Goal: Task Accomplishment & Management: Use online tool/utility

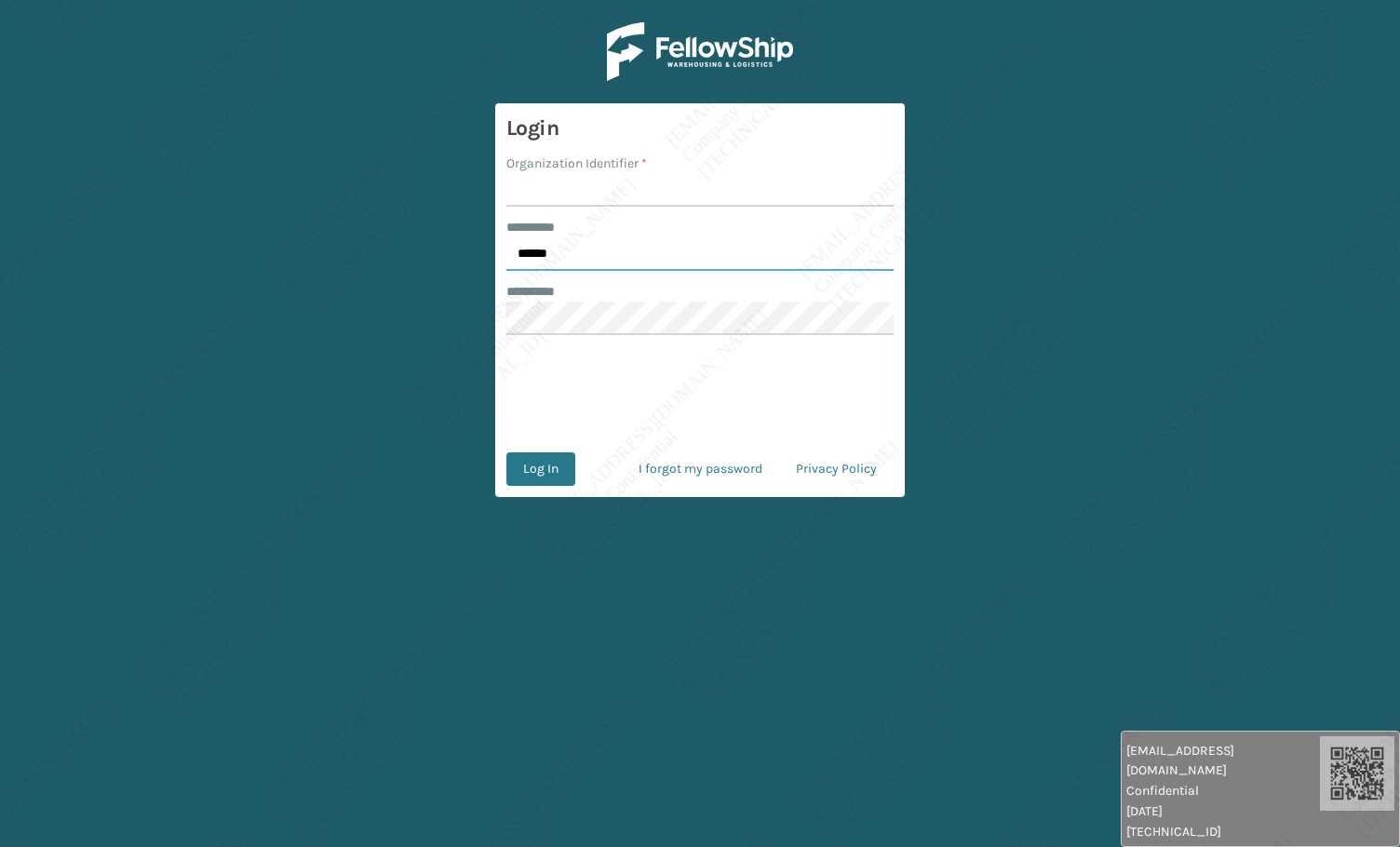
click at [574, 251] on input "******" at bounding box center [700, 254] width 387 height 34
type input "*****"
click at [572, 190] on input "Organization Identifier *" at bounding box center [700, 189] width 387 height 34
type input "[PERSON_NAME]"
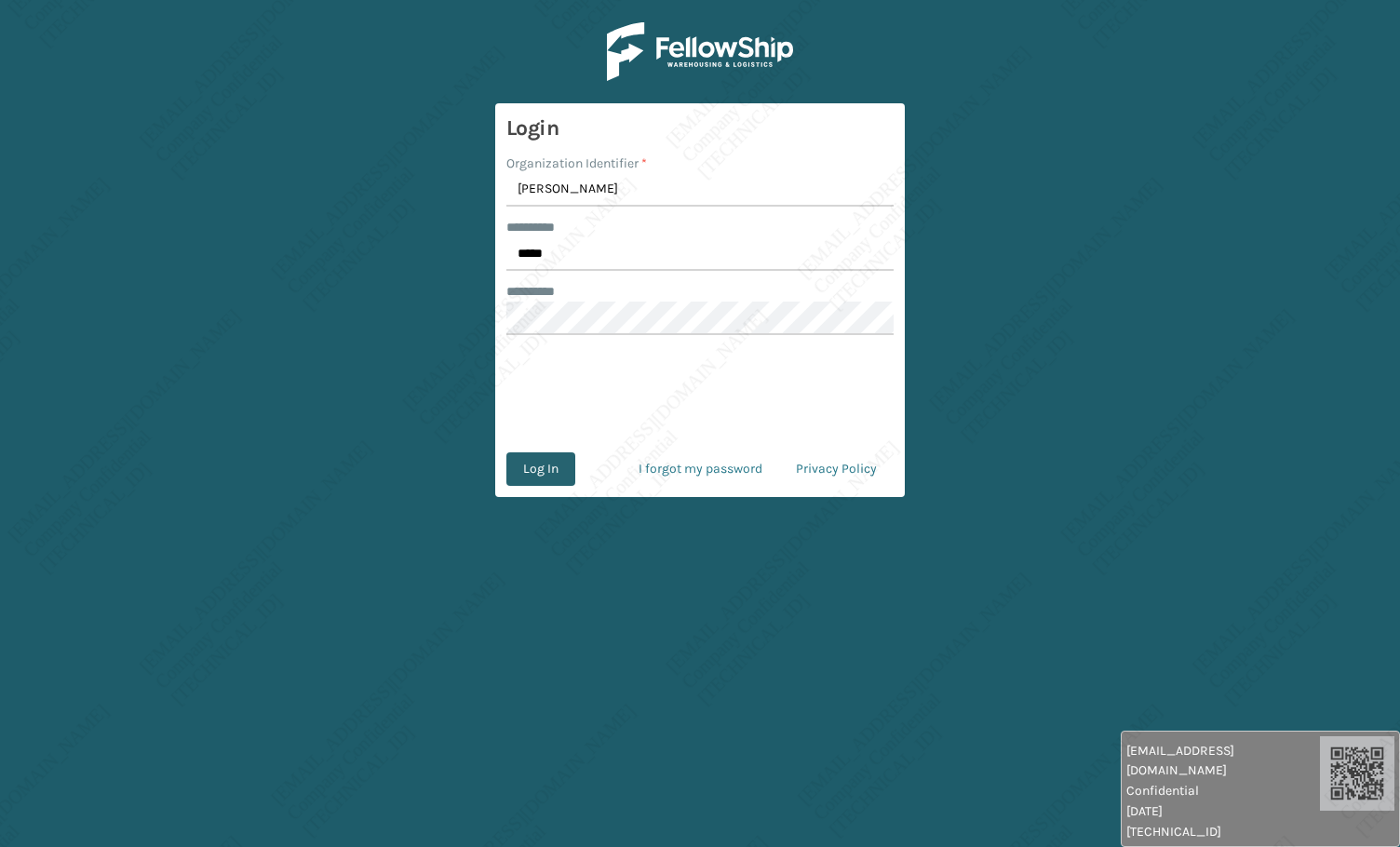
click at [534, 472] on button "Log In" at bounding box center [541, 469] width 69 height 34
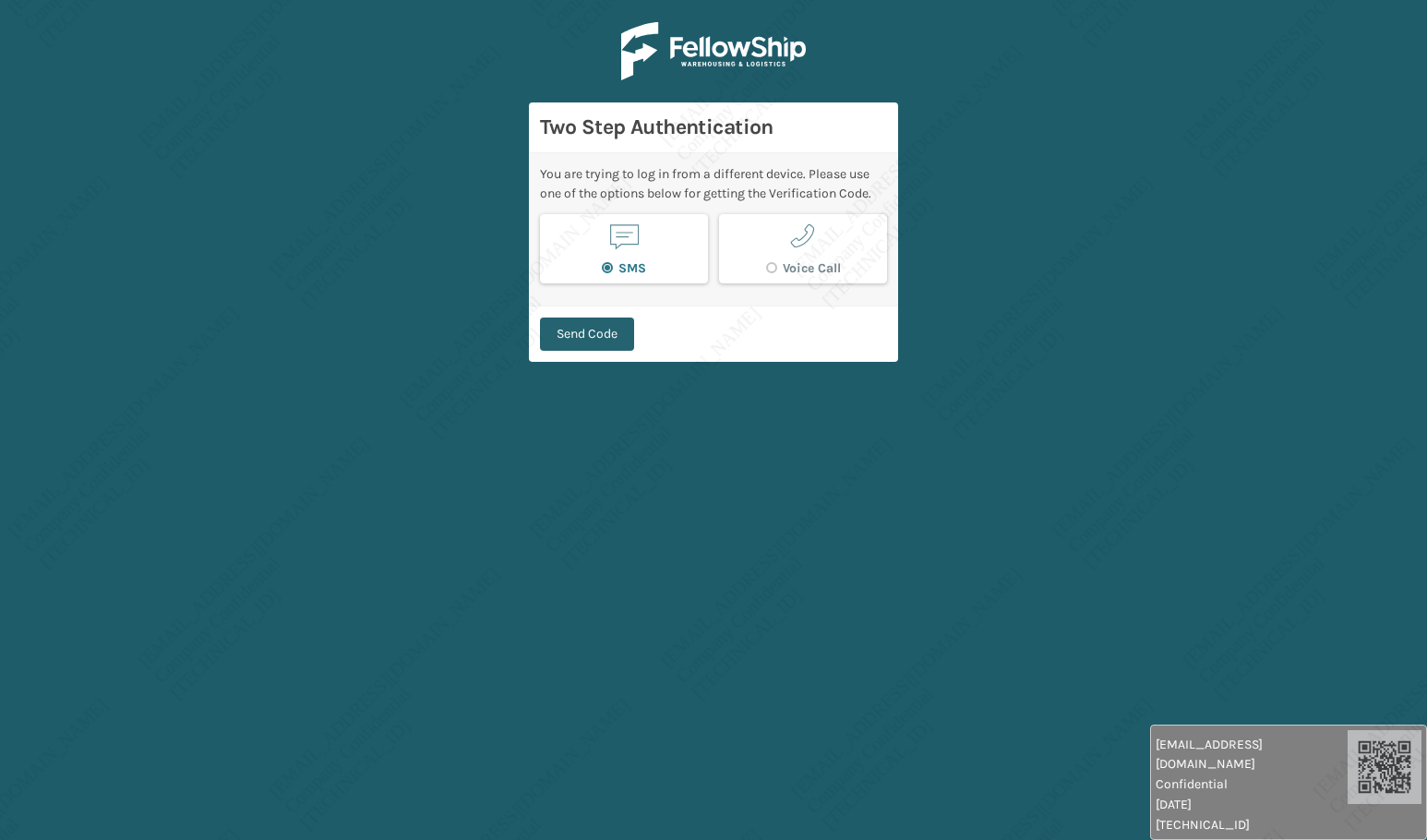
click at [599, 334] on button "Send Code" at bounding box center [587, 333] width 94 height 33
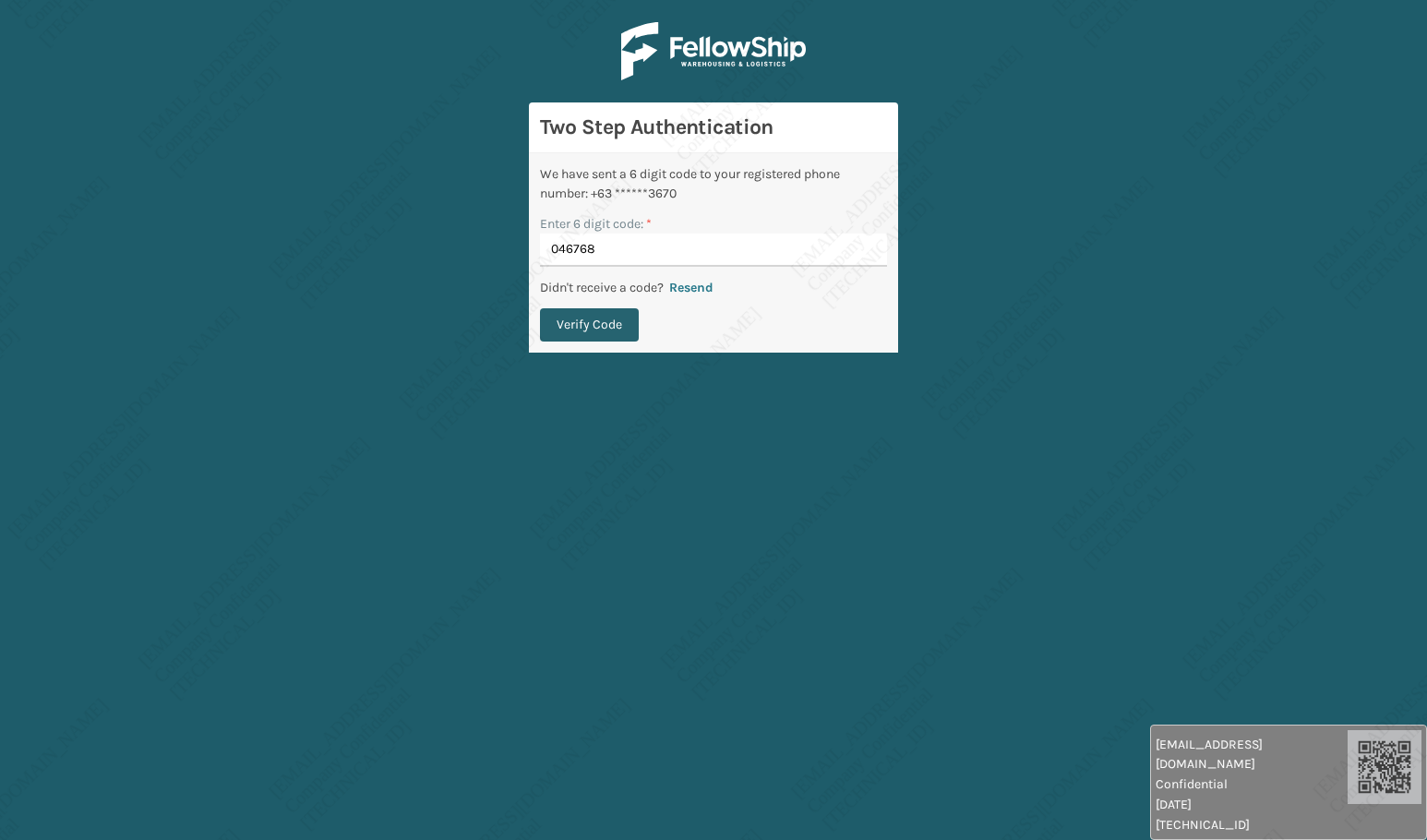
type input "046768"
click at [593, 327] on button "Verify Code" at bounding box center [590, 325] width 99 height 33
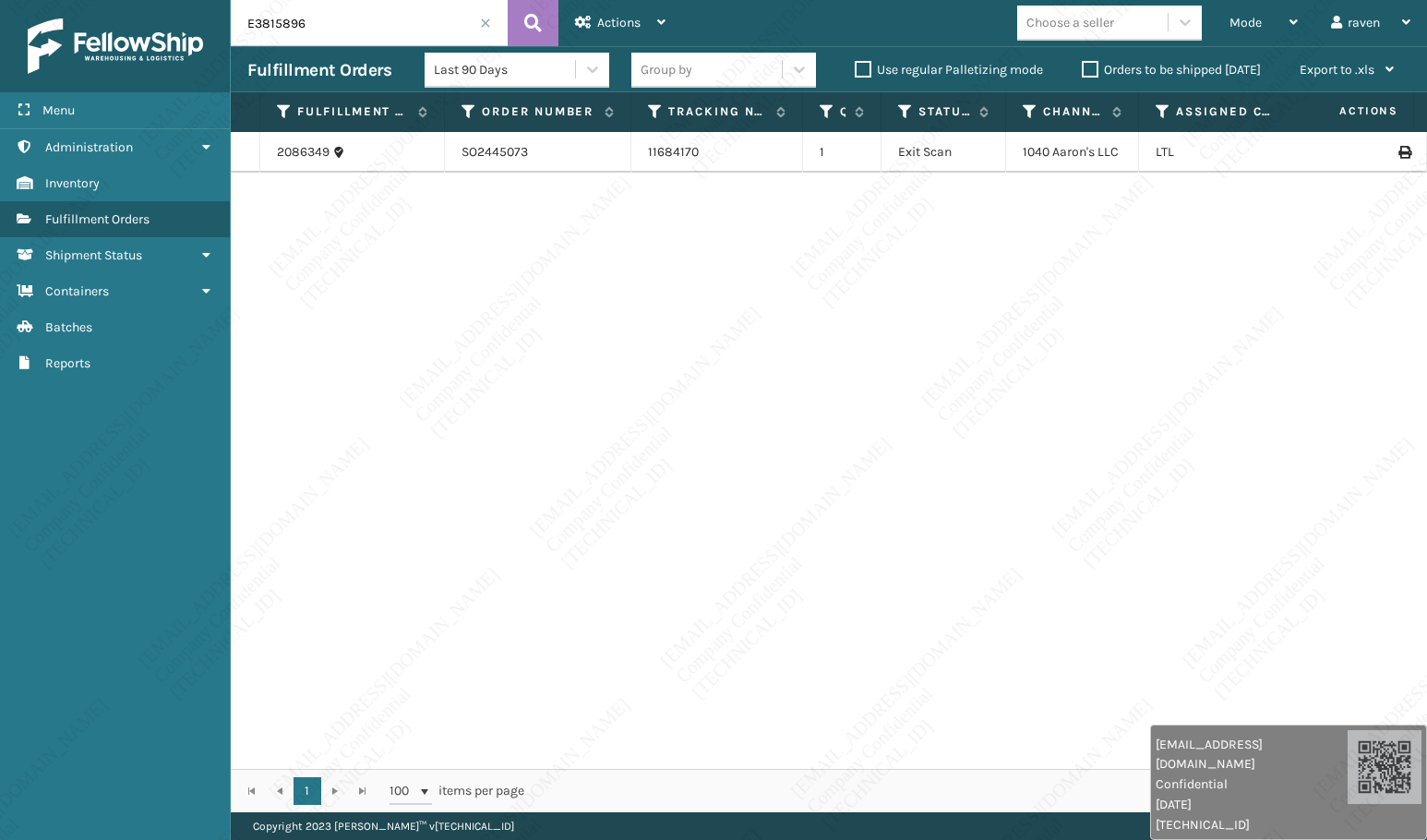
click at [496, 24] on input "E3815896" at bounding box center [369, 23] width 277 height 46
click at [489, 26] on span at bounding box center [486, 23] width 11 height 11
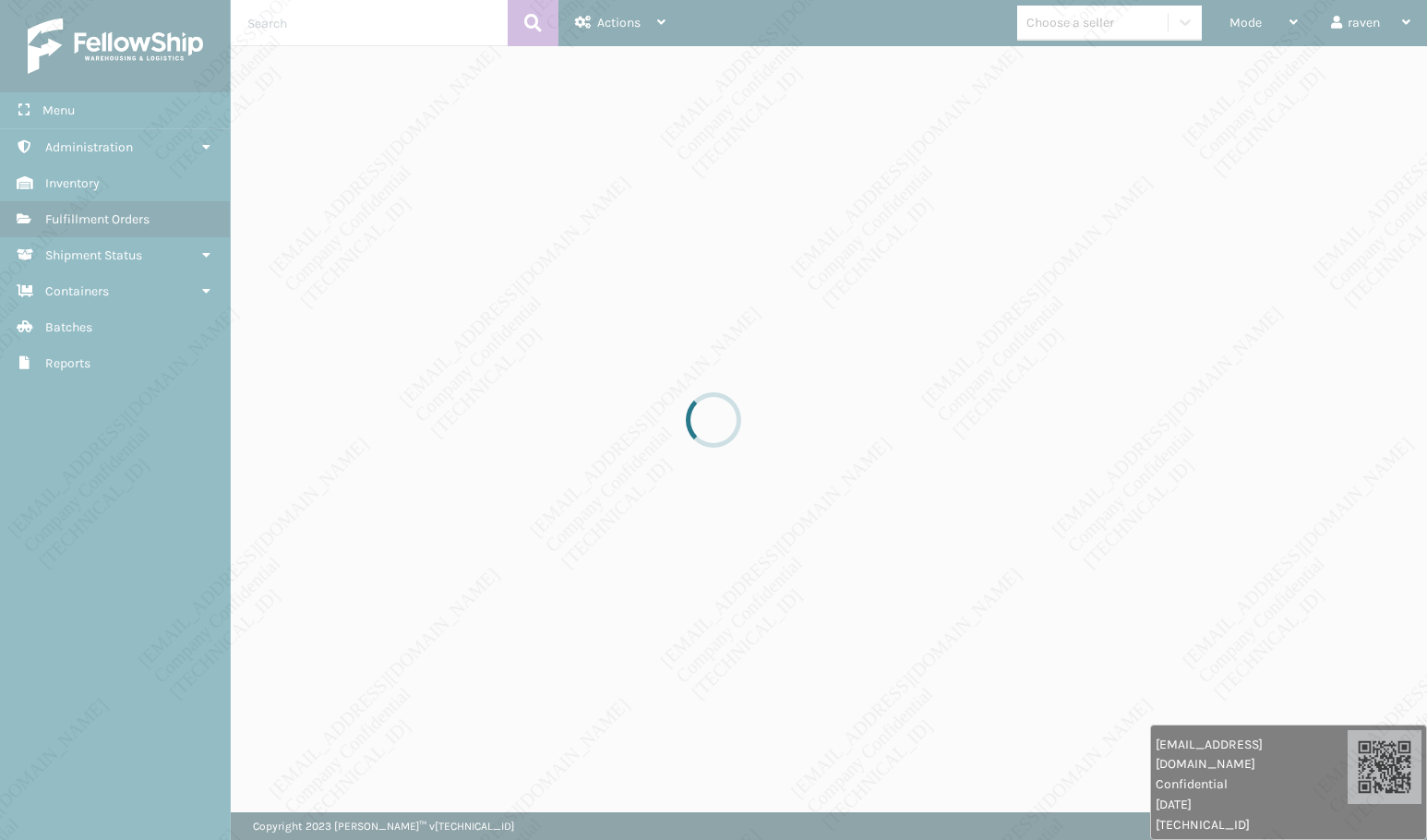
click at [1236, 25] on div at bounding box center [714, 420] width 1427 height 840
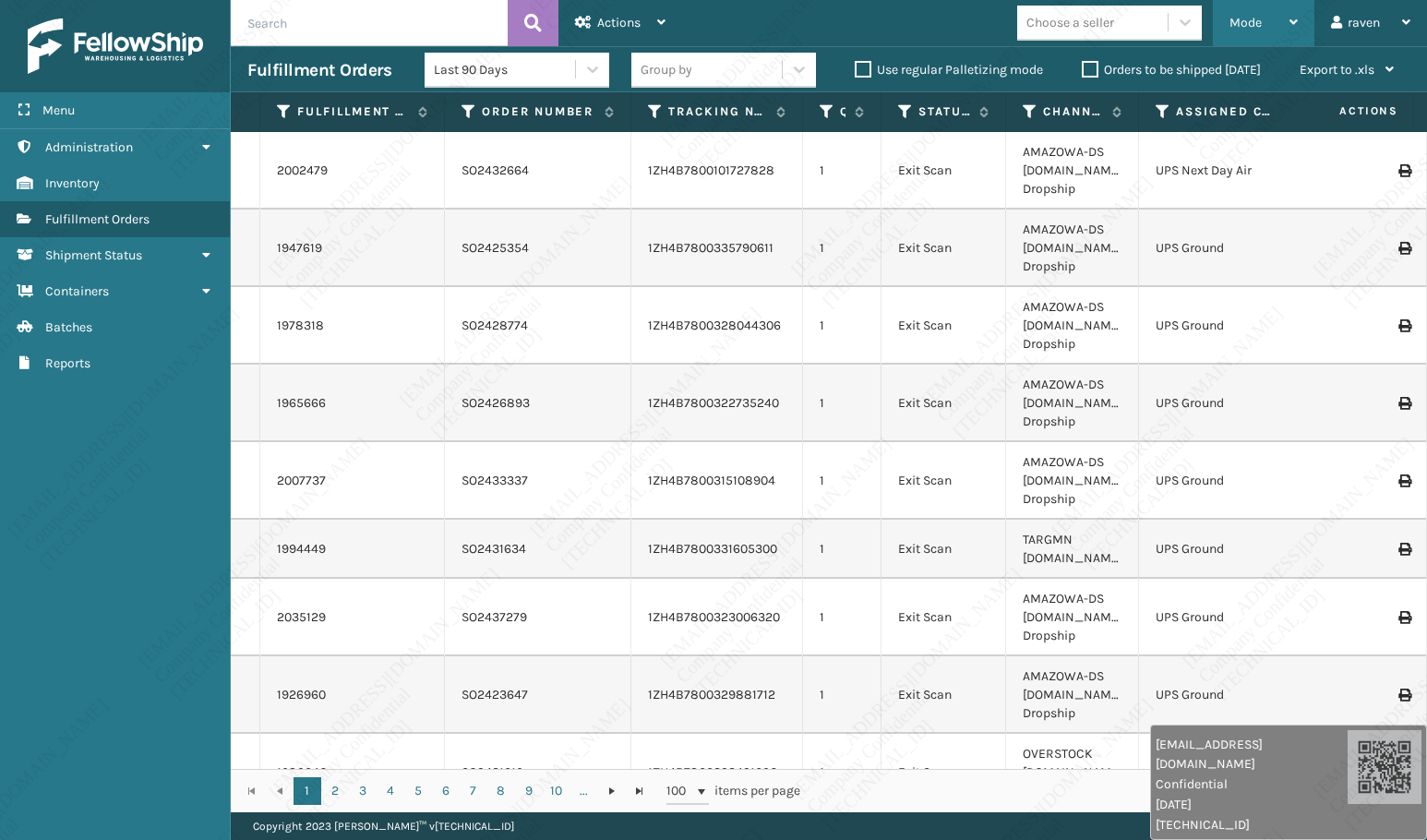
click at [1250, 30] on div "Mode" at bounding box center [1264, 23] width 69 height 46
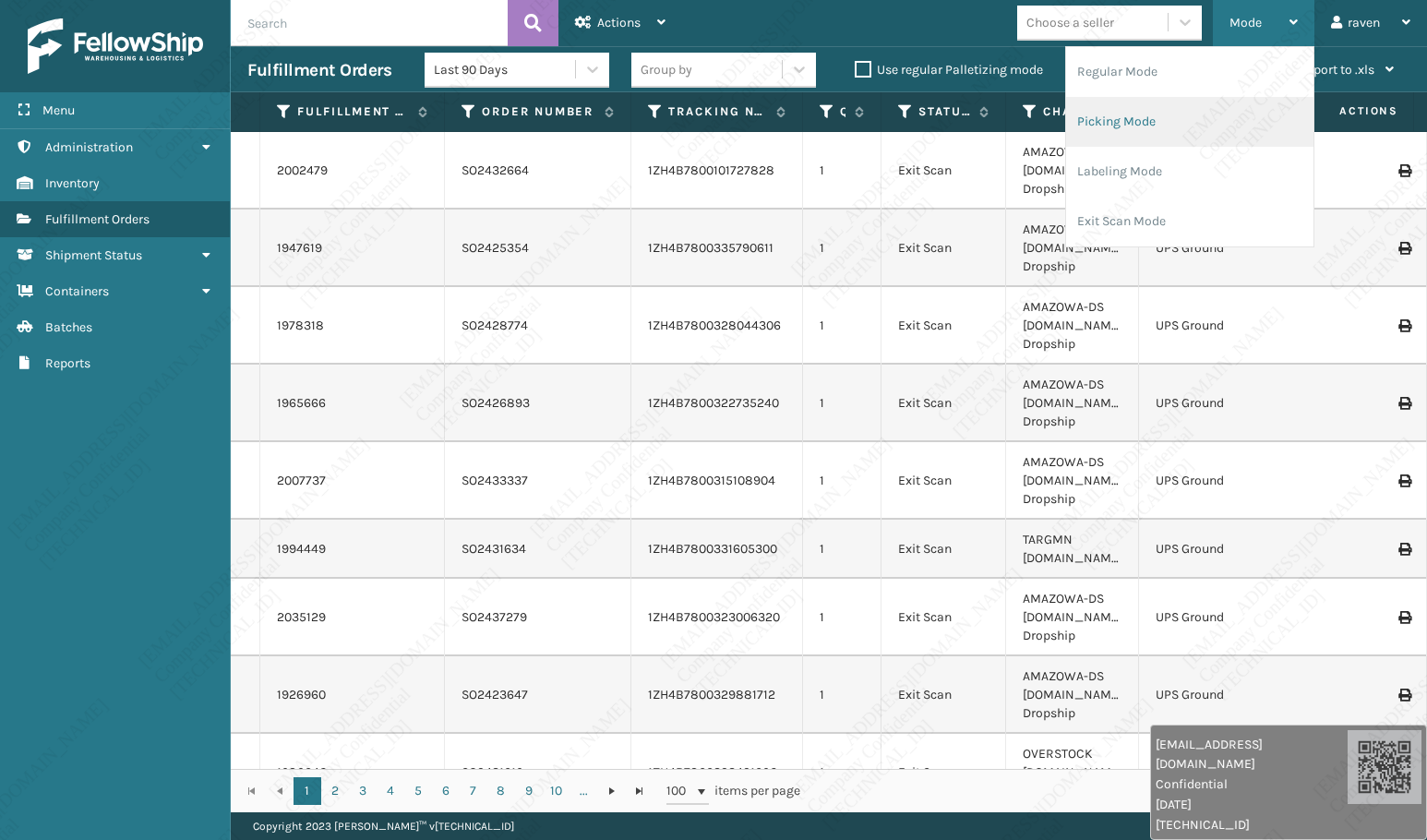
click at [1142, 134] on li "Picking Mode" at bounding box center [1190, 122] width 248 height 50
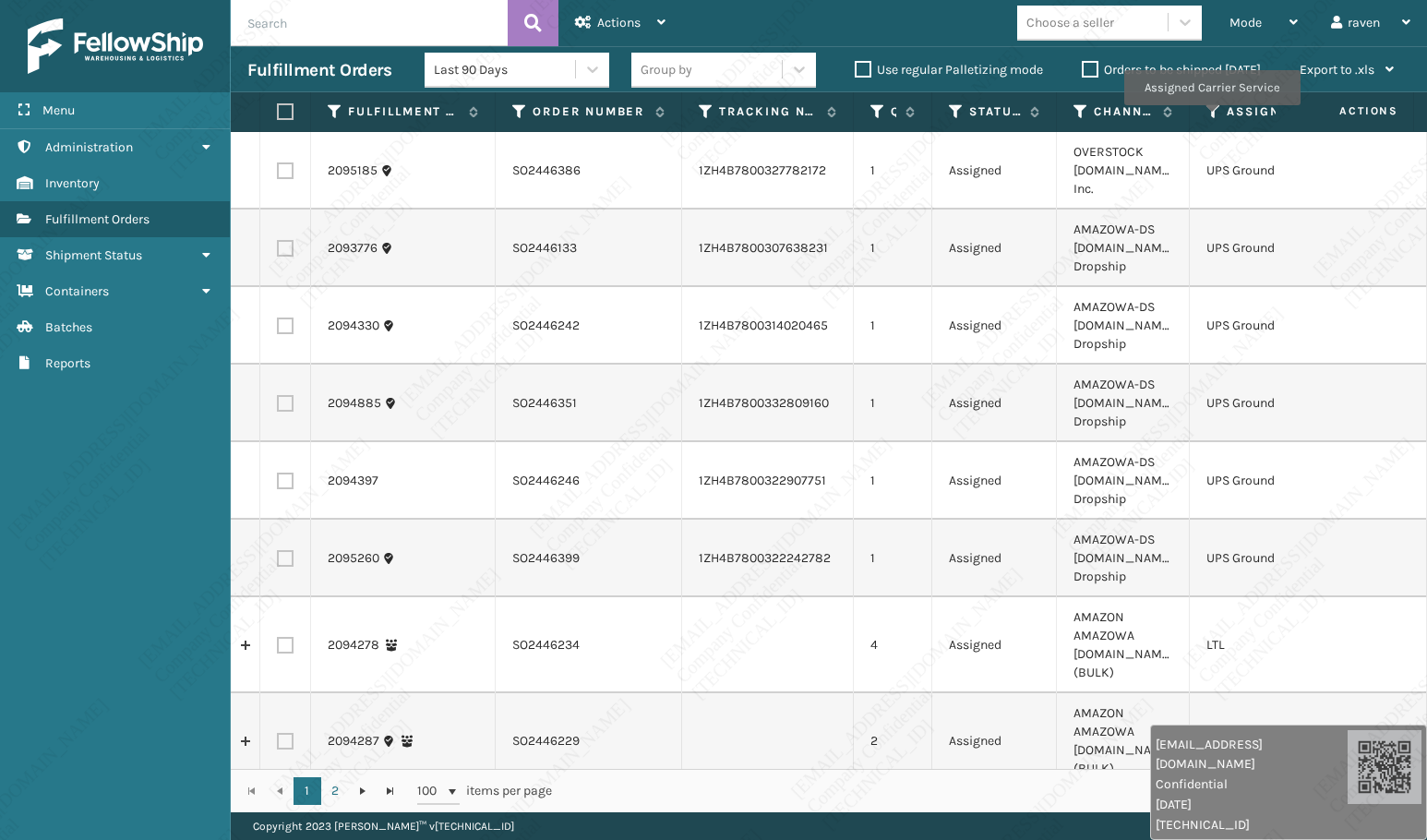
click at [1212, 118] on icon at bounding box center [1214, 111] width 15 height 16
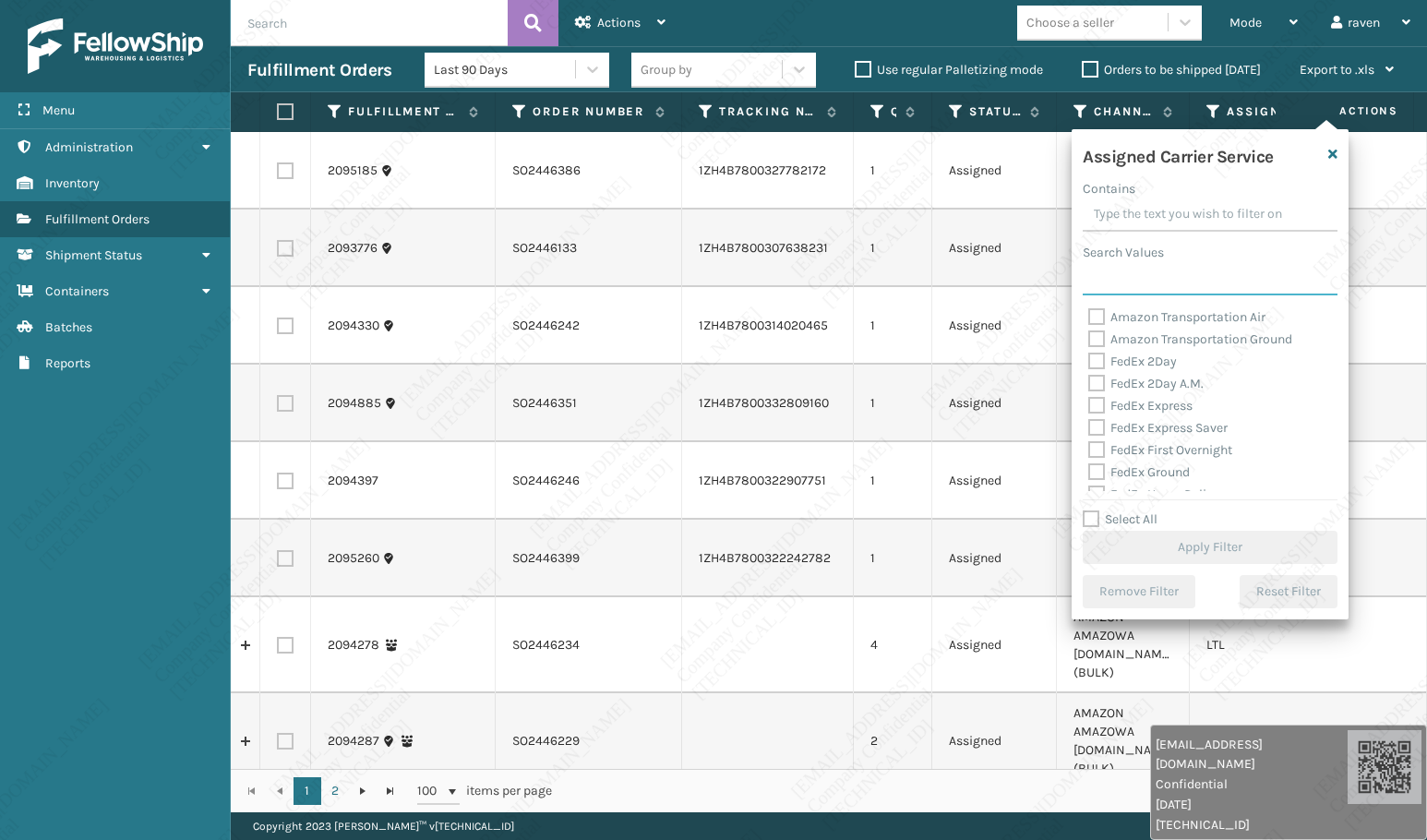
click at [1170, 283] on input "Search Values" at bounding box center [1210, 278] width 254 height 33
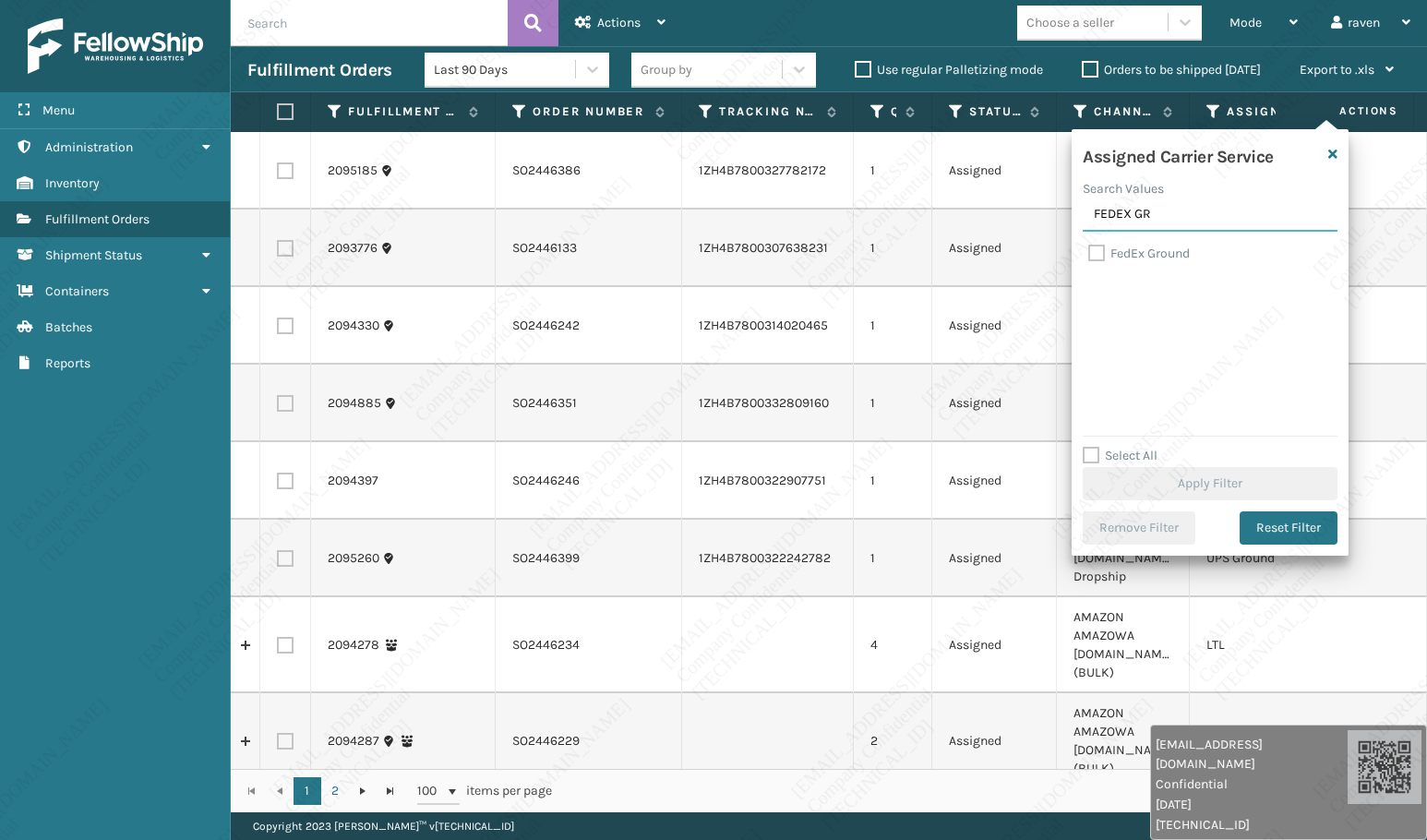
type input "FEDEX GR"
click at [1133, 253] on label "FedEx Ground" at bounding box center [1138, 253] width 102 height 15
click at [1089, 253] on input "FedEx Ground" at bounding box center [1088, 249] width 1 height 12
checkbox input "true"
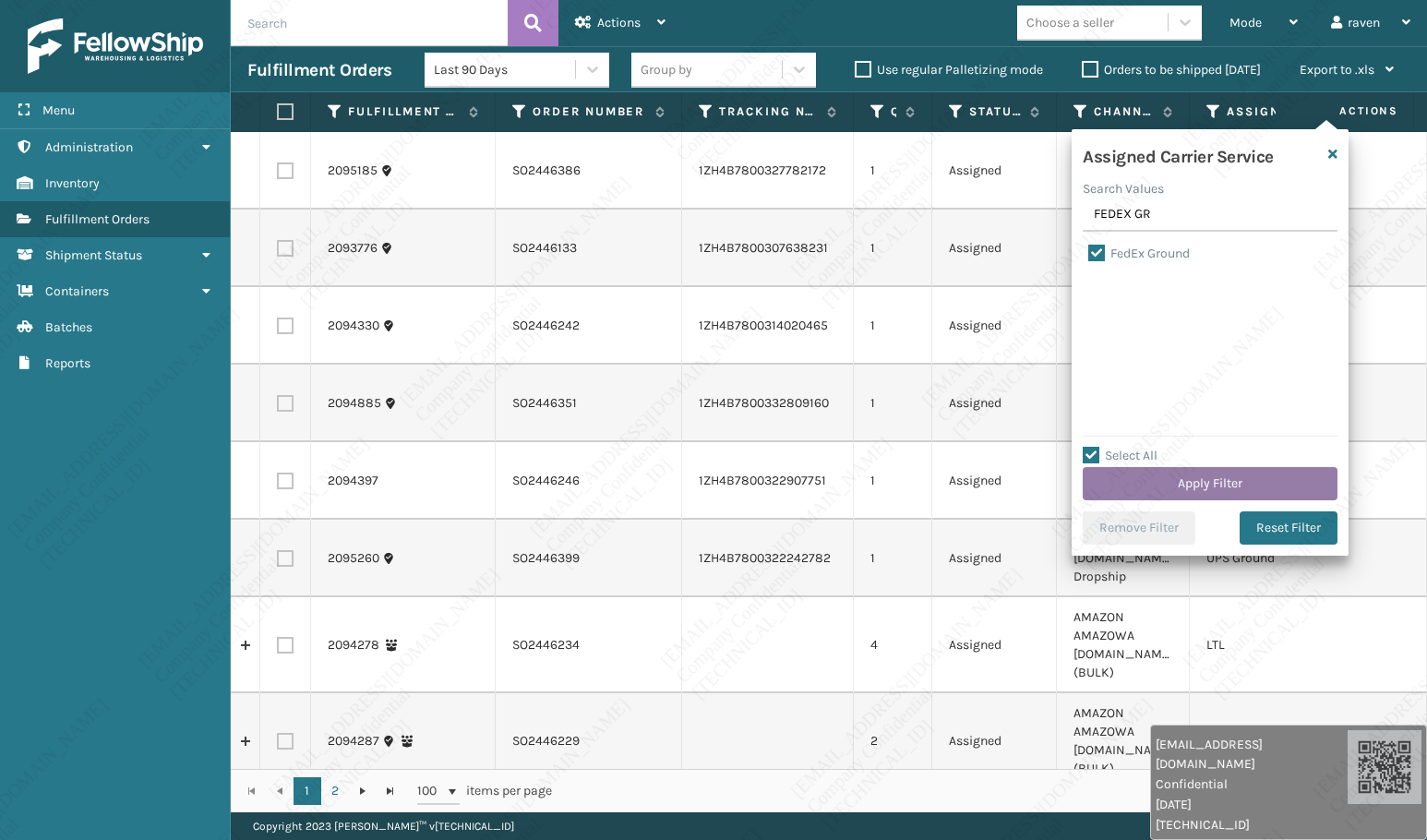
click at [1229, 478] on button "Apply Filter" at bounding box center [1210, 483] width 254 height 33
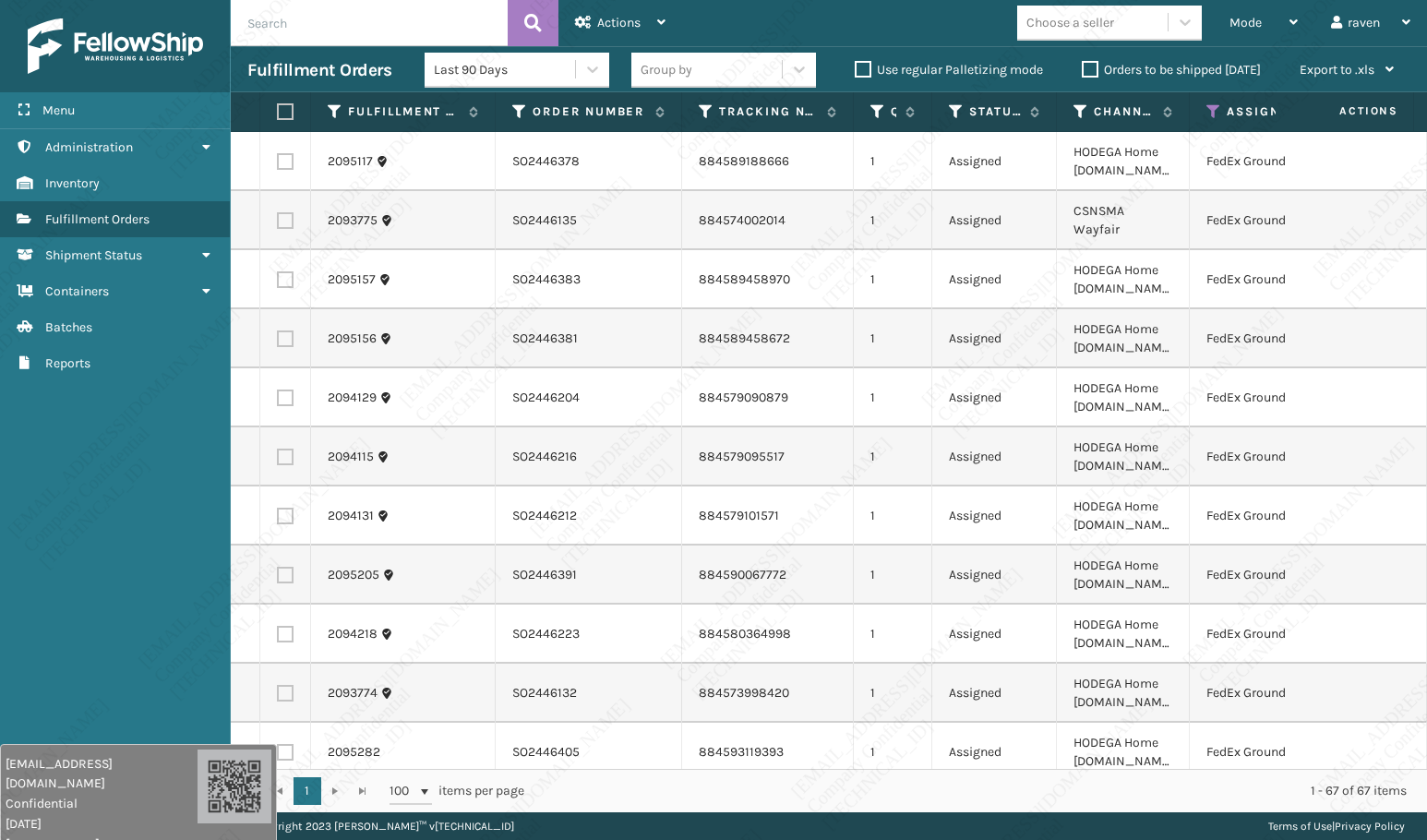
drag, startPoint x: 690, startPoint y: 742, endPoint x: 236, endPoint y: 686, distance: 457.4
click at [90, 617] on div "[EMAIL_ADDRESS][DOMAIN_NAME] Confidential [DATE] [TECHNICAL_ID]" at bounding box center [102, 804] width 192 height 100
click at [288, 111] on label at bounding box center [283, 111] width 11 height 16
click at [278, 111] on input "checkbox" at bounding box center [277, 111] width 1 height 12
checkbox input "true"
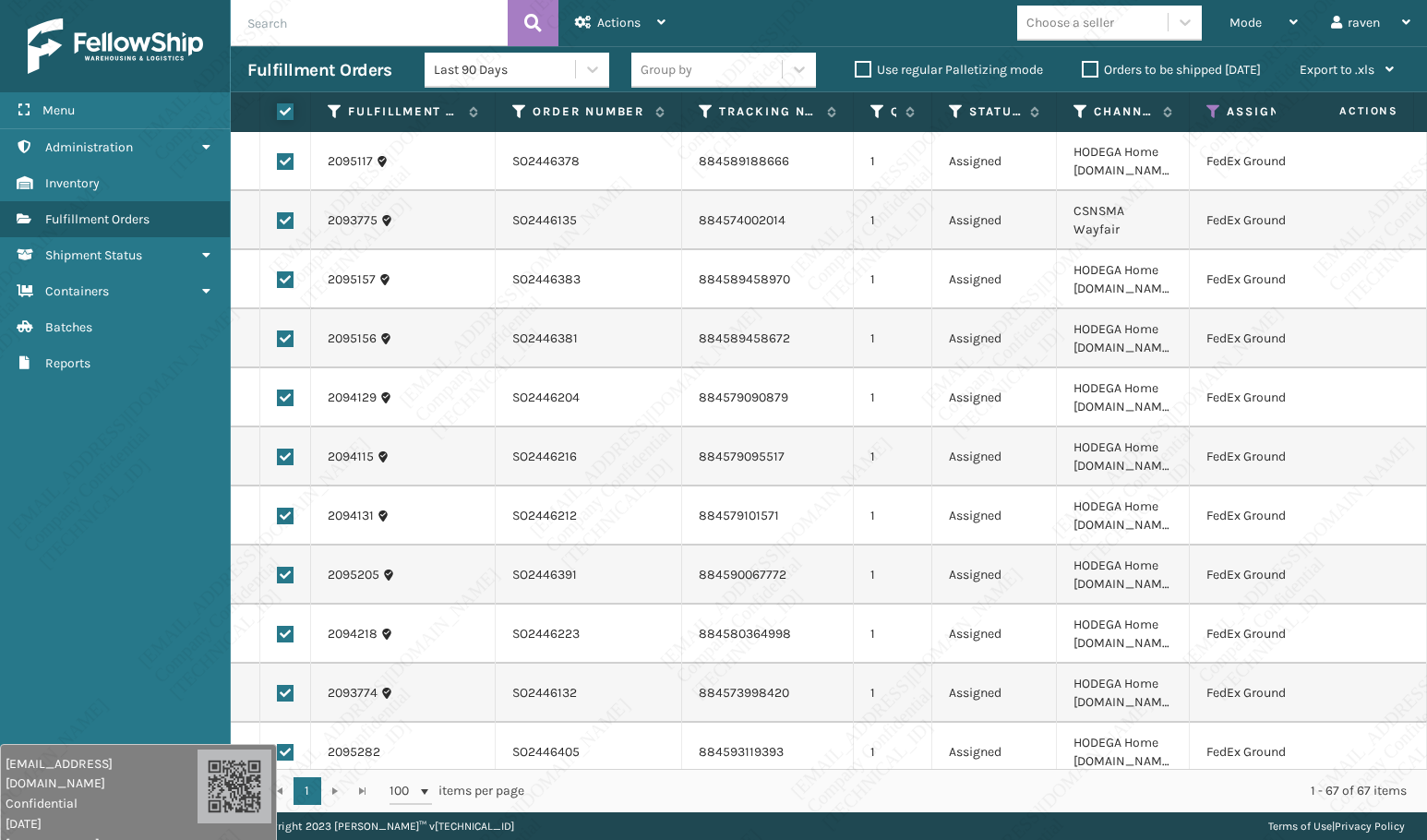
checkbox input "true"
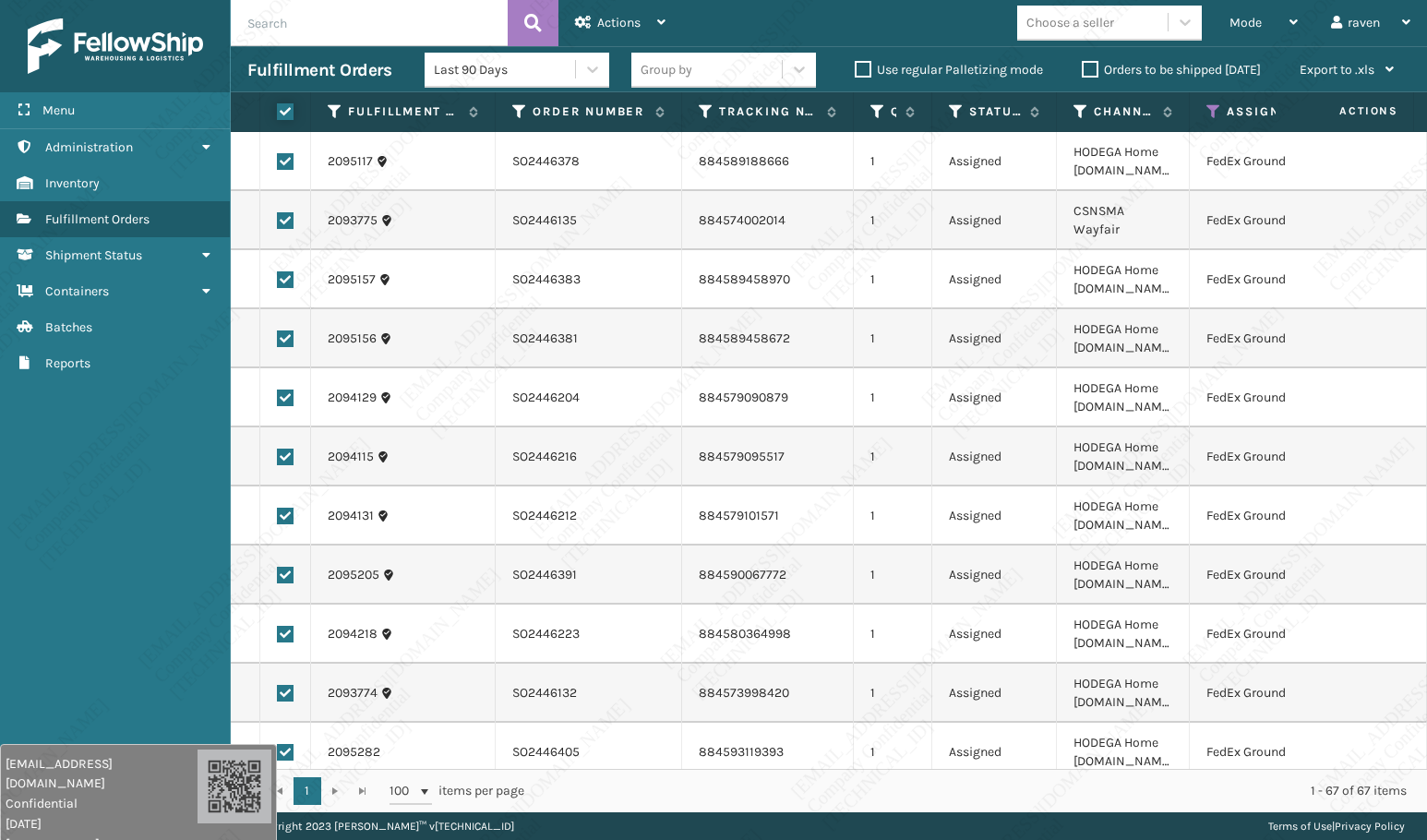
checkbox input "true"
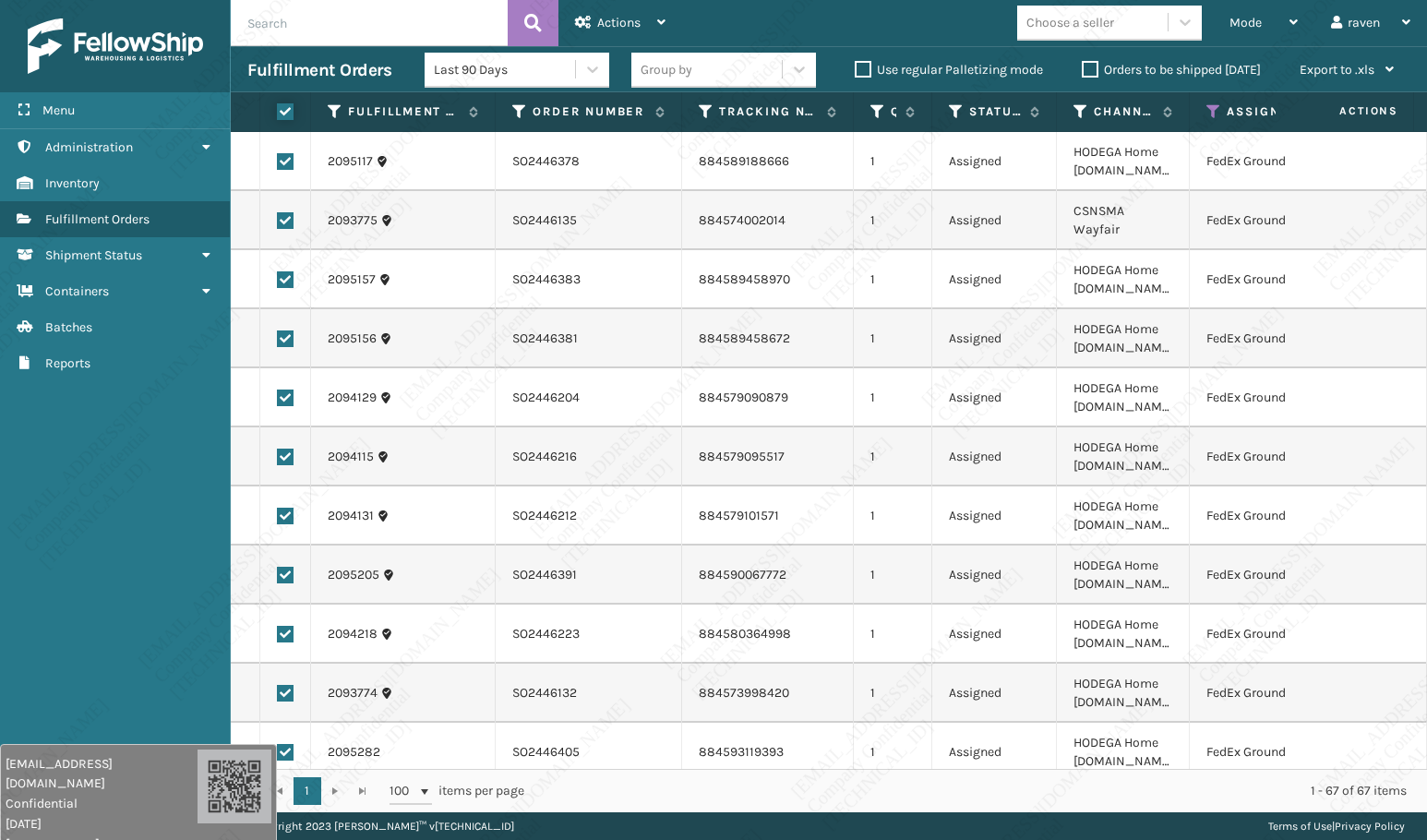
checkbox input "true"
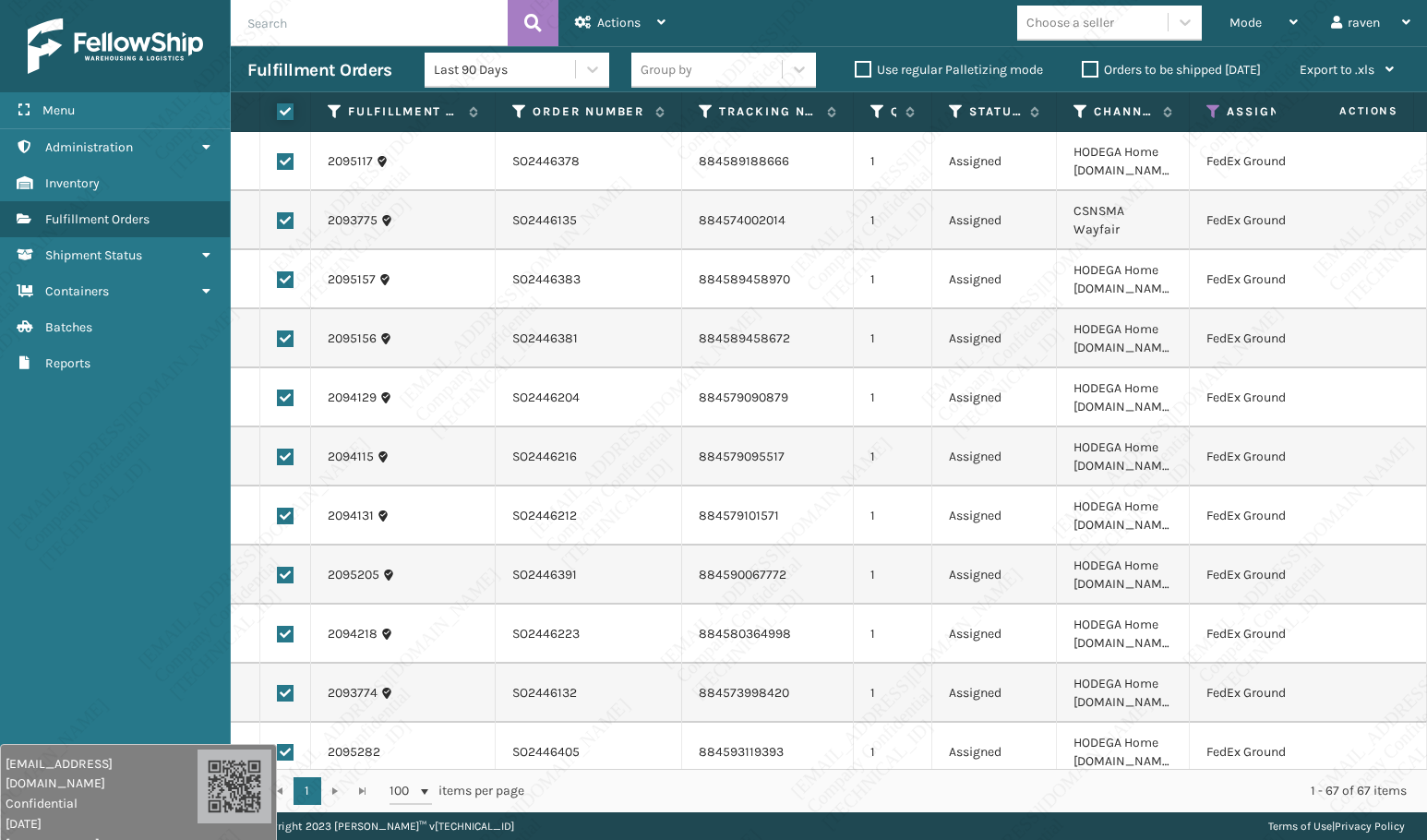
checkbox input "true"
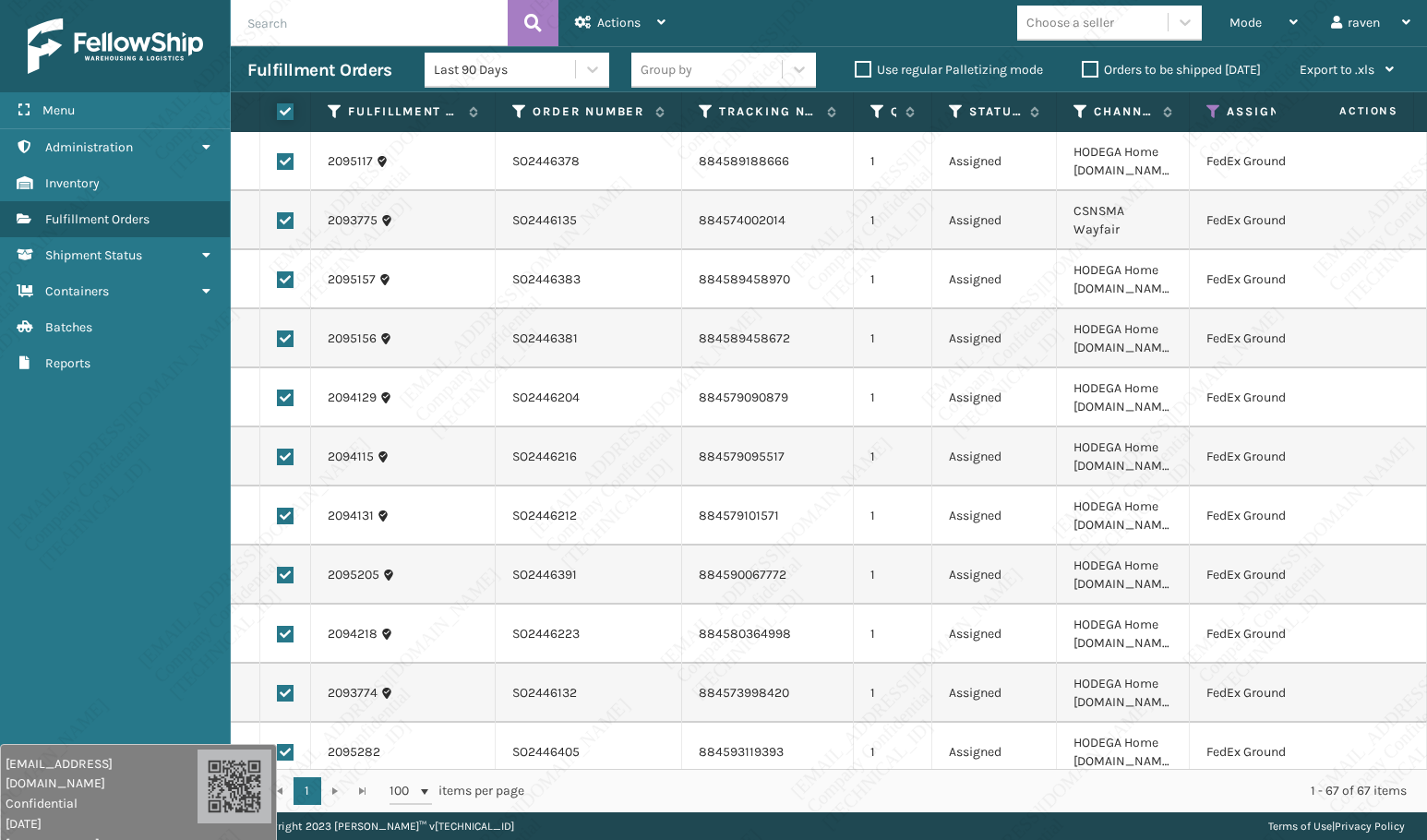
checkbox input "true"
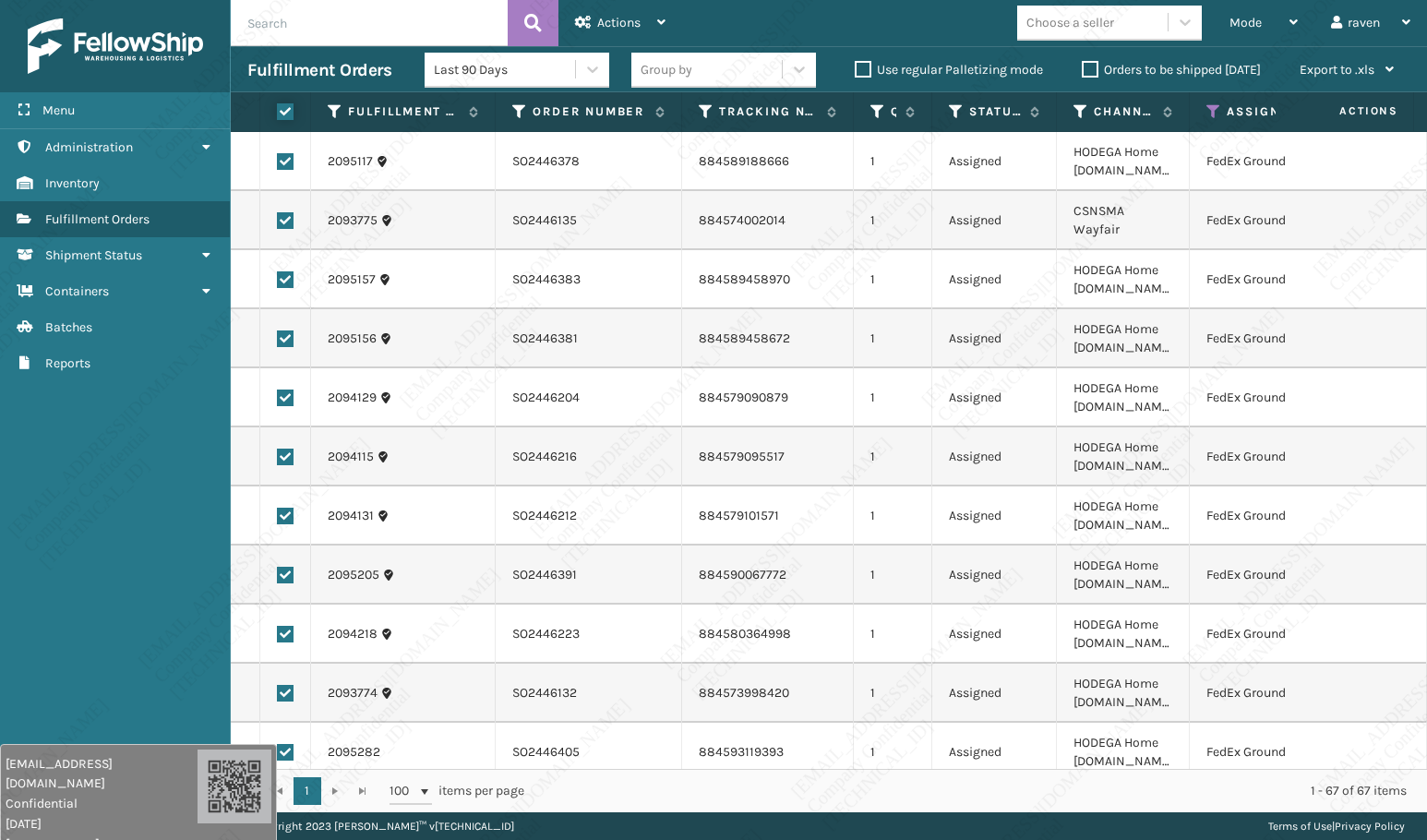
checkbox input "true"
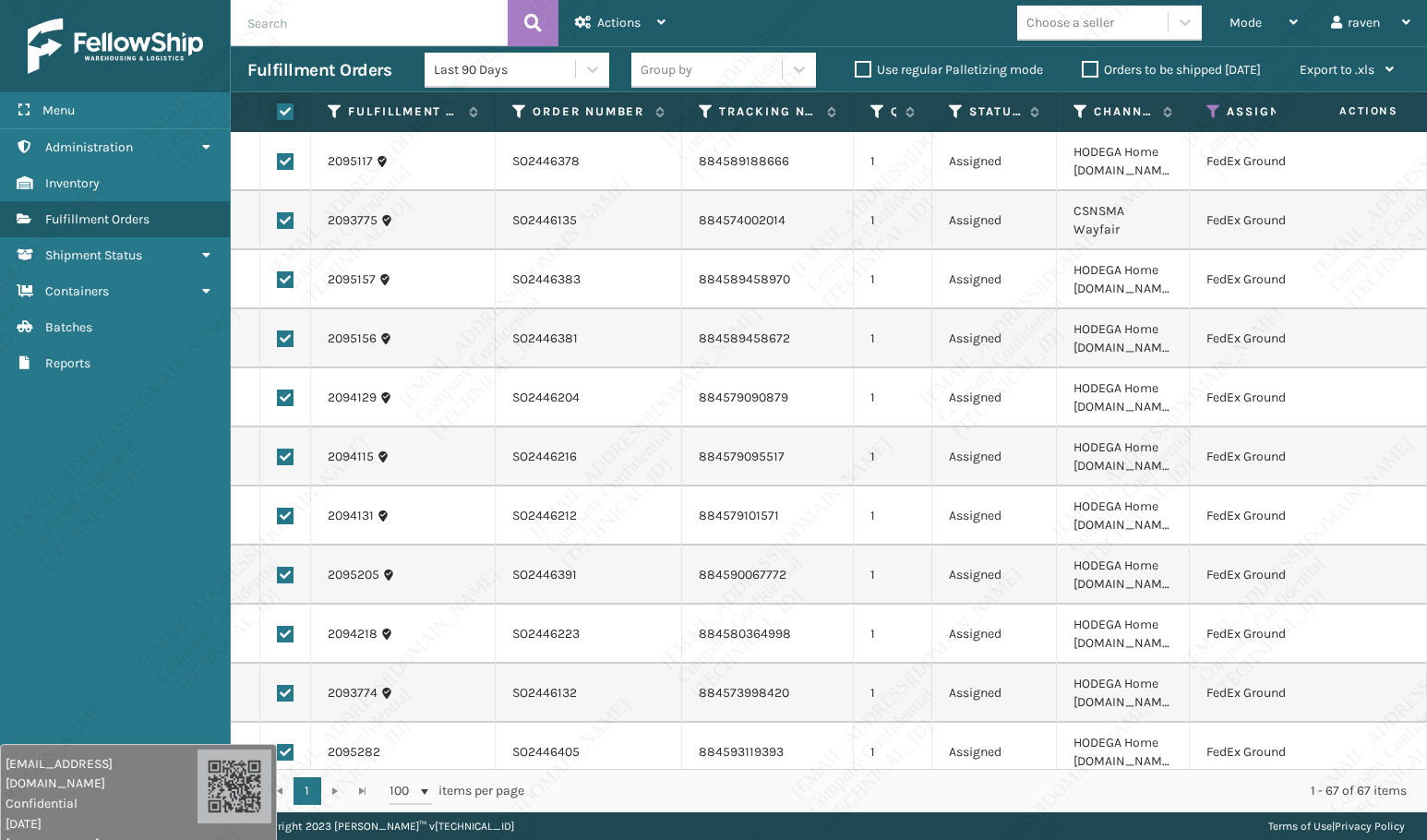
checkbox input "true"
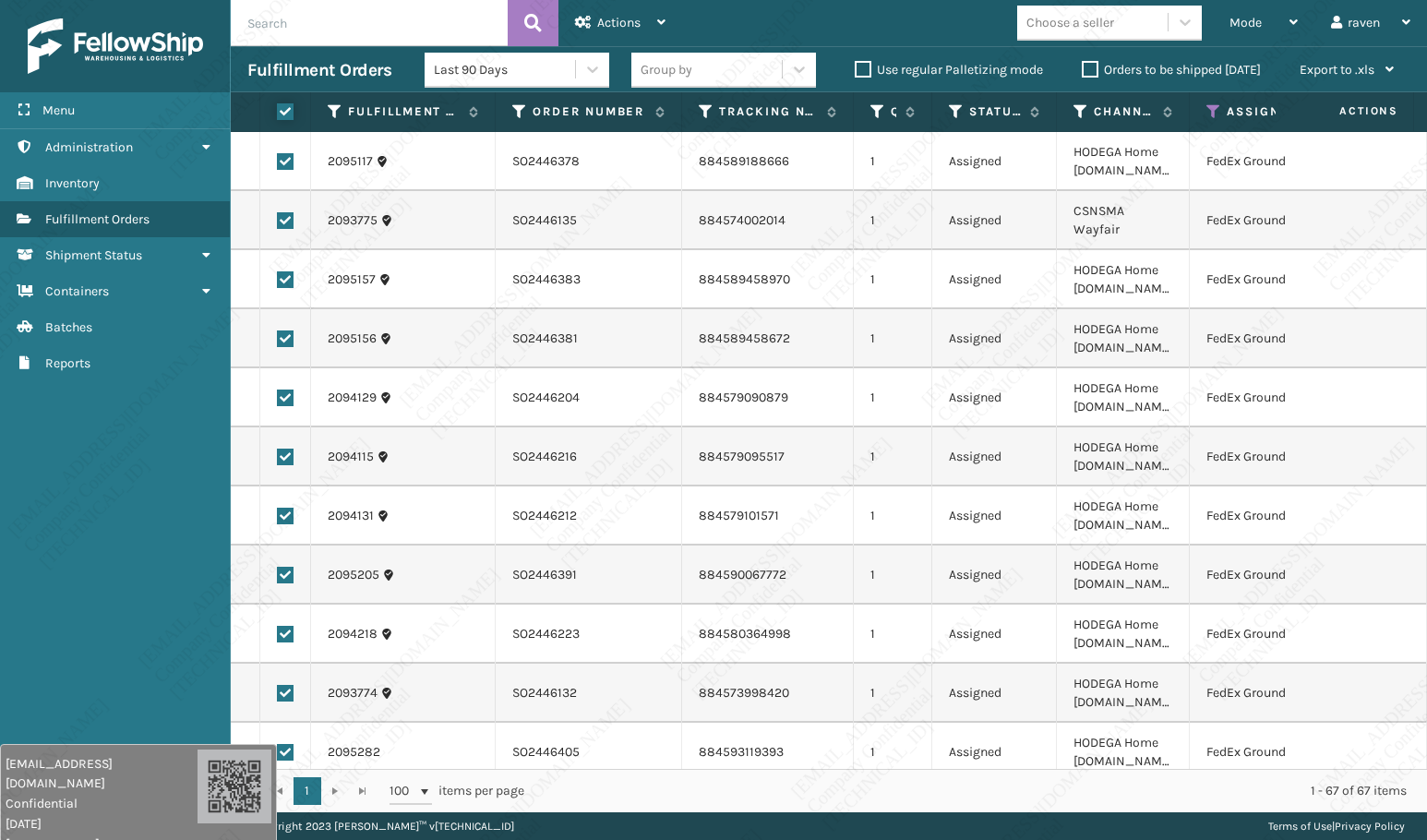
checkbox input "true"
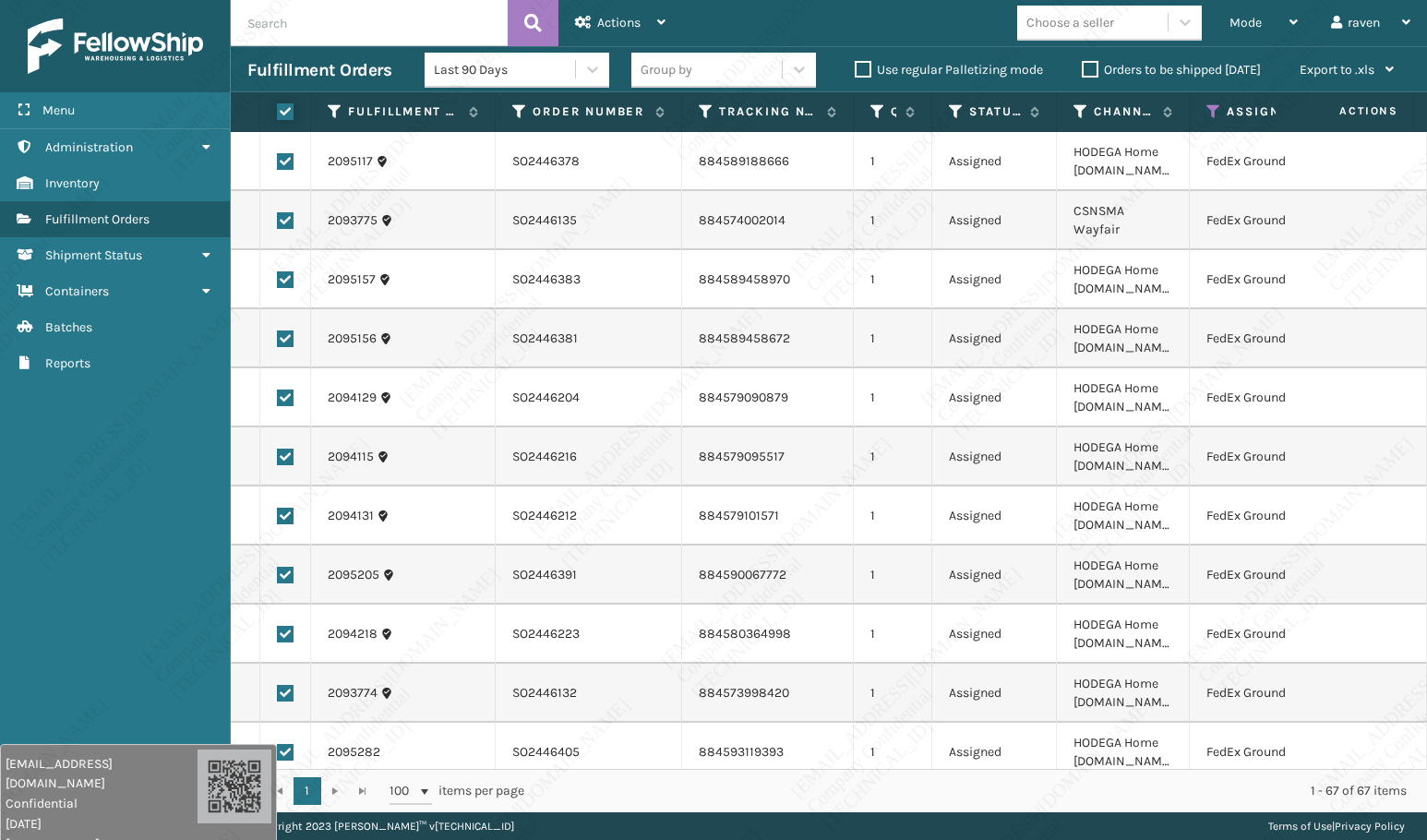
checkbox input "true"
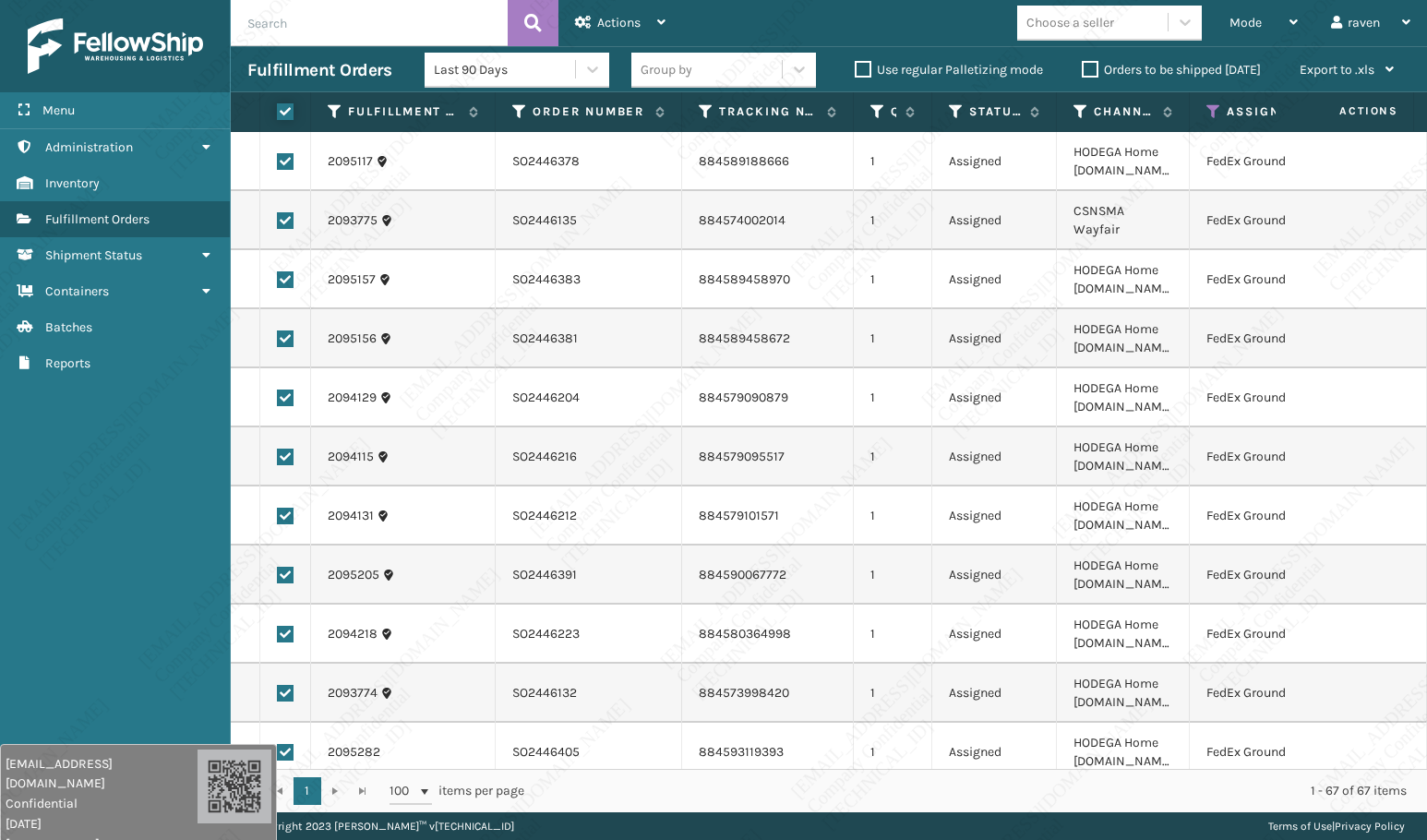
checkbox input "true"
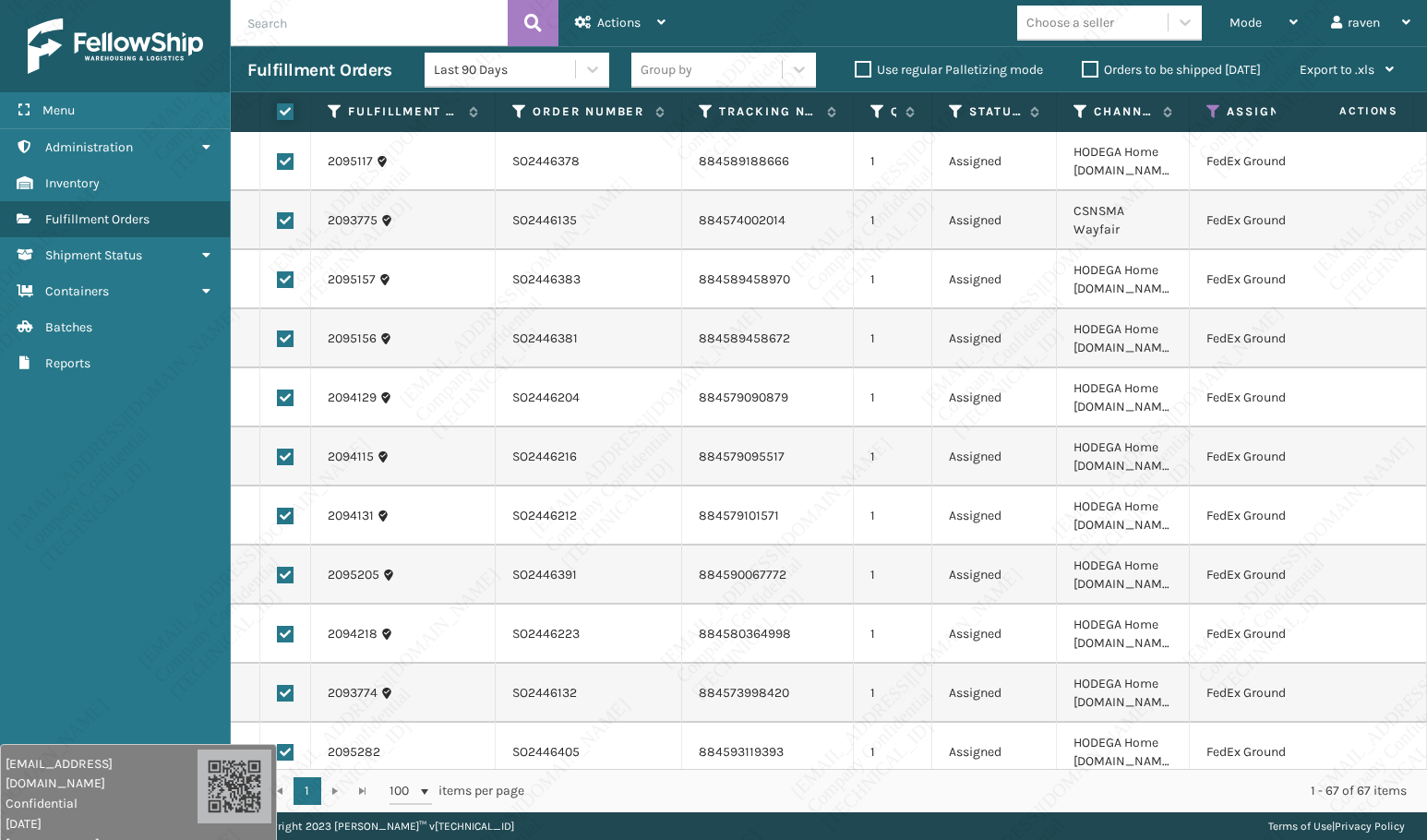
checkbox input "true"
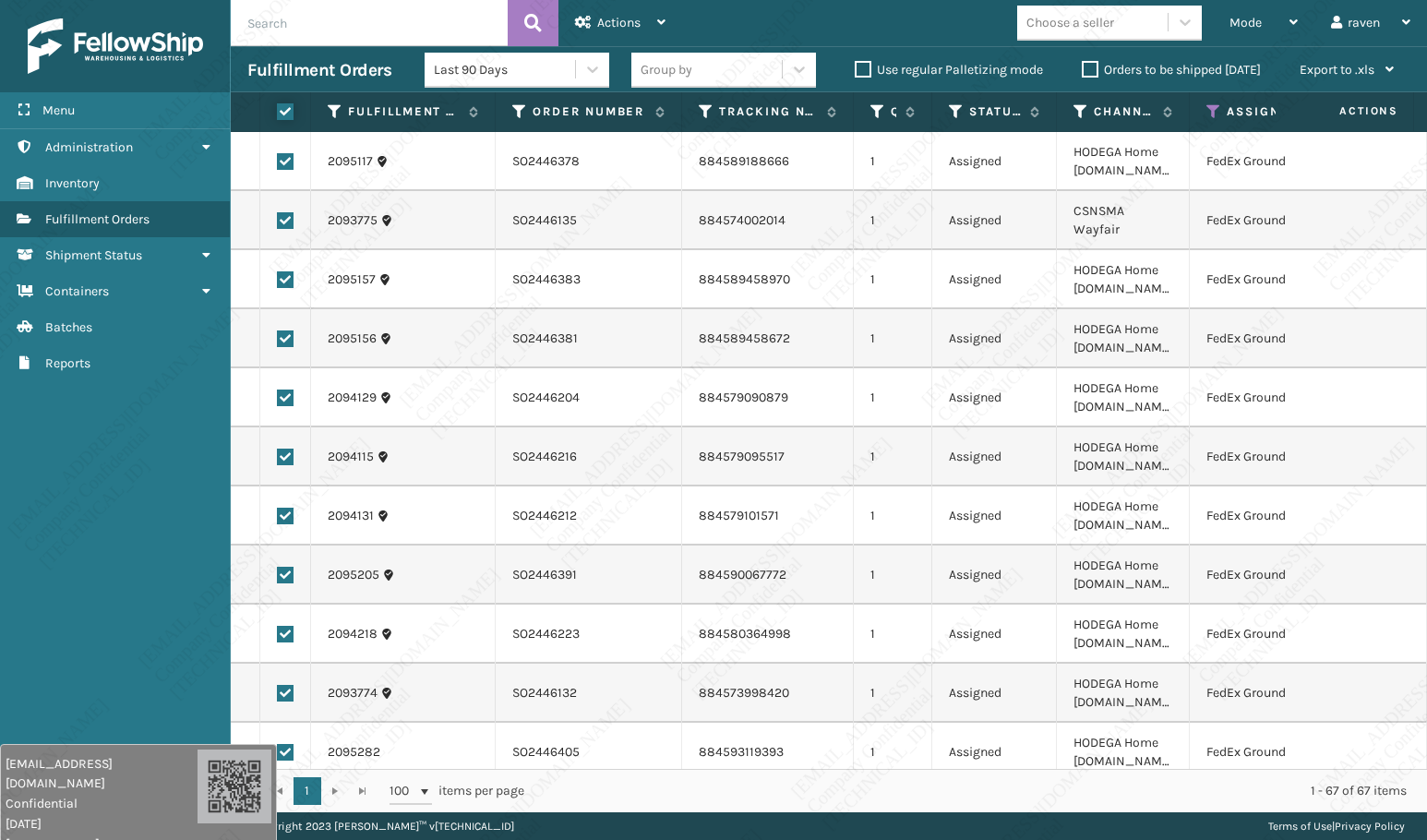
checkbox input "true"
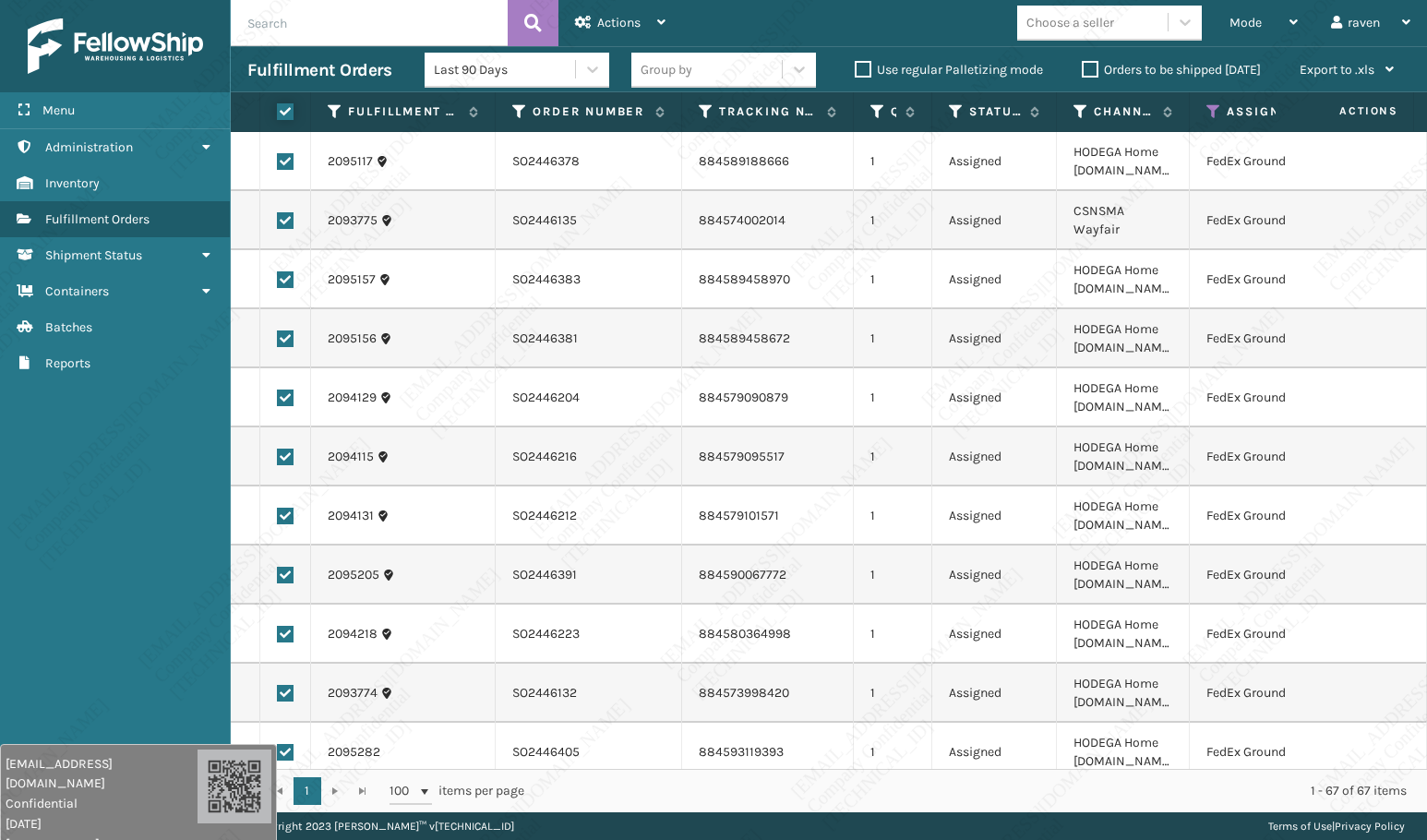
checkbox input "true"
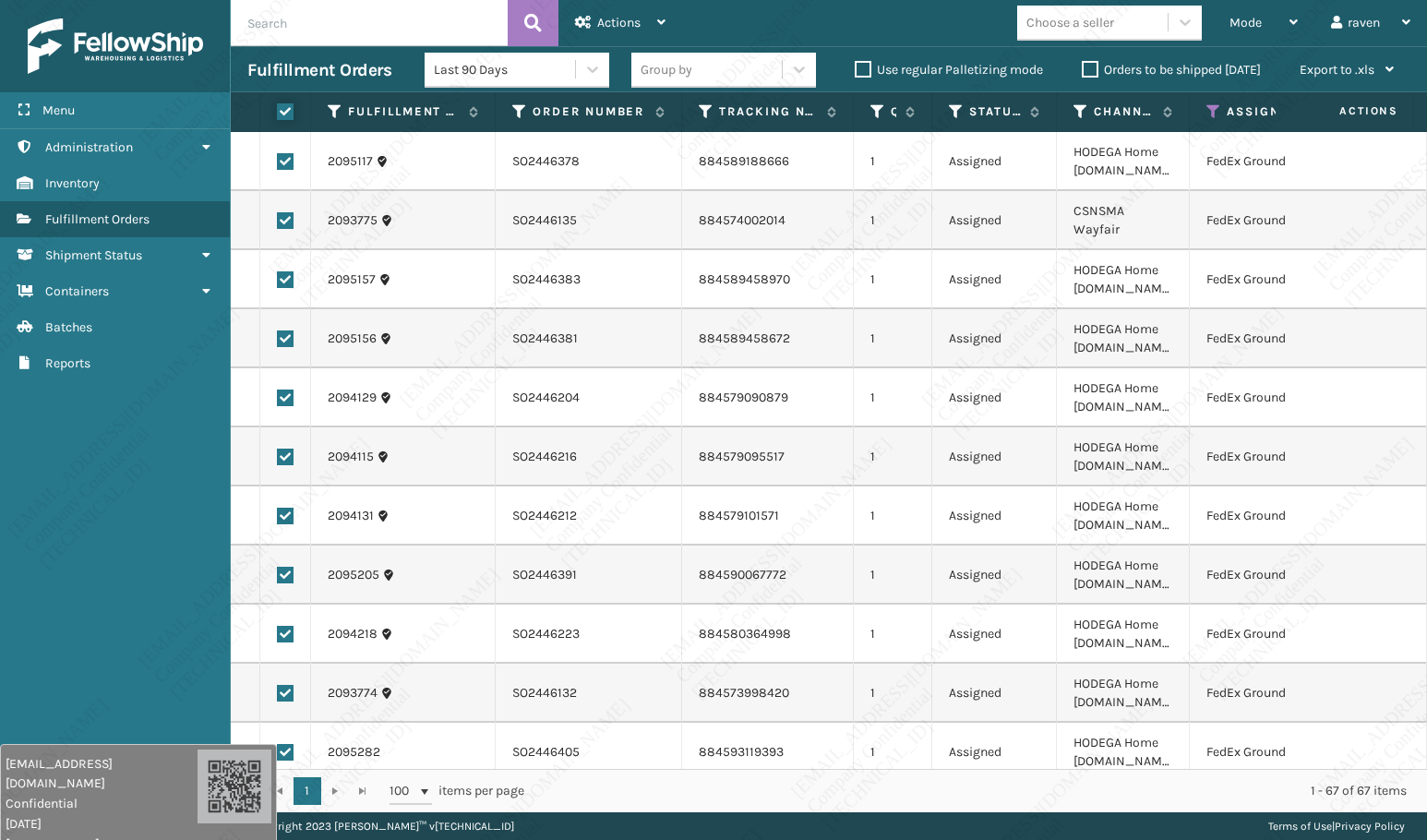
checkbox input "true"
click at [613, 18] on span "Actions" at bounding box center [619, 23] width 44 height 15
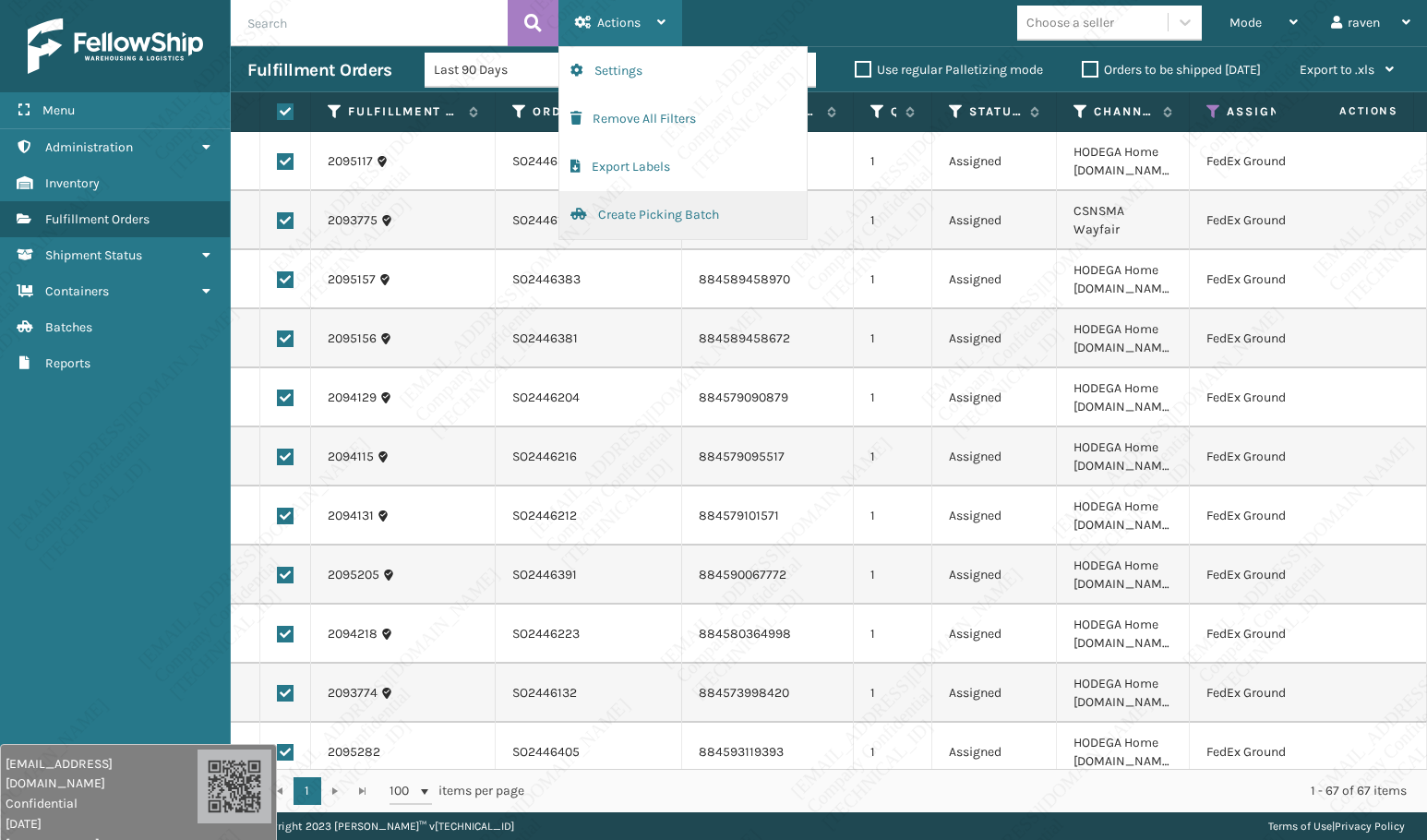
click at [640, 205] on button "Create Picking Batch" at bounding box center [683, 215] width 248 height 48
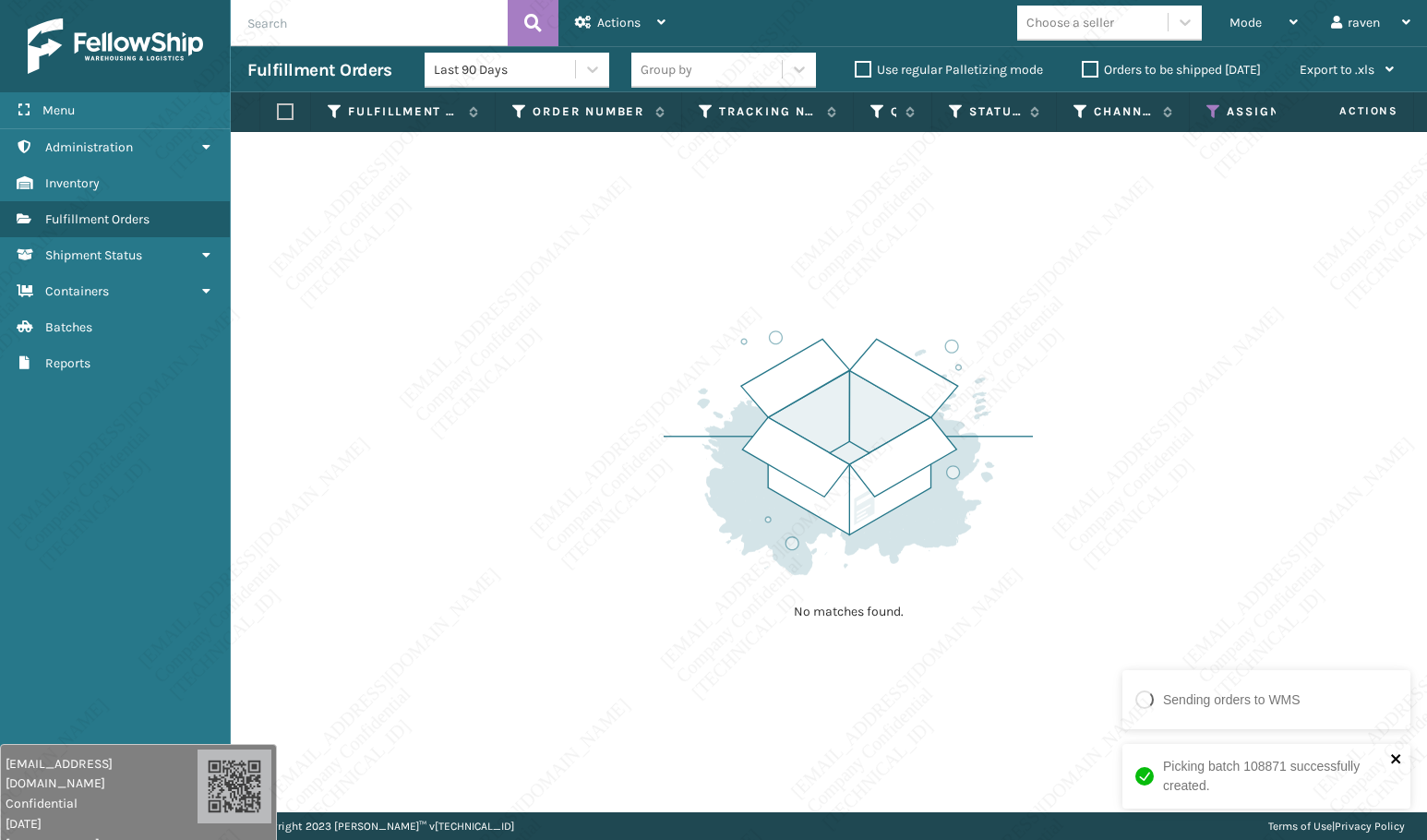
click at [1387, 617] on icon "close" at bounding box center [1397, 759] width 13 height 15
click at [800, 409] on img at bounding box center [849, 452] width 370 height 255
click at [1203, 110] on th "Assigned Carrier Service" at bounding box center [1277, 112] width 176 height 40
click at [1212, 108] on icon at bounding box center [1214, 111] width 15 height 16
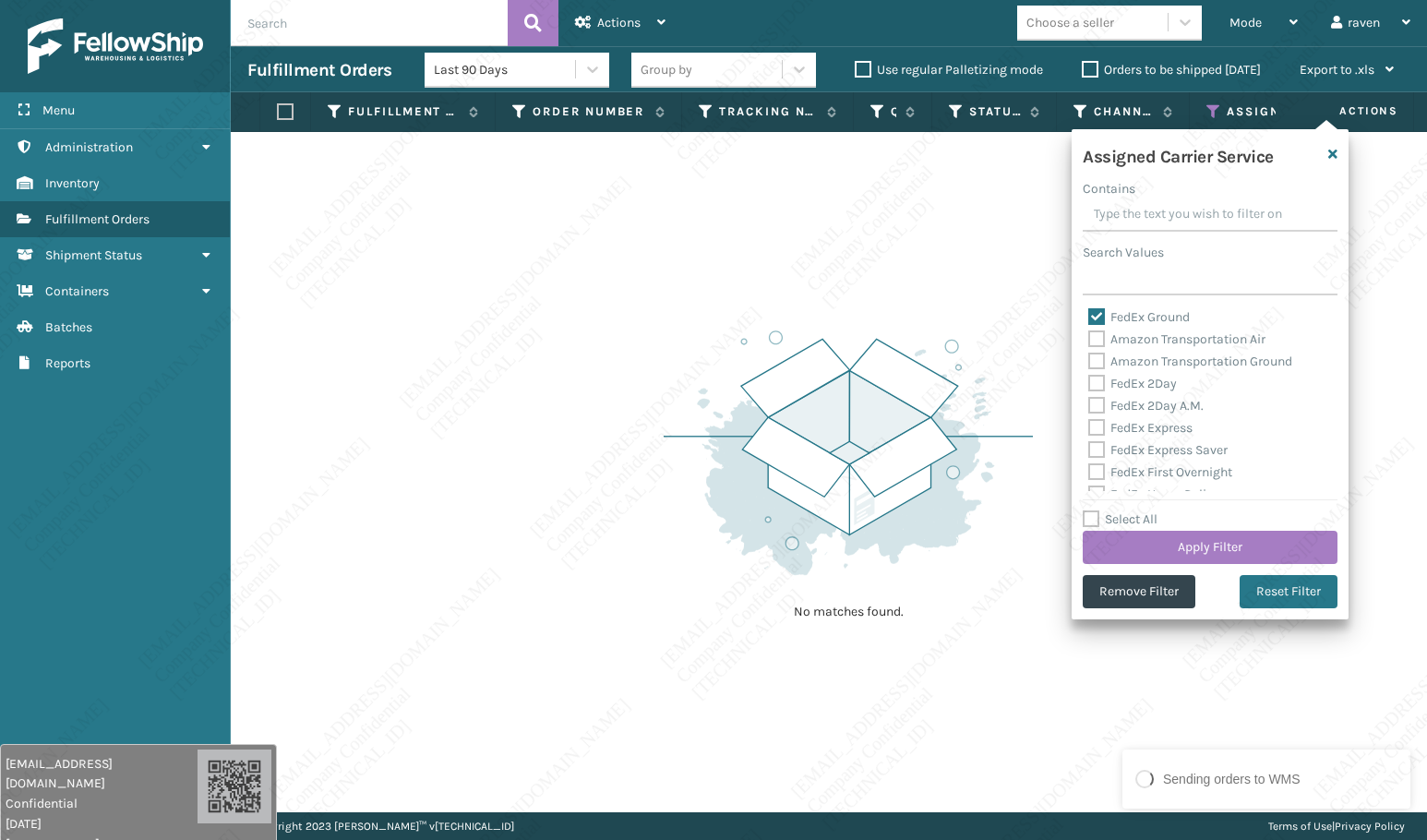
click at [1149, 304] on div "Assigned Carrier Service Contains Search Values FedEx Ground Amazon Transportat…" at bounding box center [1210, 374] width 277 height 490
click at [1146, 316] on label "FedEx Ground" at bounding box center [1138, 317] width 102 height 15
click at [1089, 316] on input "FedEx Ground" at bounding box center [1088, 312] width 1 height 12
checkbox input "false"
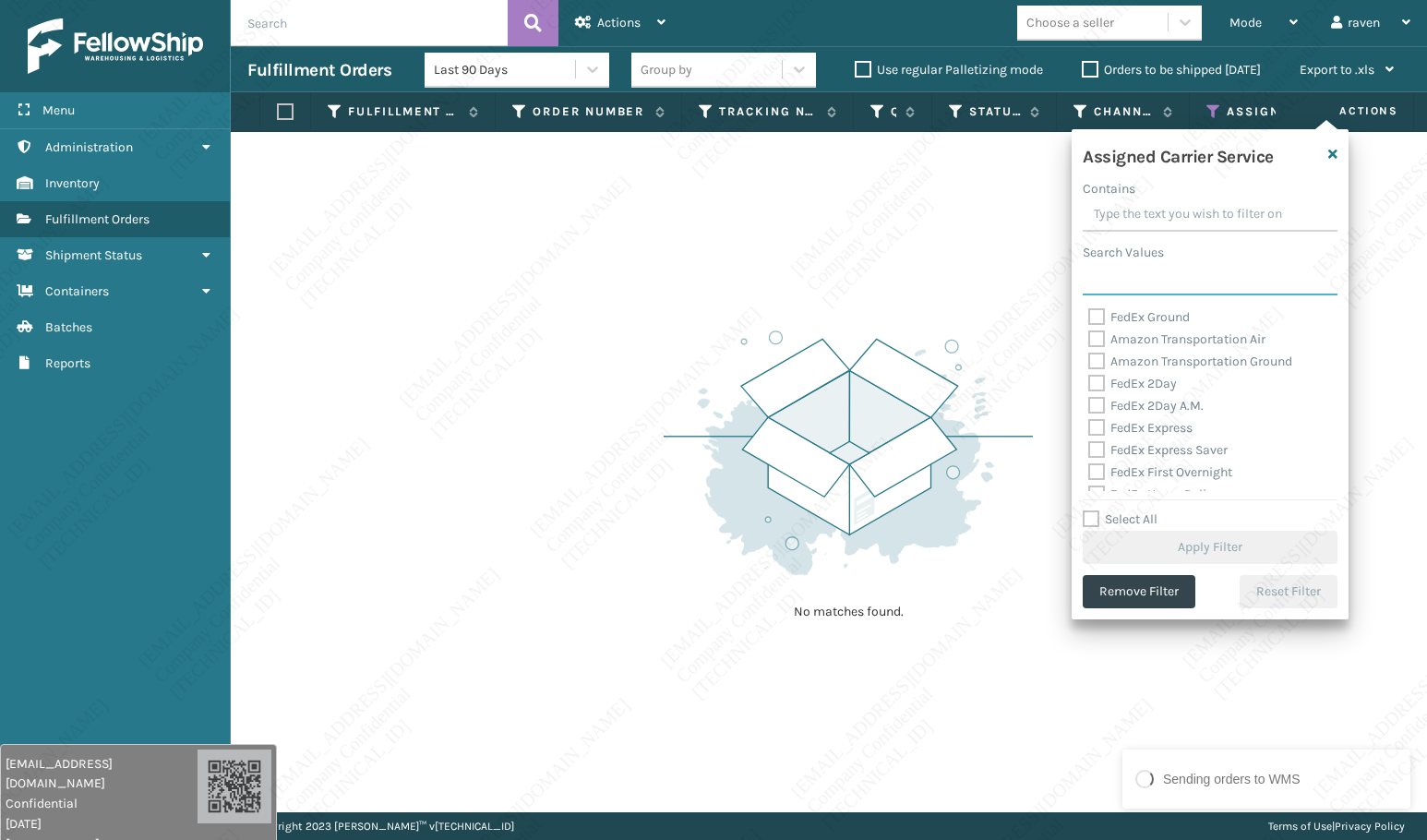
click at [1141, 279] on input "Search Values" at bounding box center [1210, 278] width 254 height 33
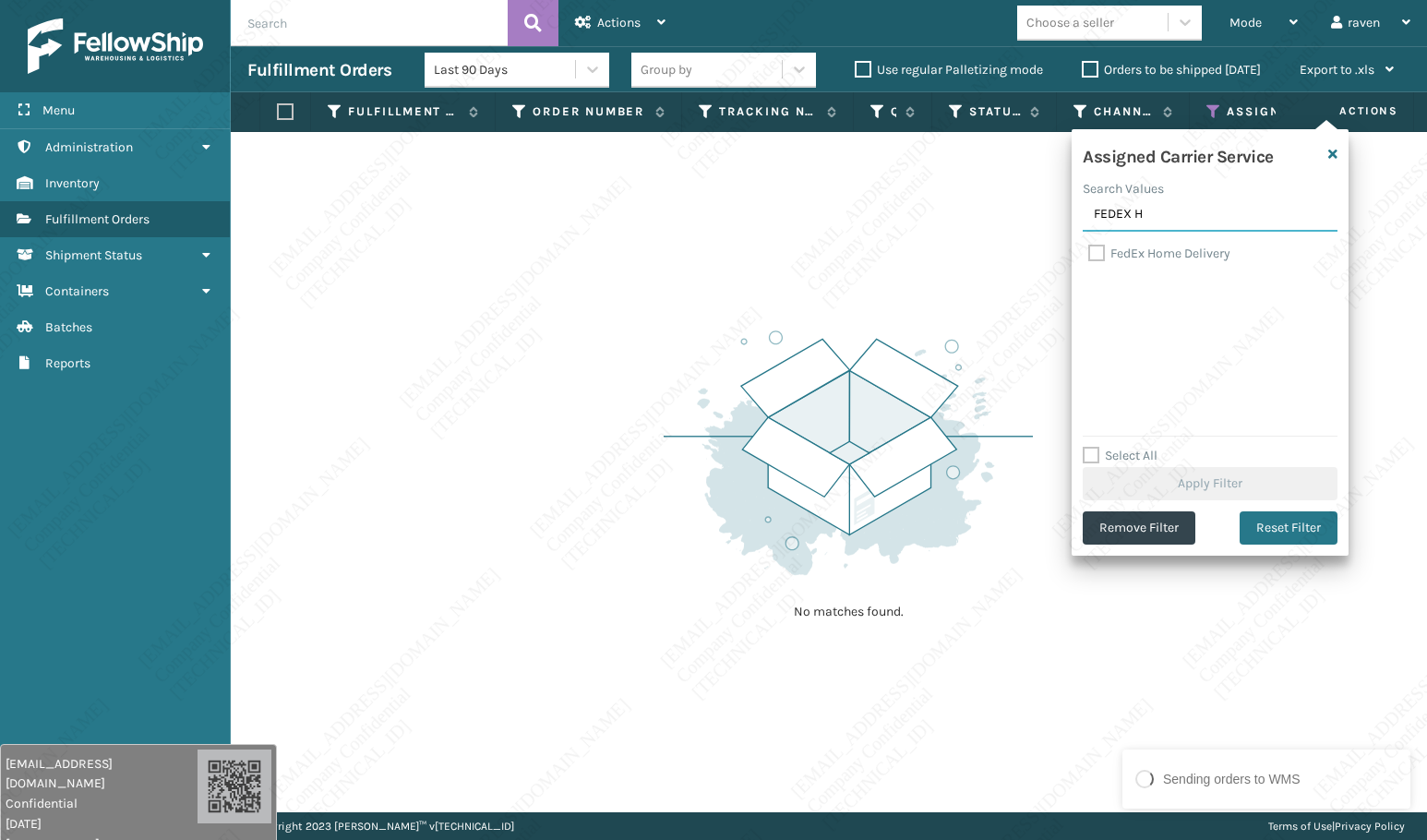
type input "FEDEX H"
click at [1144, 251] on label "FedEx Home Delivery" at bounding box center [1158, 253] width 142 height 15
click at [1089, 251] on input "FedEx Home Delivery" at bounding box center [1088, 249] width 1 height 12
checkbox input "true"
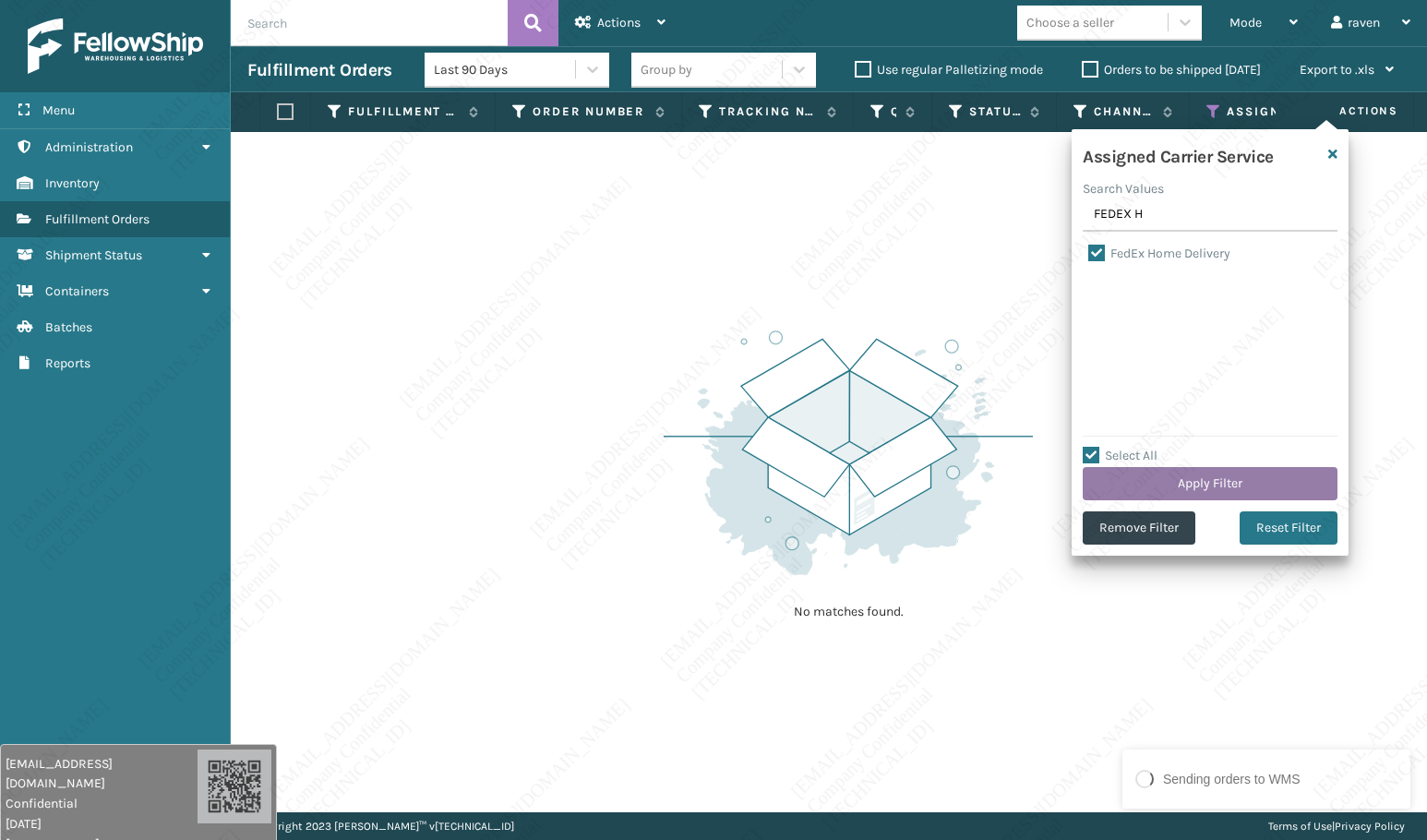
click at [1197, 473] on button "Apply Filter" at bounding box center [1210, 483] width 254 height 33
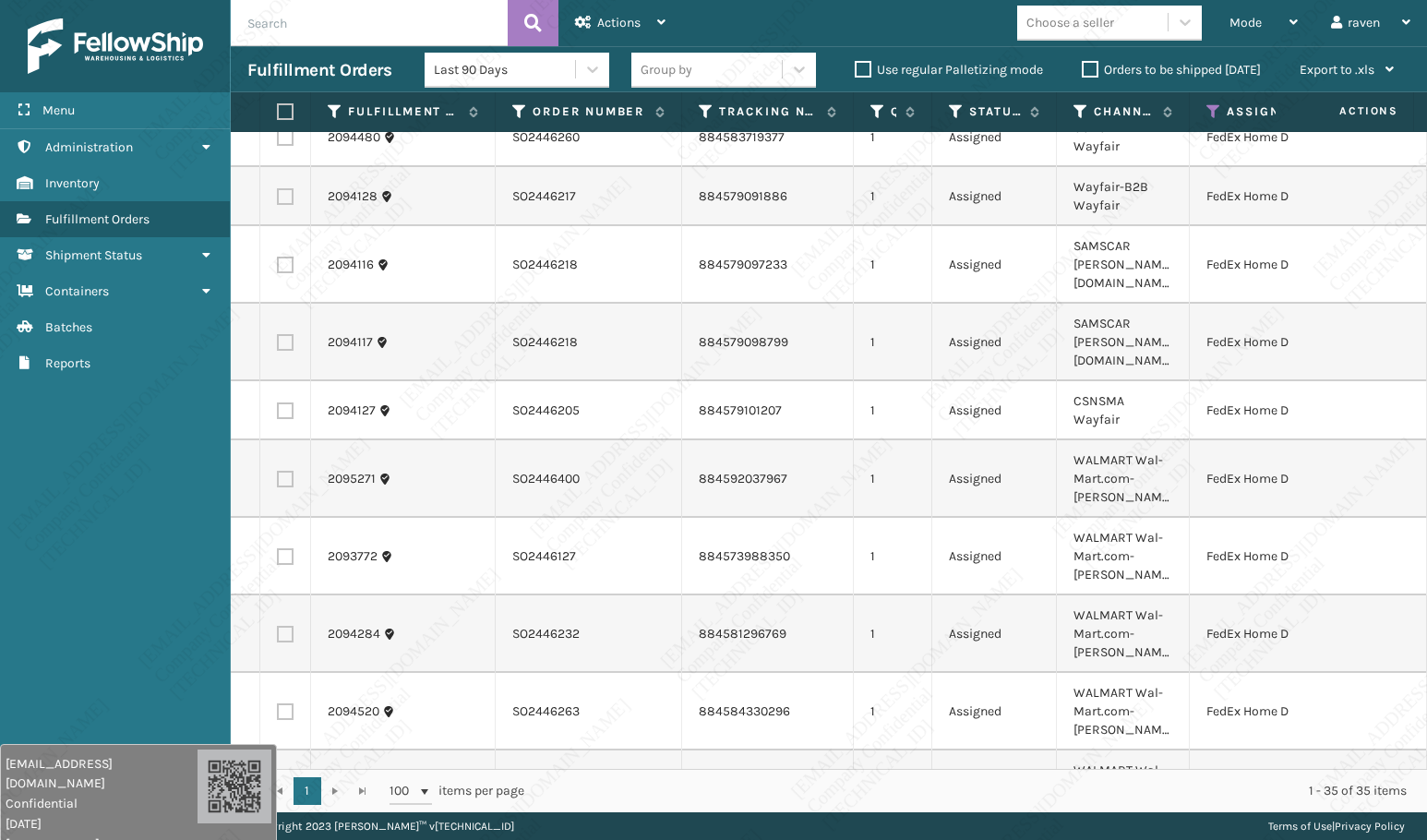
scroll to position [370, 0]
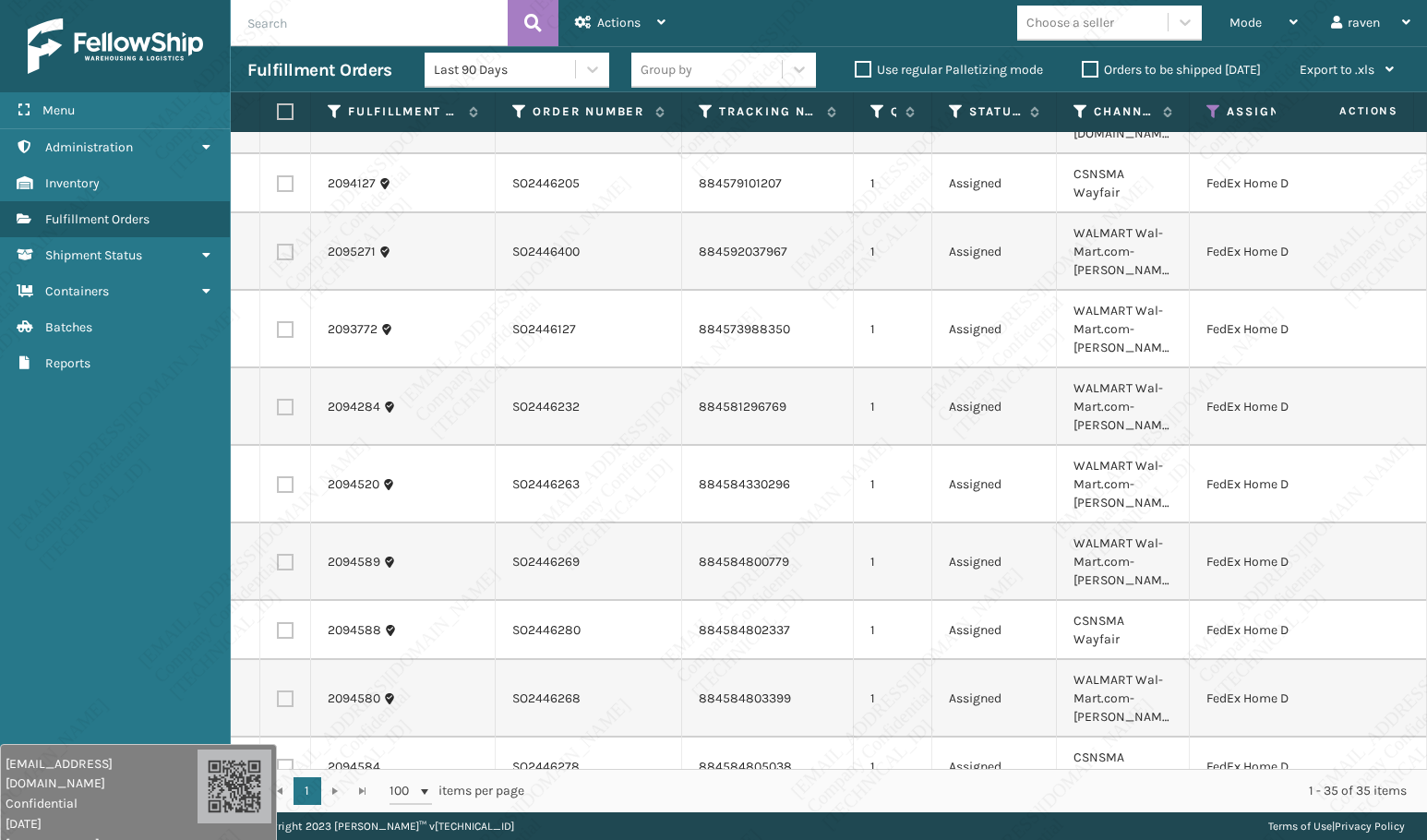
click at [285, 108] on label at bounding box center [283, 111] width 11 height 16
click at [278, 108] on input "checkbox" at bounding box center [277, 111] width 1 height 12
checkbox input "true"
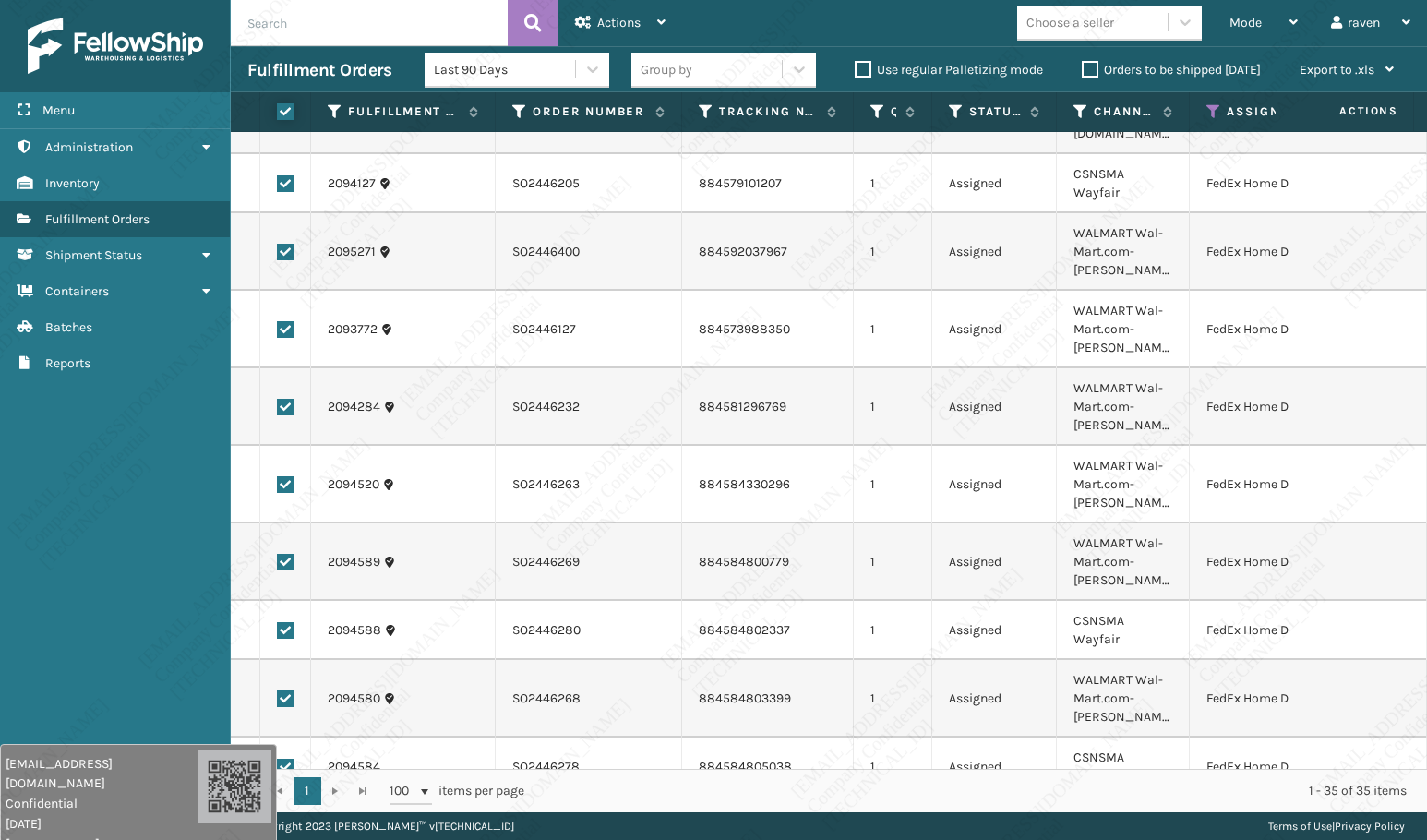
checkbox input "true"
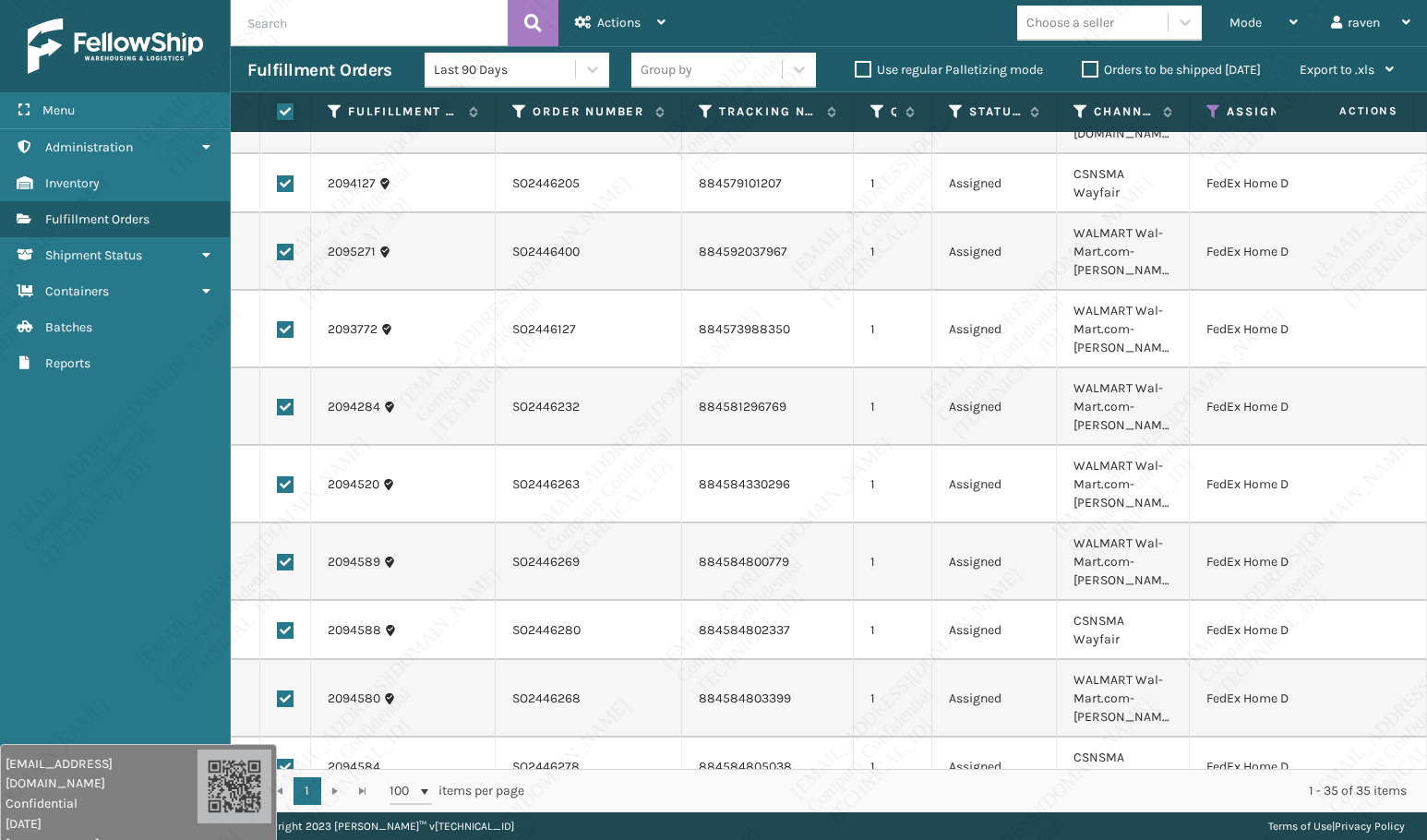
checkbox input "true"
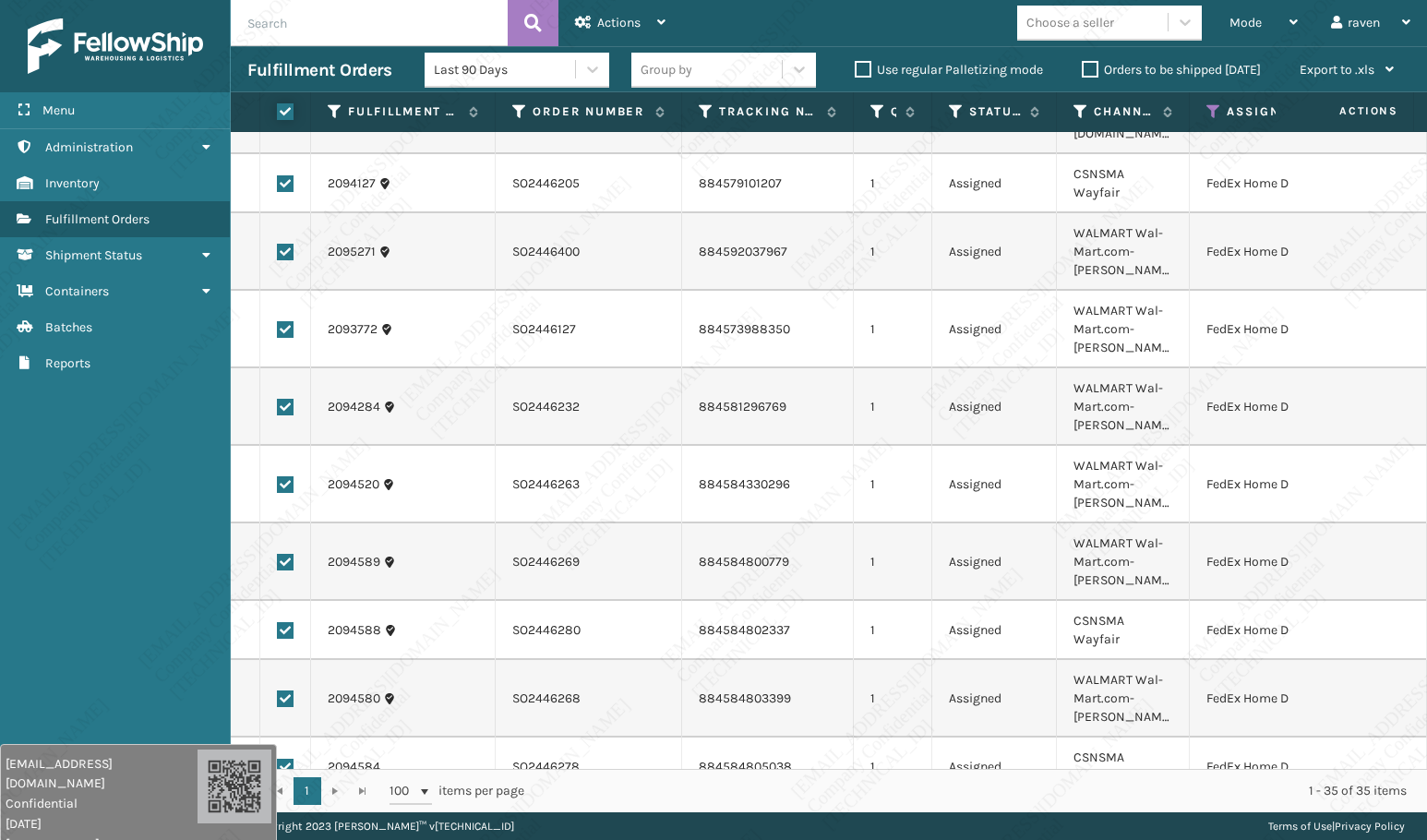
checkbox input "true"
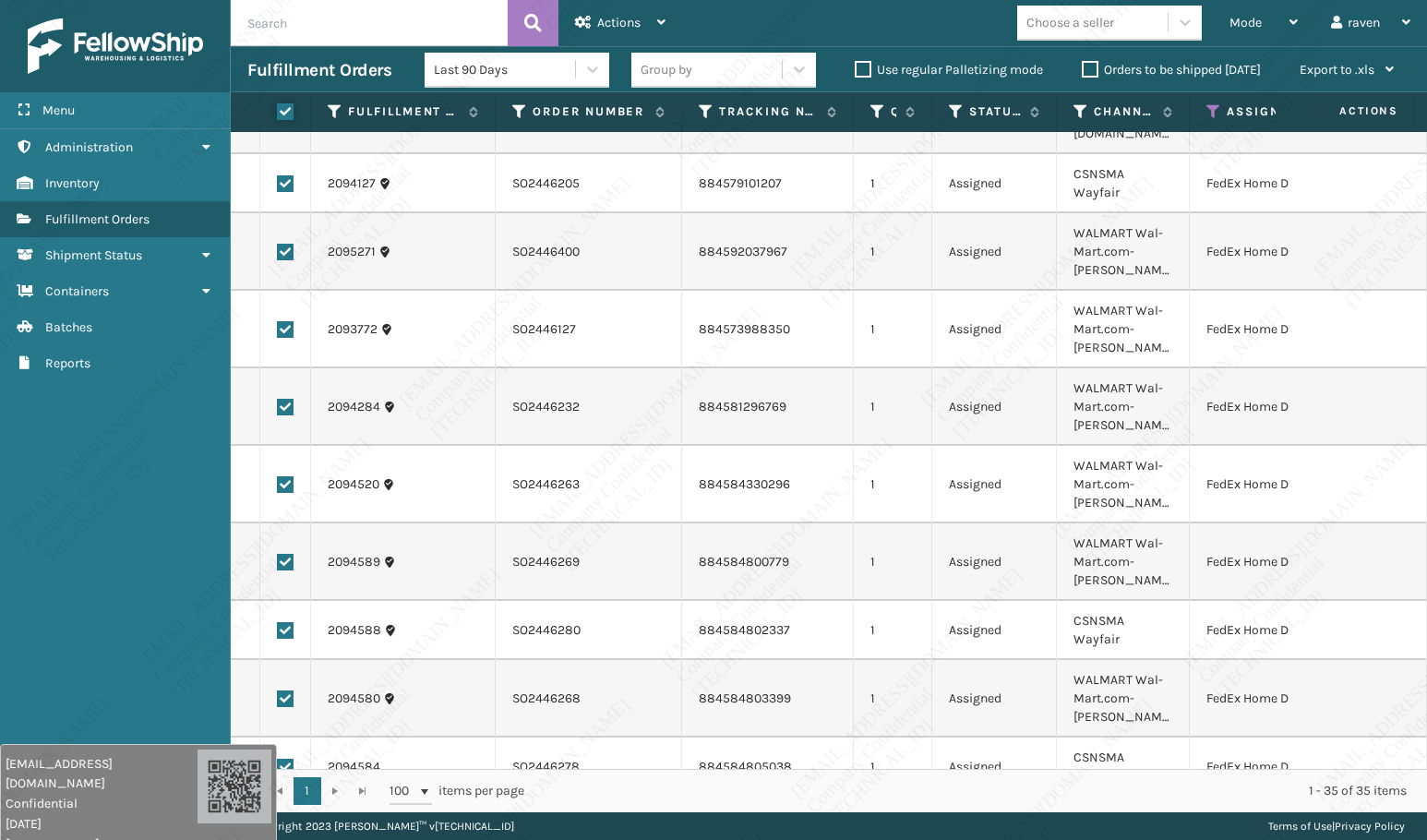
checkbox input "true"
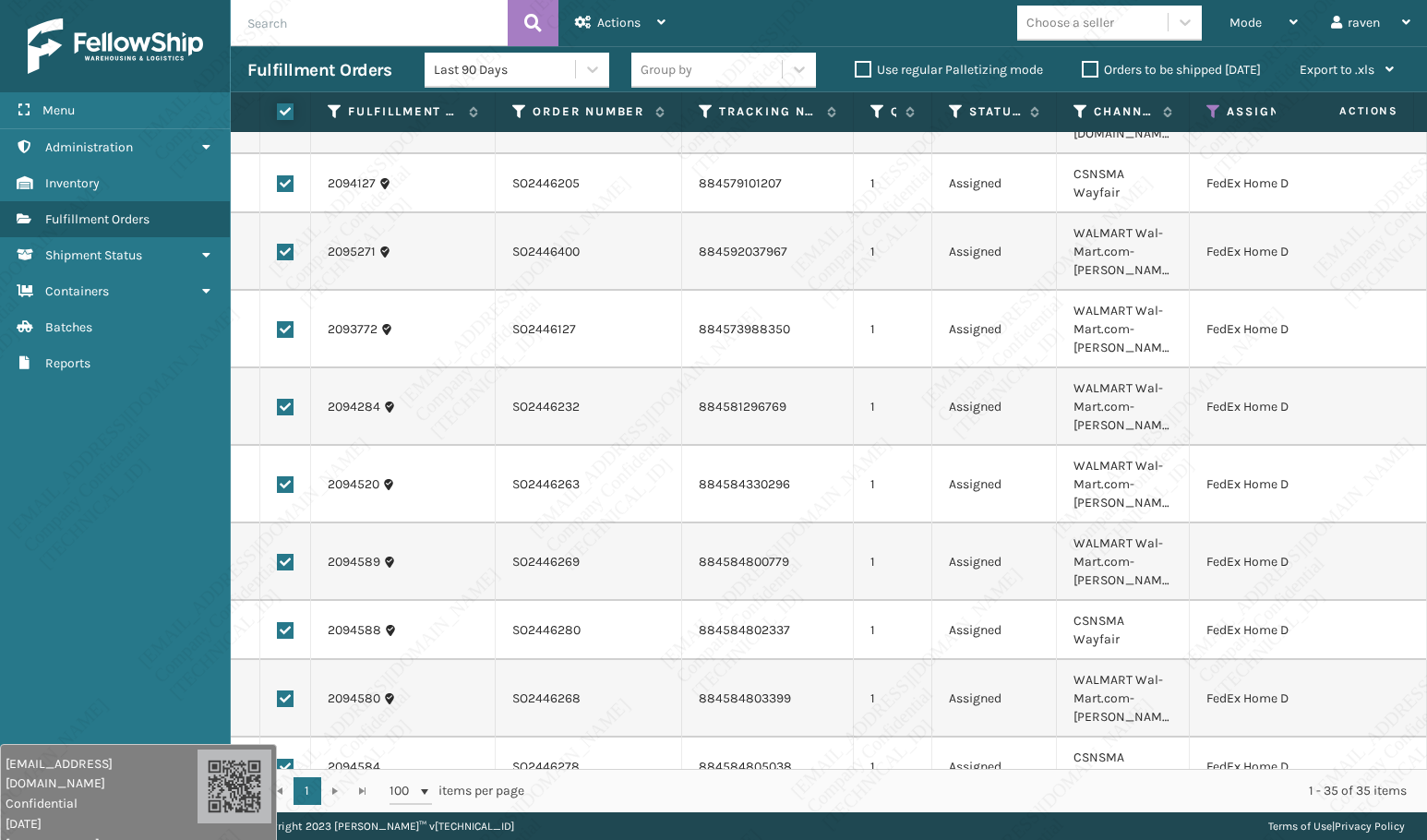
checkbox input "true"
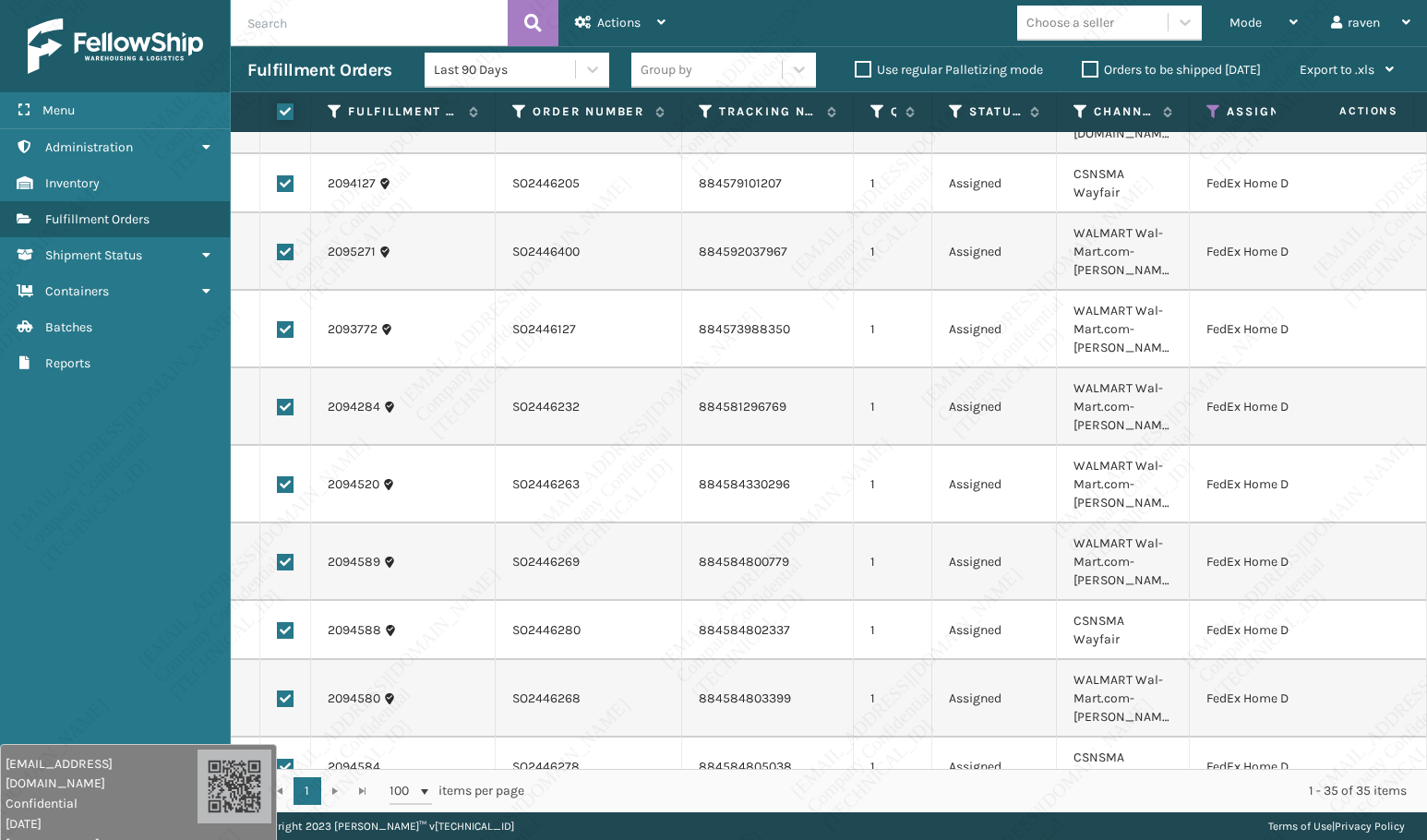
checkbox input "true"
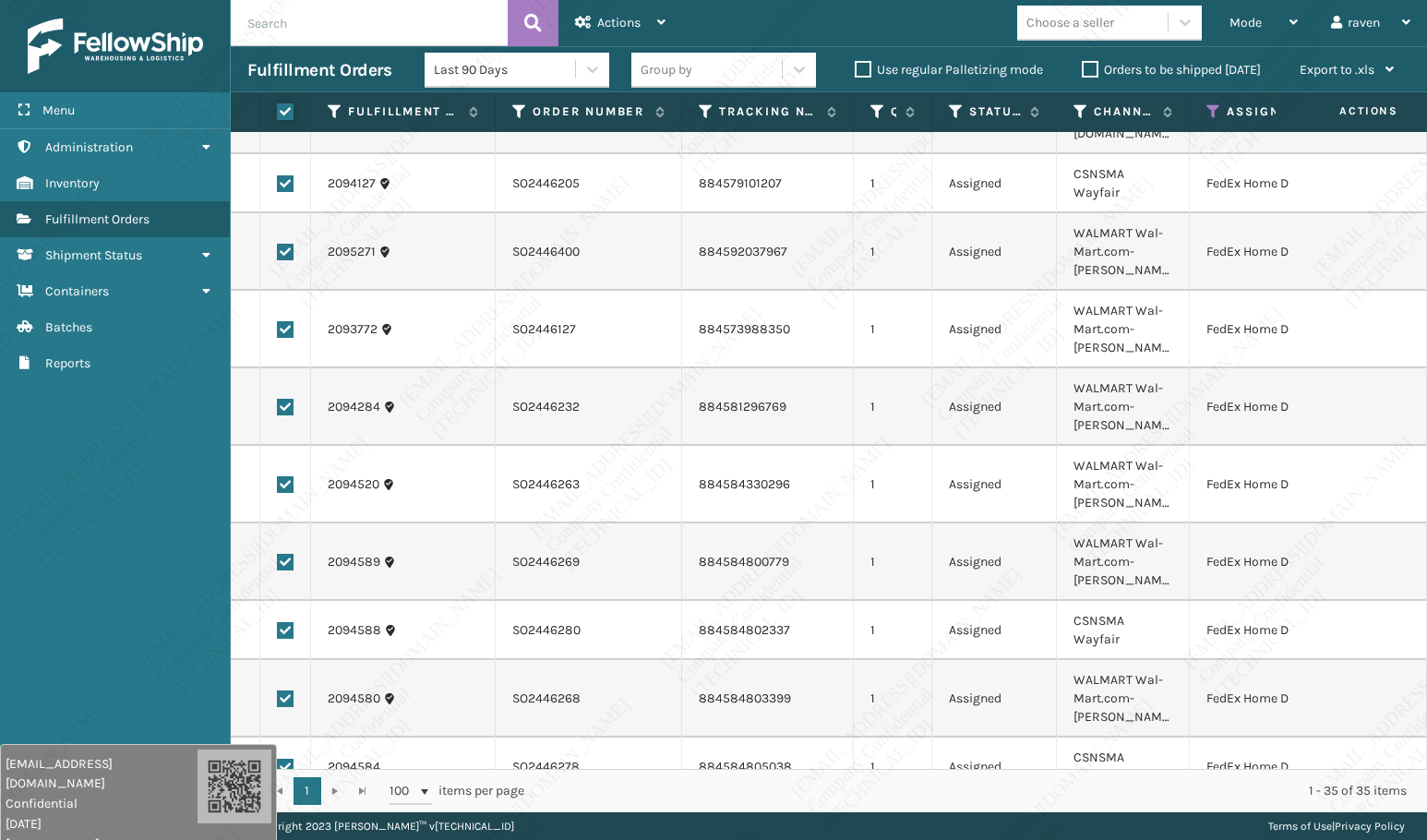
checkbox input "true"
click at [646, 20] on div "Actions" at bounding box center [620, 23] width 90 height 46
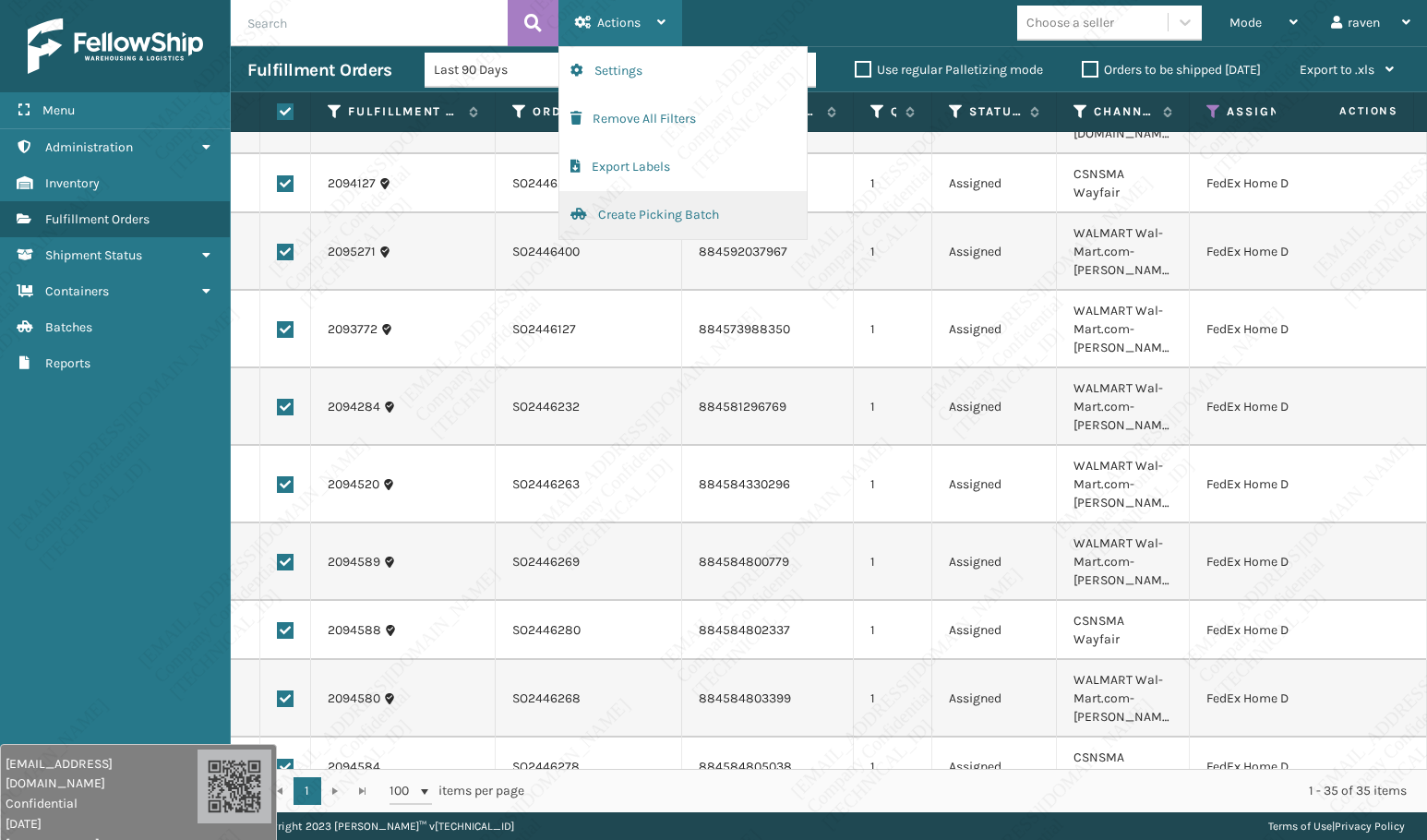
click at [626, 217] on button "Create Picking Batch" at bounding box center [683, 215] width 248 height 48
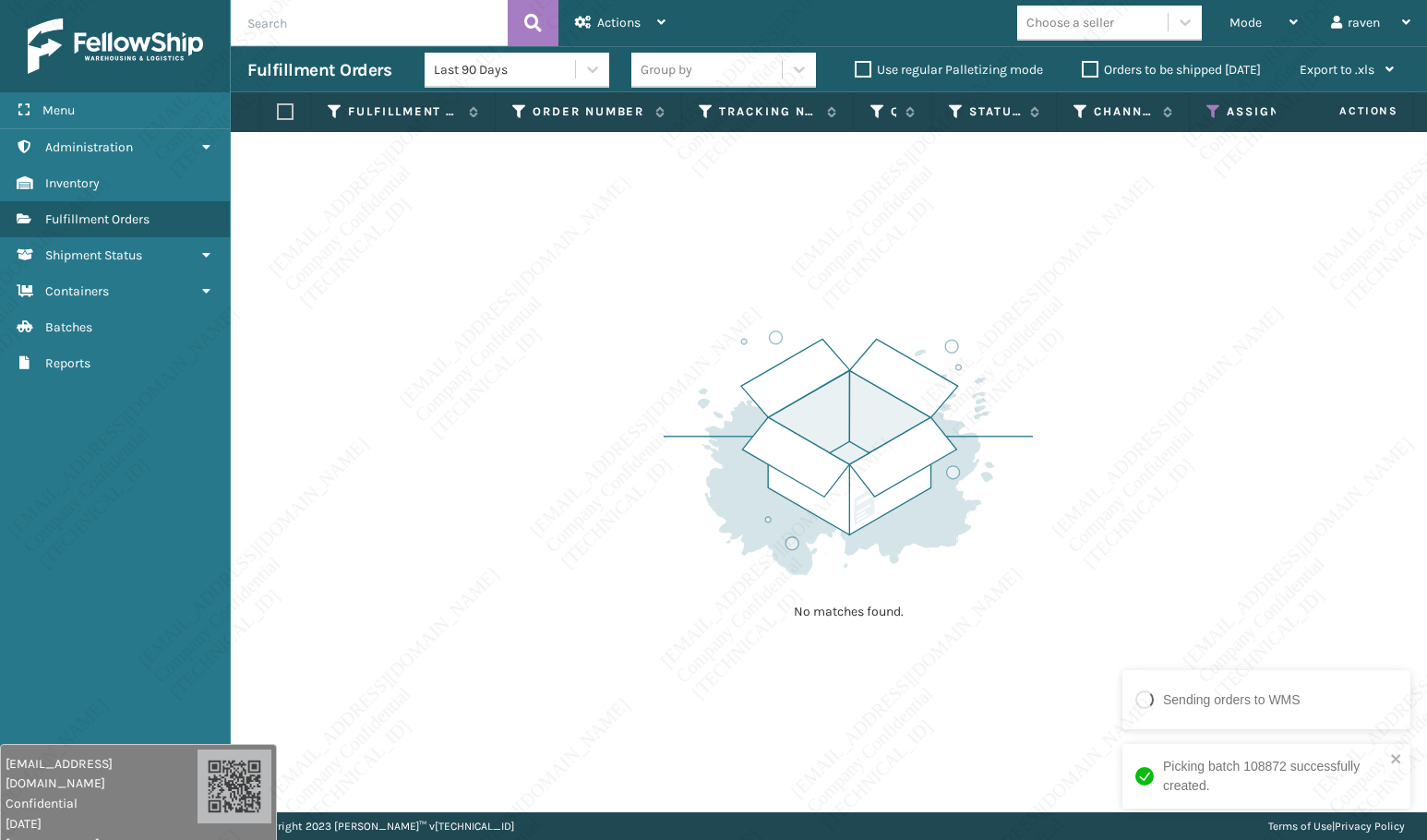
click at [1387, 617] on div "Picking batch 108872 successfully created." at bounding box center [1266, 776] width 288 height 65
click at [969, 446] on img at bounding box center [849, 452] width 370 height 255
click at [1212, 108] on icon at bounding box center [1214, 111] width 15 height 16
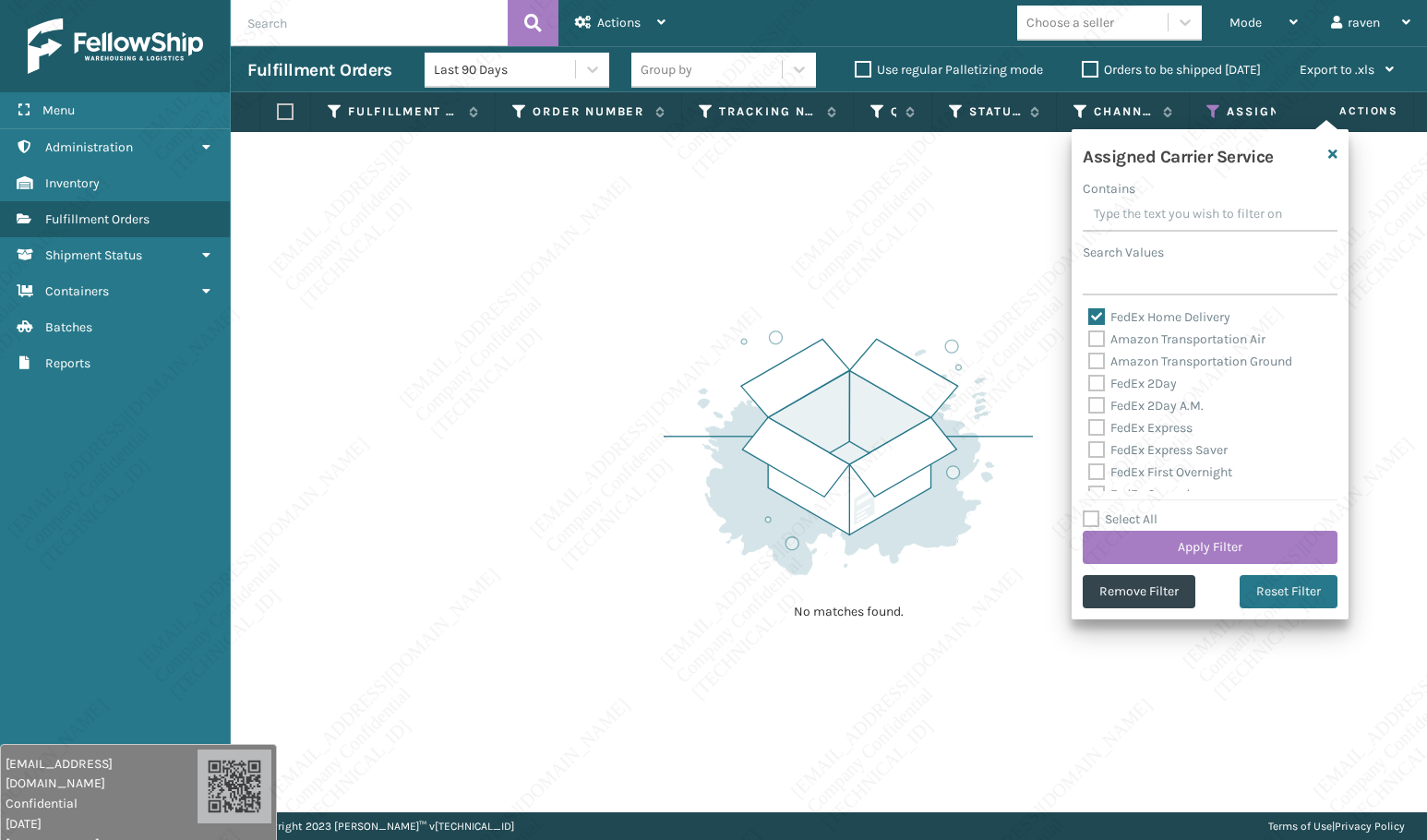
click at [1130, 310] on label "FedEx Home Delivery" at bounding box center [1158, 317] width 142 height 15
click at [1089, 310] on input "FedEx Home Delivery" at bounding box center [1088, 312] width 1 height 12
checkbox input "false"
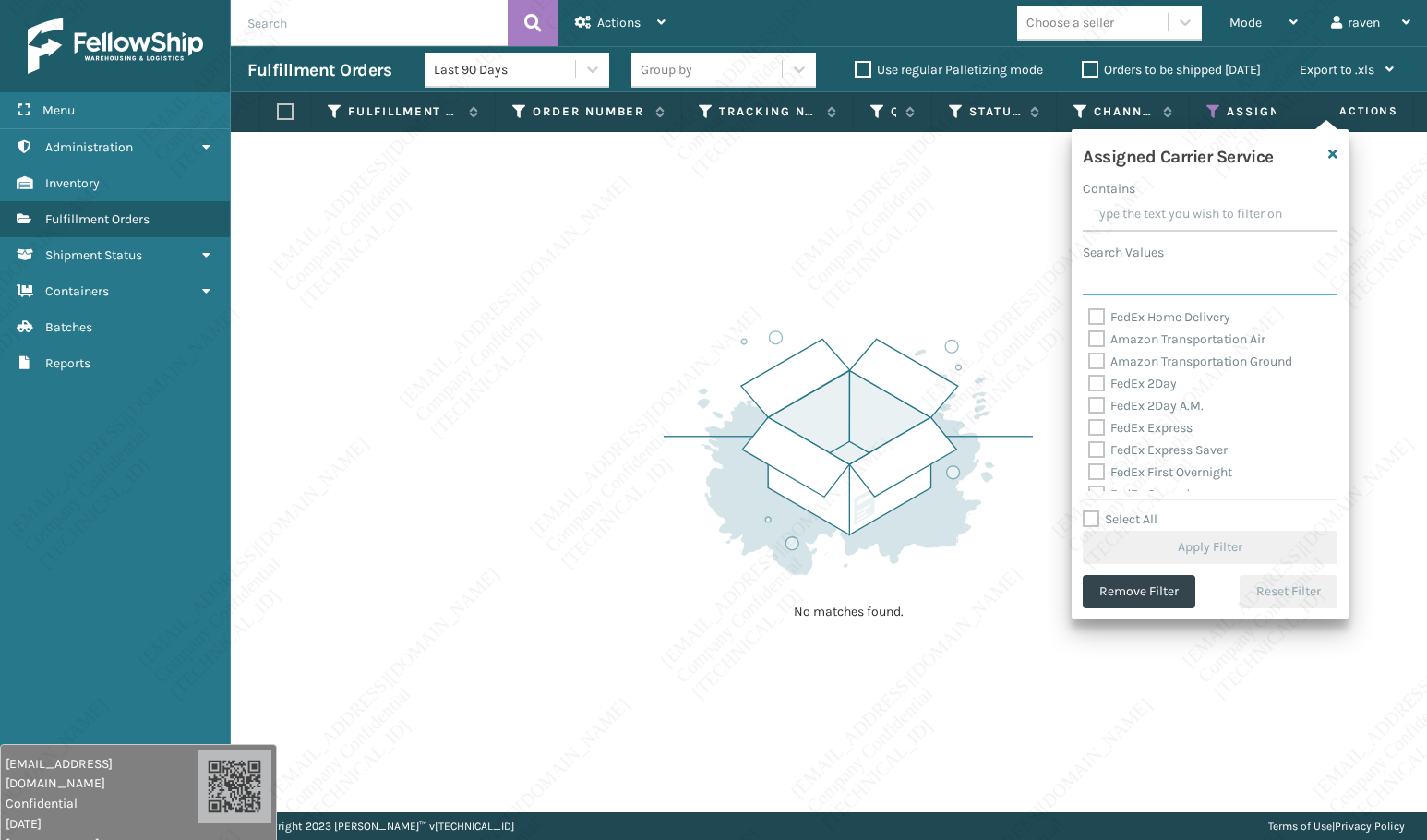
click at [1136, 280] on input "Search Values" at bounding box center [1210, 278] width 254 height 33
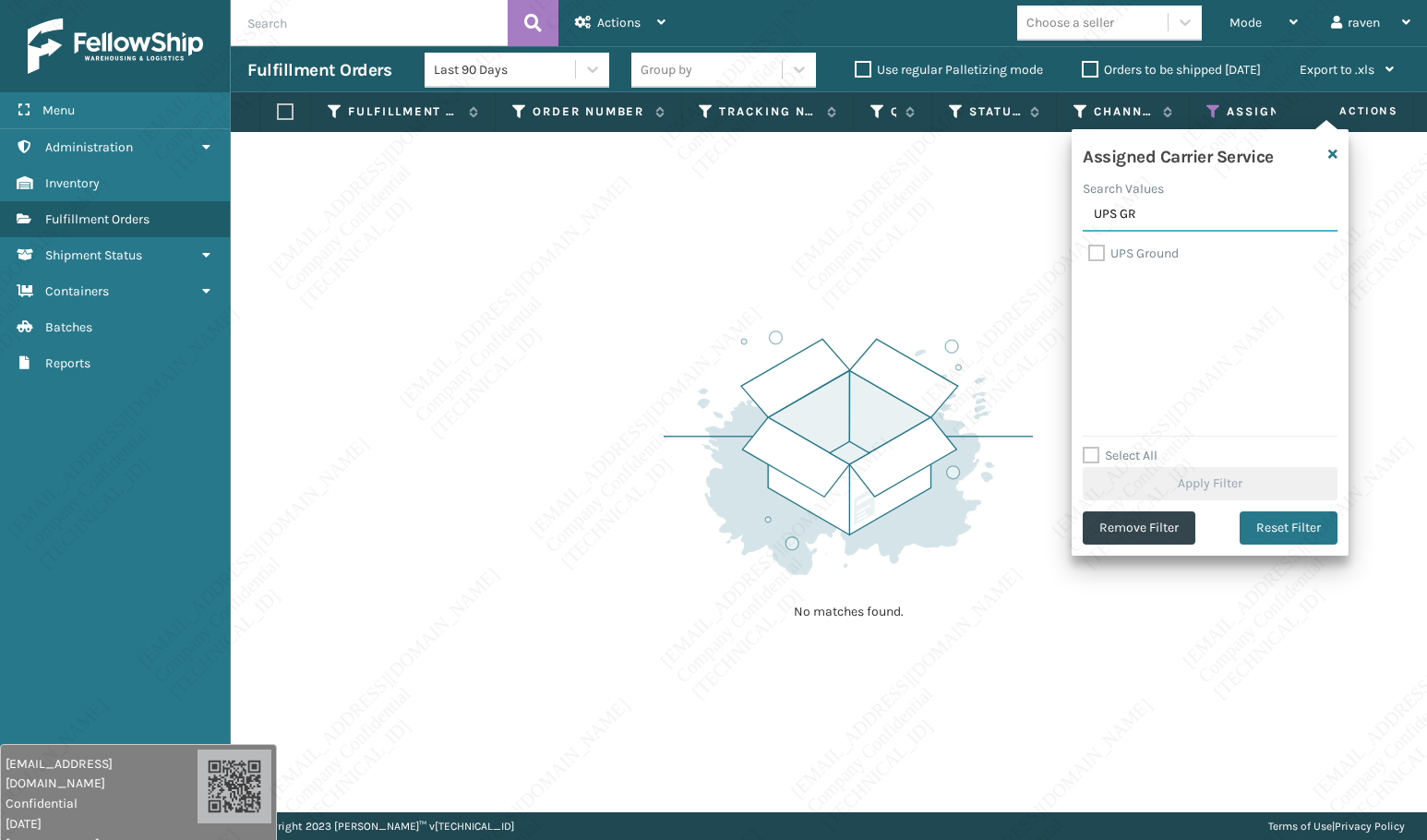
type input "UPS GR"
click at [1149, 251] on label "UPS Ground" at bounding box center [1133, 253] width 90 height 15
click at [1089, 251] on input "UPS Ground" at bounding box center [1088, 249] width 1 height 12
checkbox input "true"
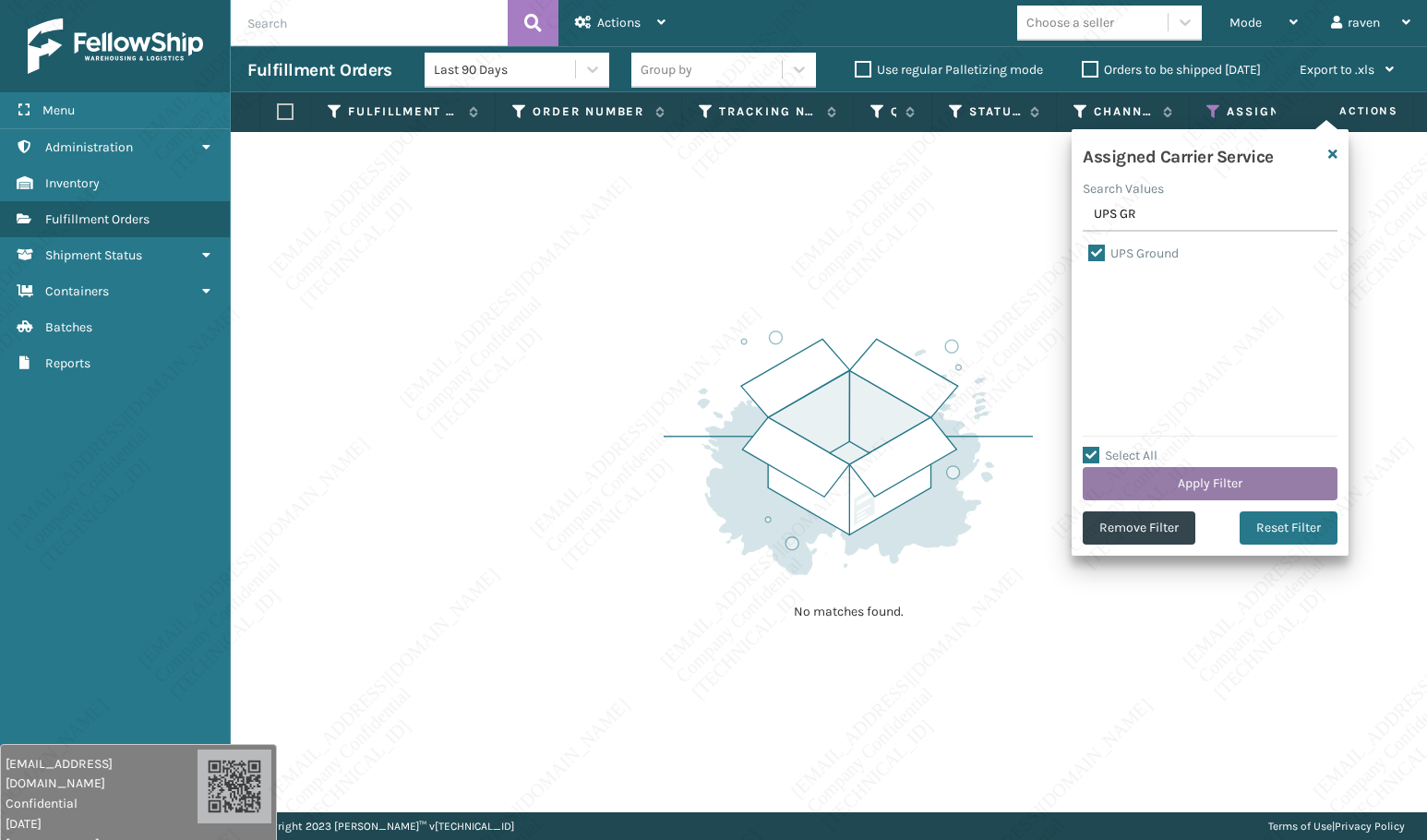
click at [1215, 482] on button "Apply Filter" at bounding box center [1210, 483] width 254 height 33
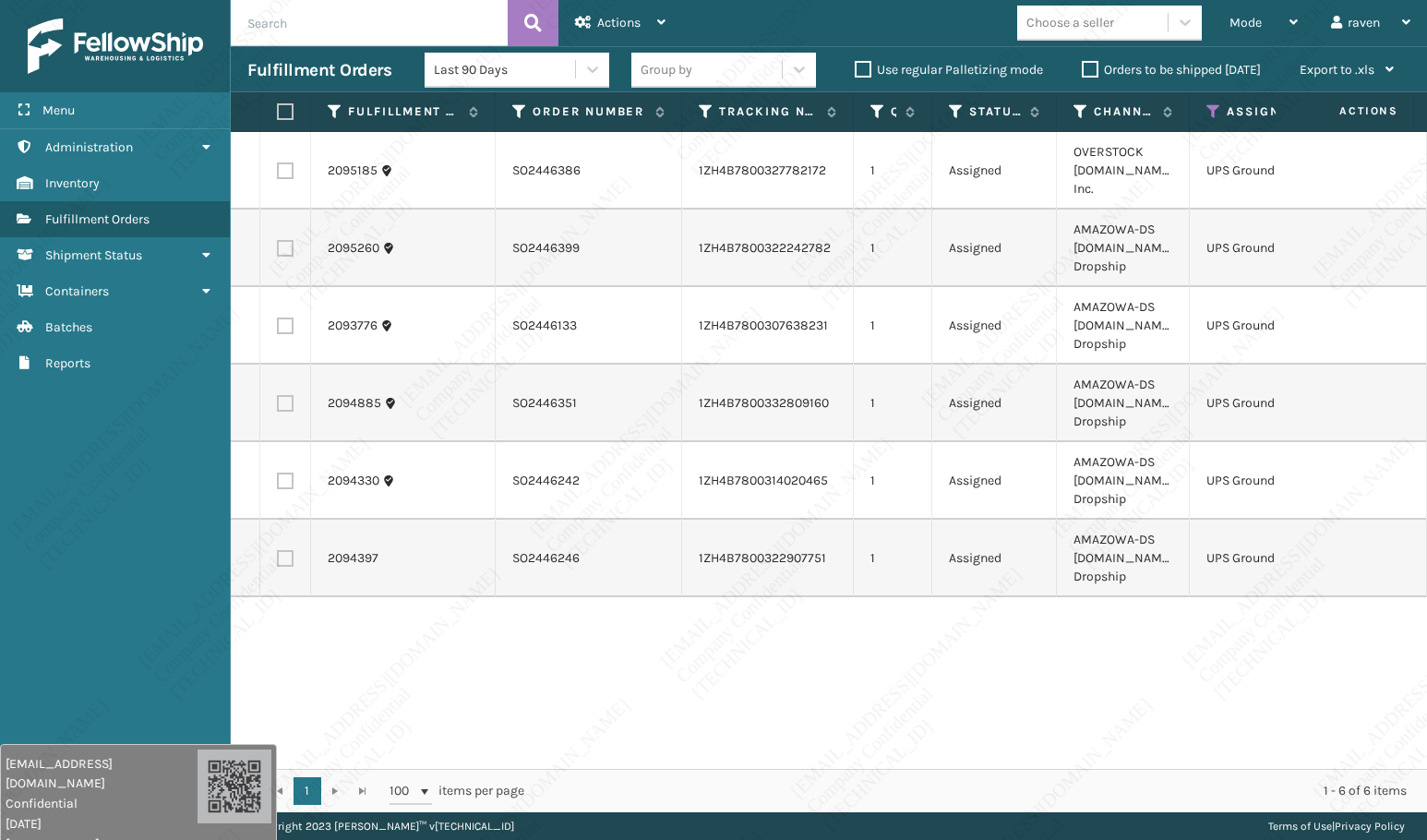
click at [281, 106] on label at bounding box center [283, 111] width 11 height 16
click at [278, 106] on input "checkbox" at bounding box center [277, 111] width 1 height 12
checkbox input "true"
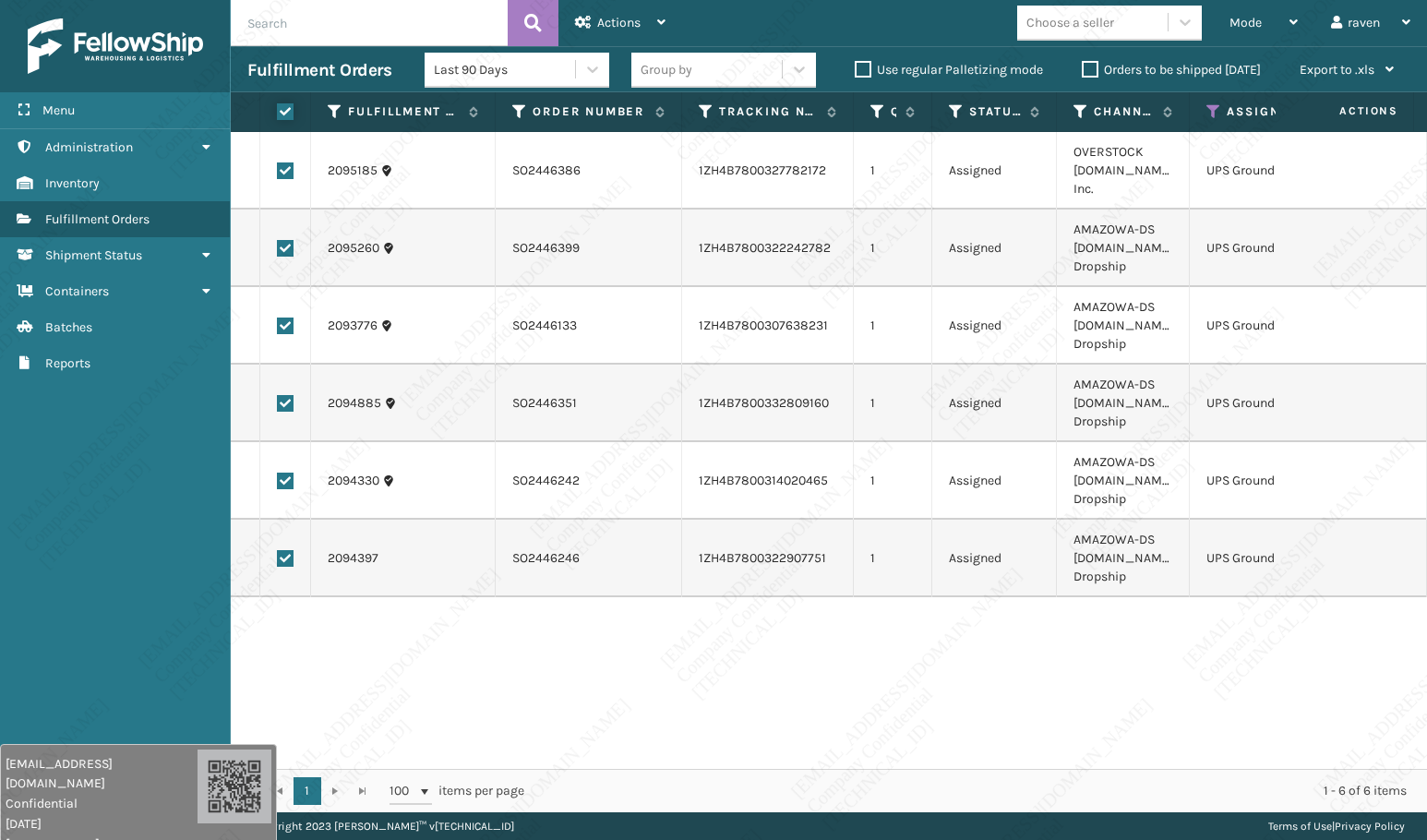
checkbox input "true"
click at [629, 20] on span "Actions" at bounding box center [619, 23] width 44 height 15
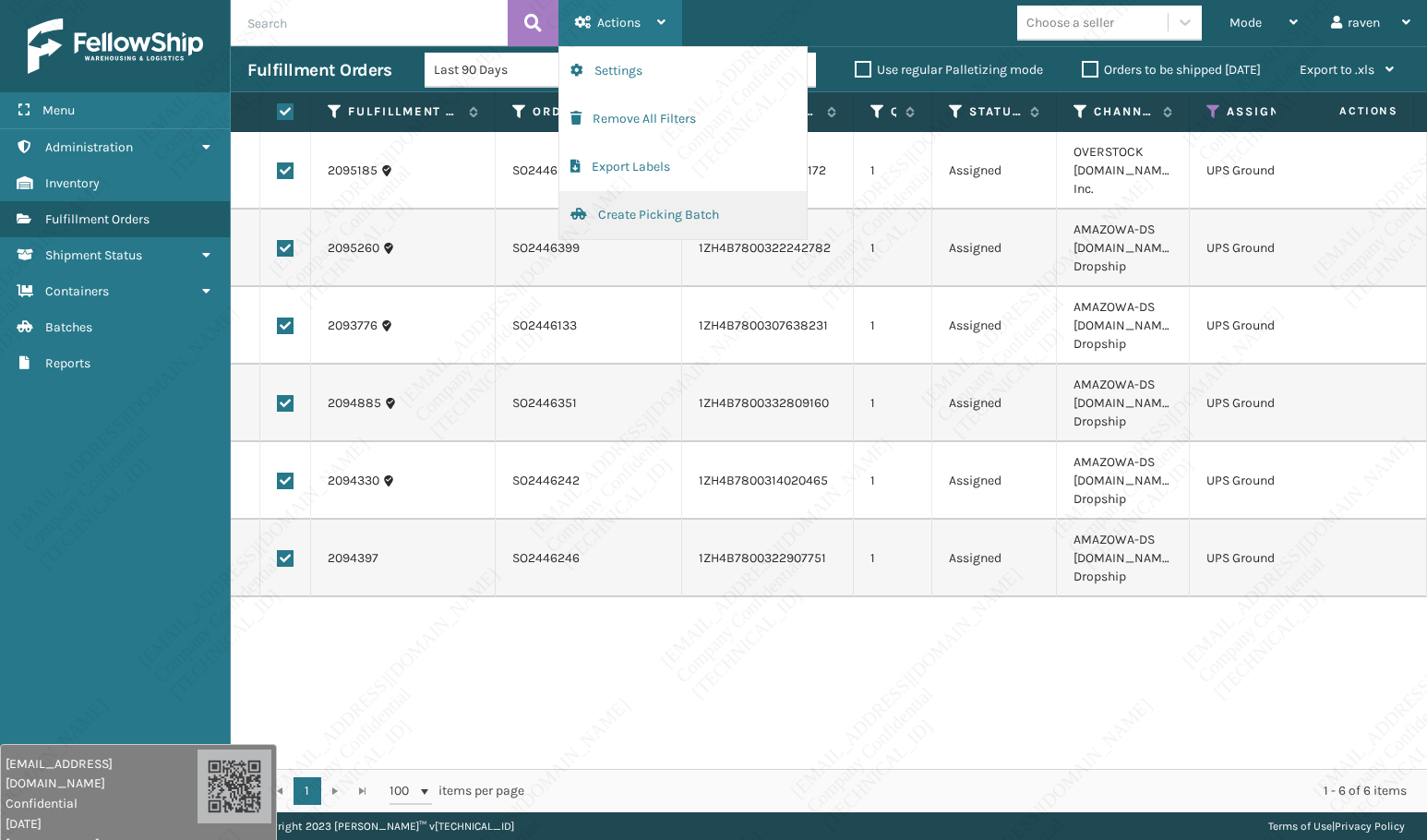
click at [679, 209] on button "Create Picking Batch" at bounding box center [683, 215] width 248 height 48
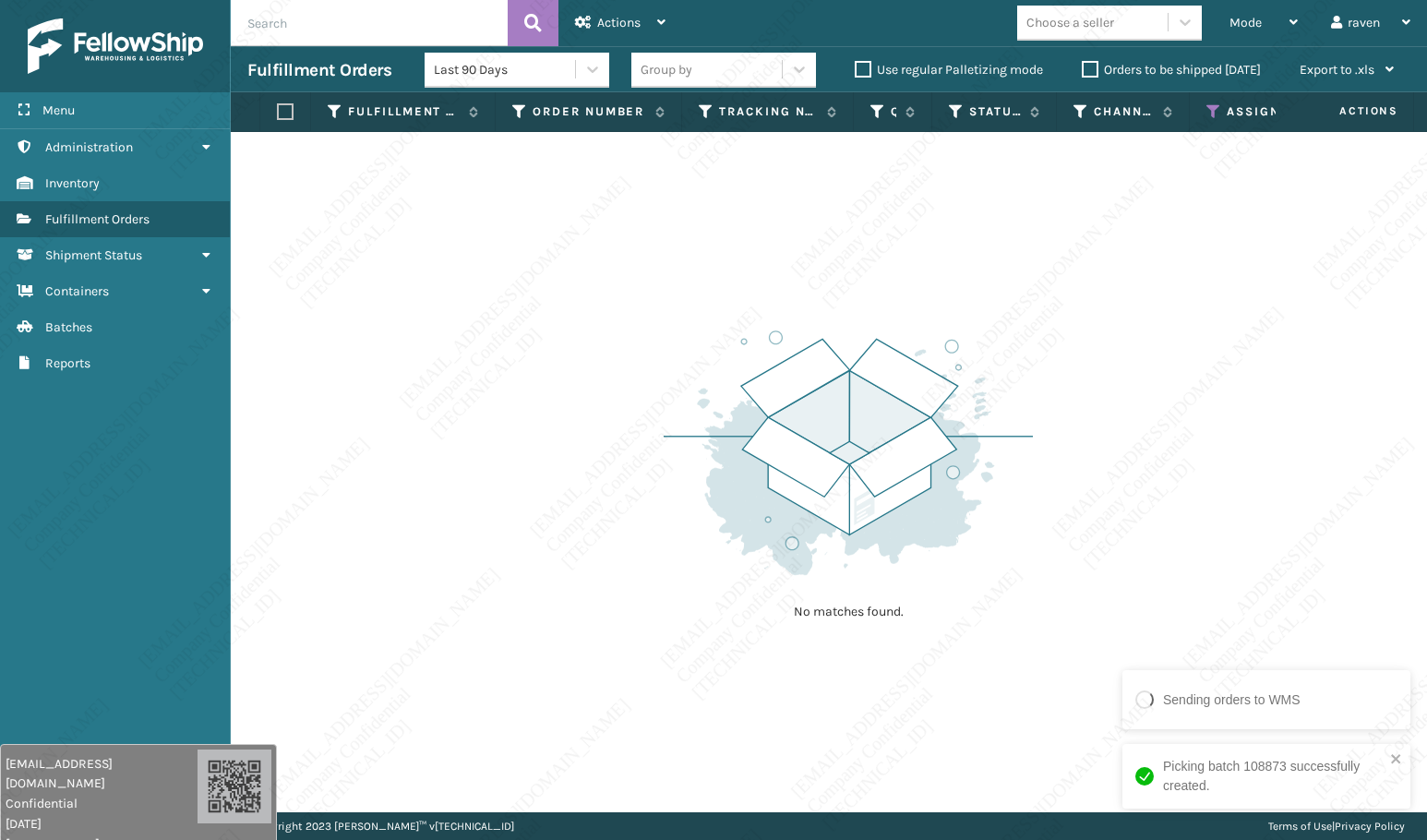
click at [1211, 98] on th "Assigned Carrier Service" at bounding box center [1277, 112] width 176 height 40
click at [1209, 106] on icon at bounding box center [1214, 111] width 15 height 16
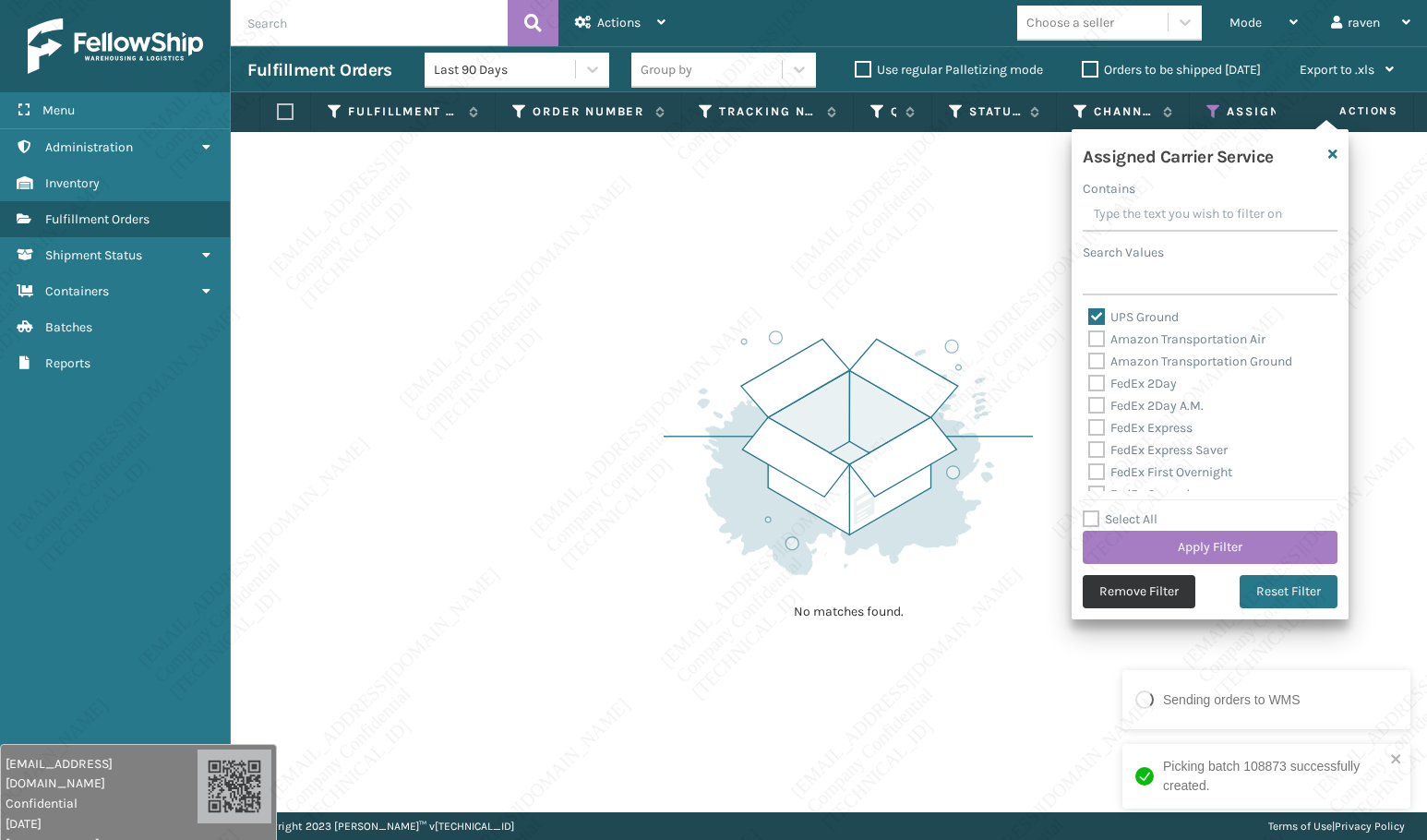
click at [1153, 583] on button "Remove Filter" at bounding box center [1139, 591] width 112 height 33
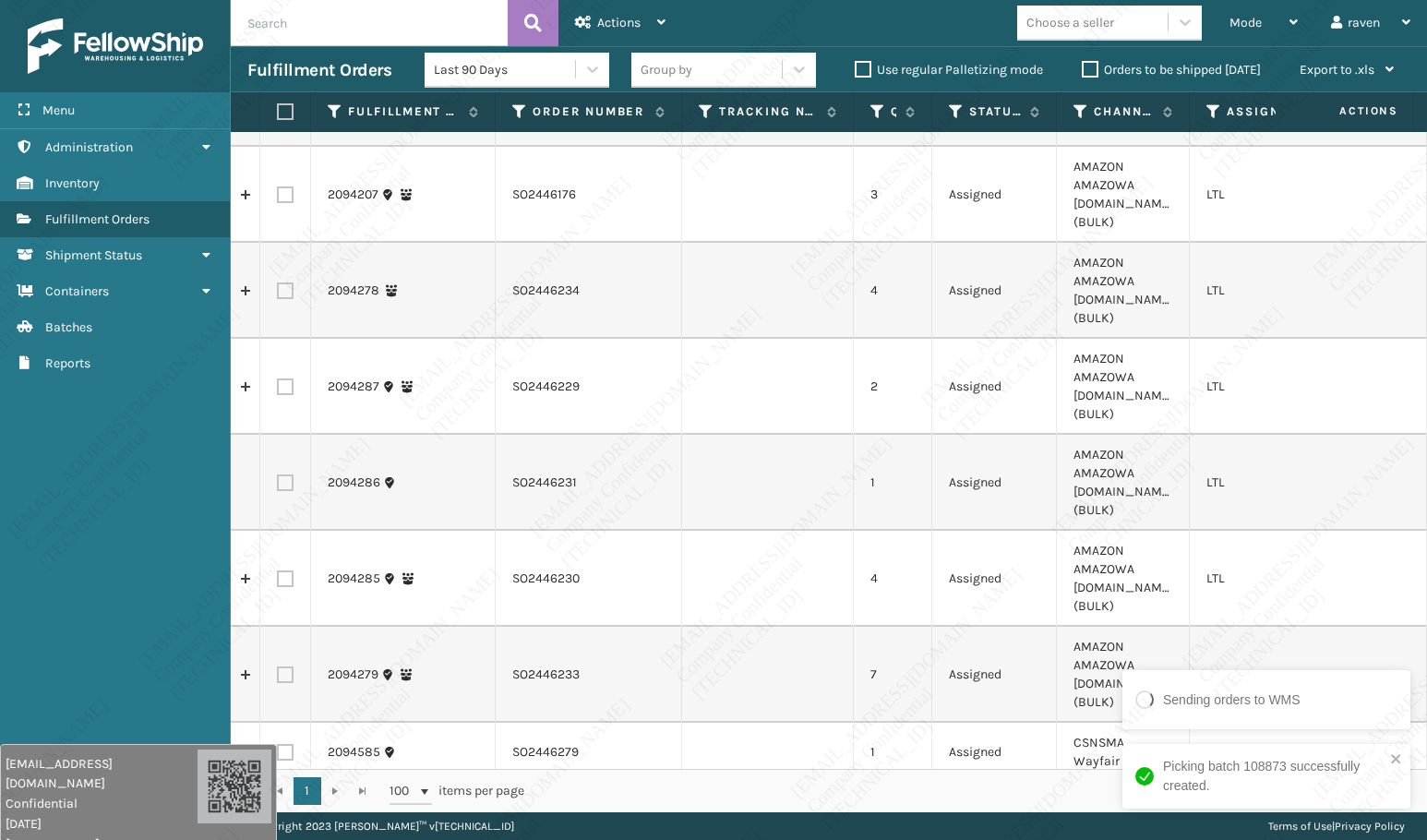
scroll to position [518, 0]
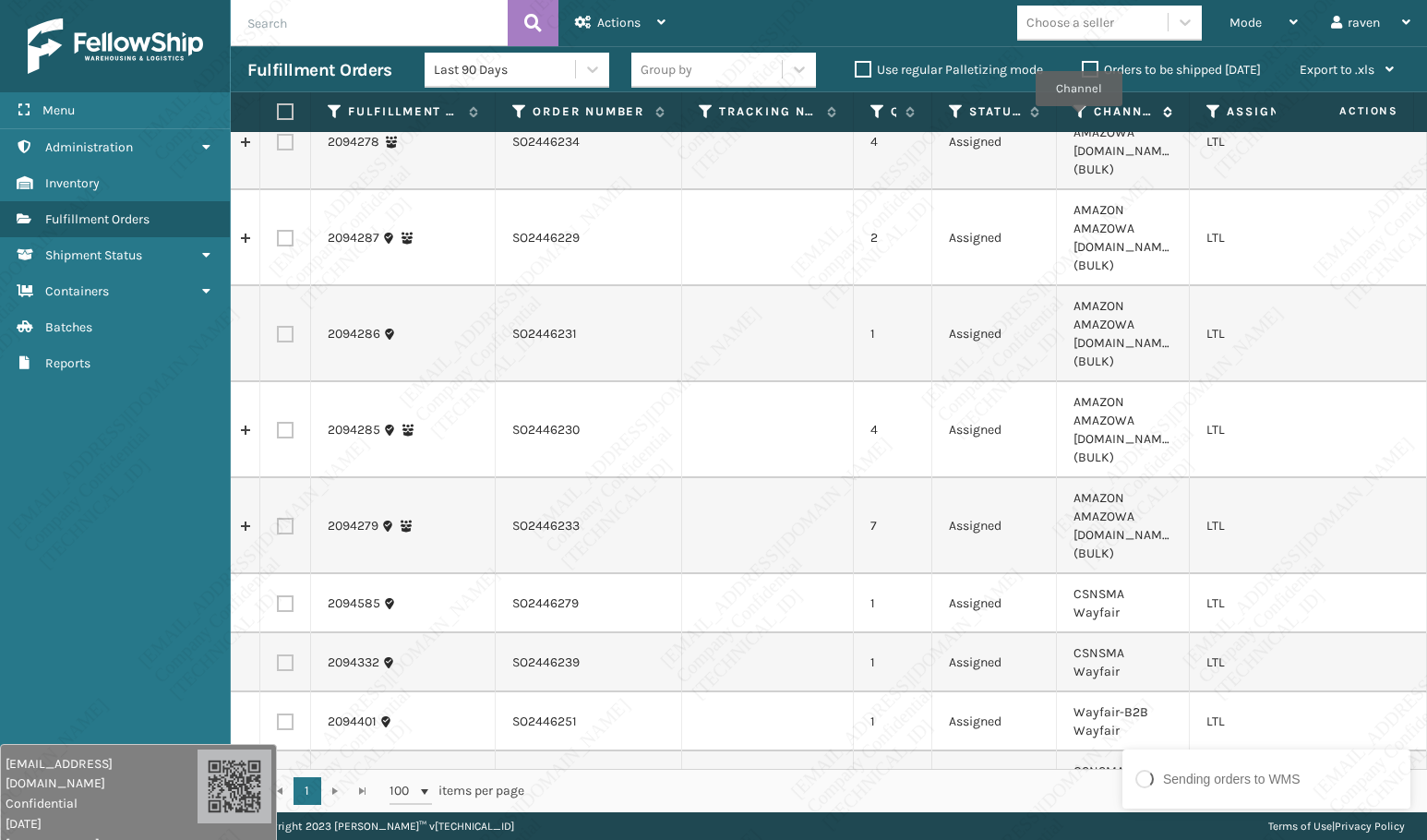
click at [1079, 108] on icon at bounding box center [1081, 111] width 15 height 16
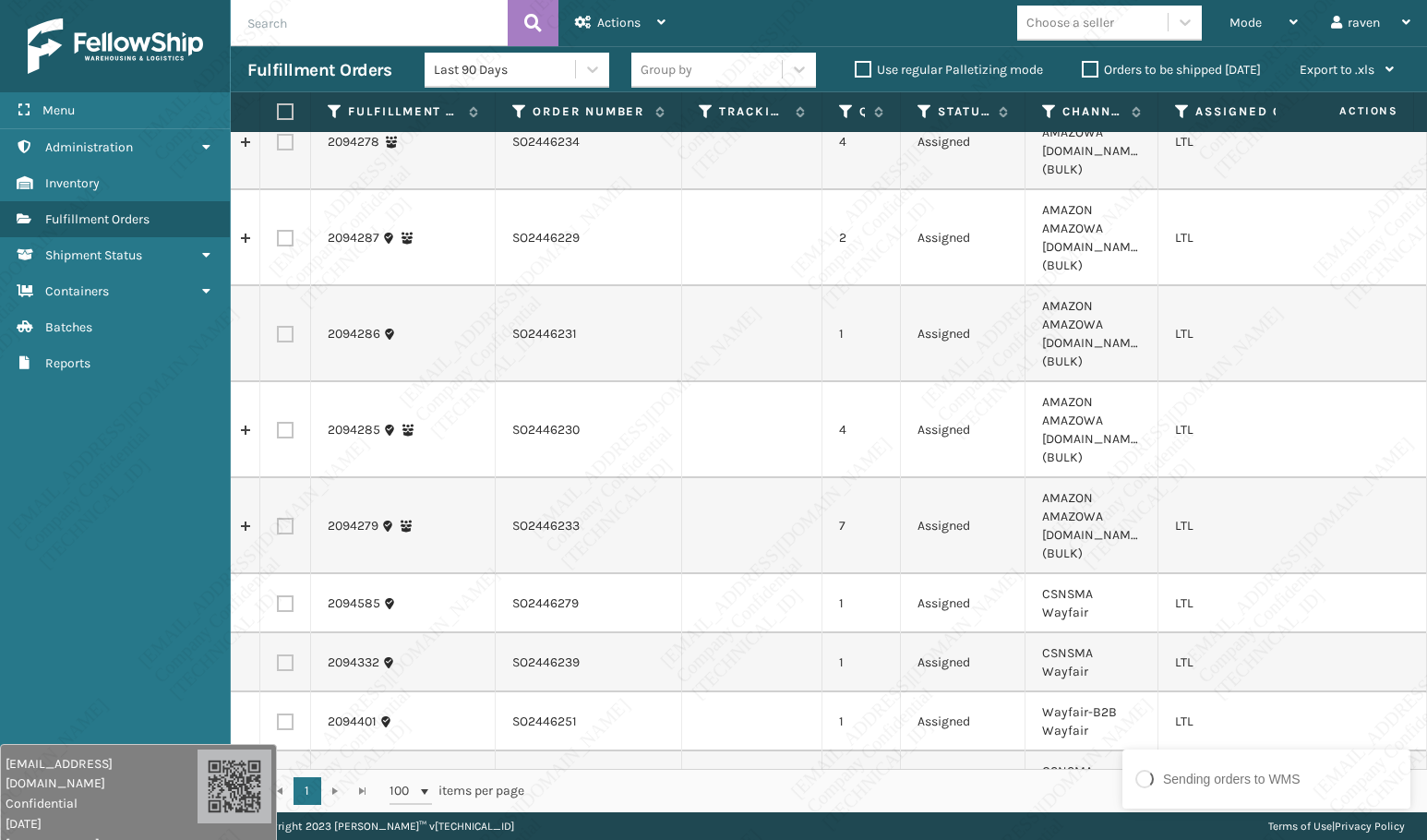
drag, startPoint x: 850, startPoint y: 113, endPoint x: 818, endPoint y: 117, distance: 32.2
click at [818, 117] on span at bounding box center [819, 286] width 6 height 388
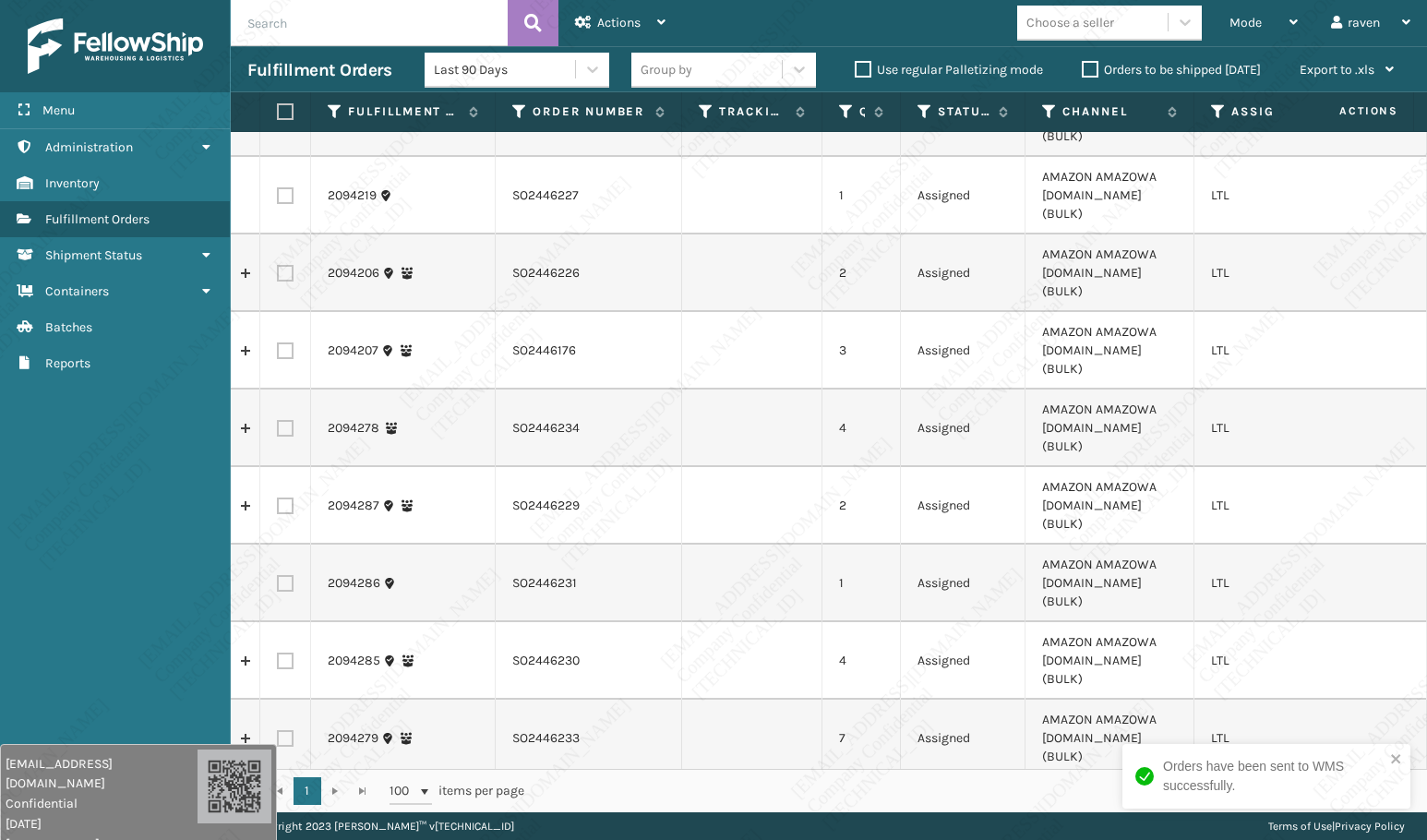
drag, startPoint x: 1156, startPoint y: 113, endPoint x: 1191, endPoint y: 118, distance: 35.4
click at [1191, 118] on span at bounding box center [1191, 286] width 6 height 388
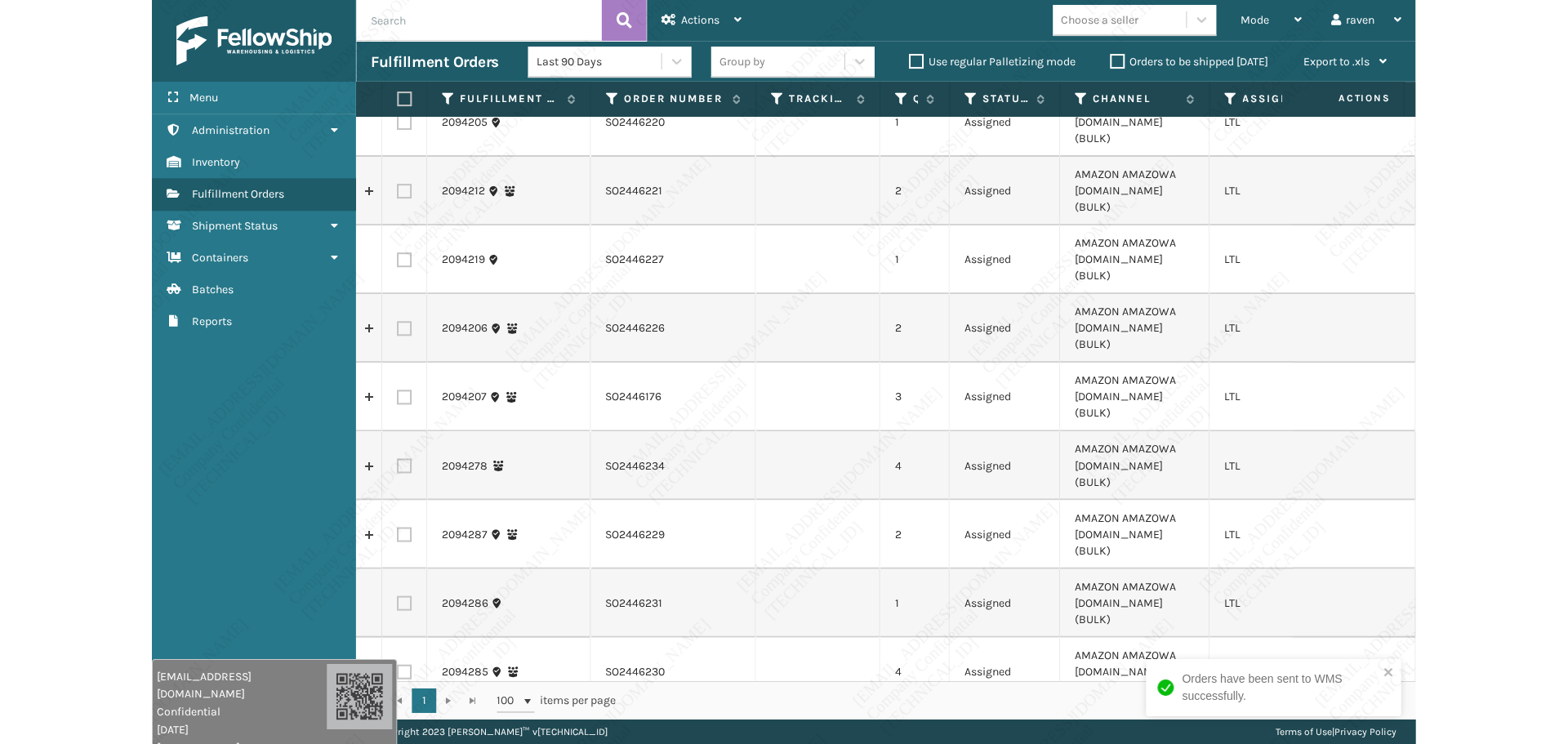
scroll to position [0, 0]
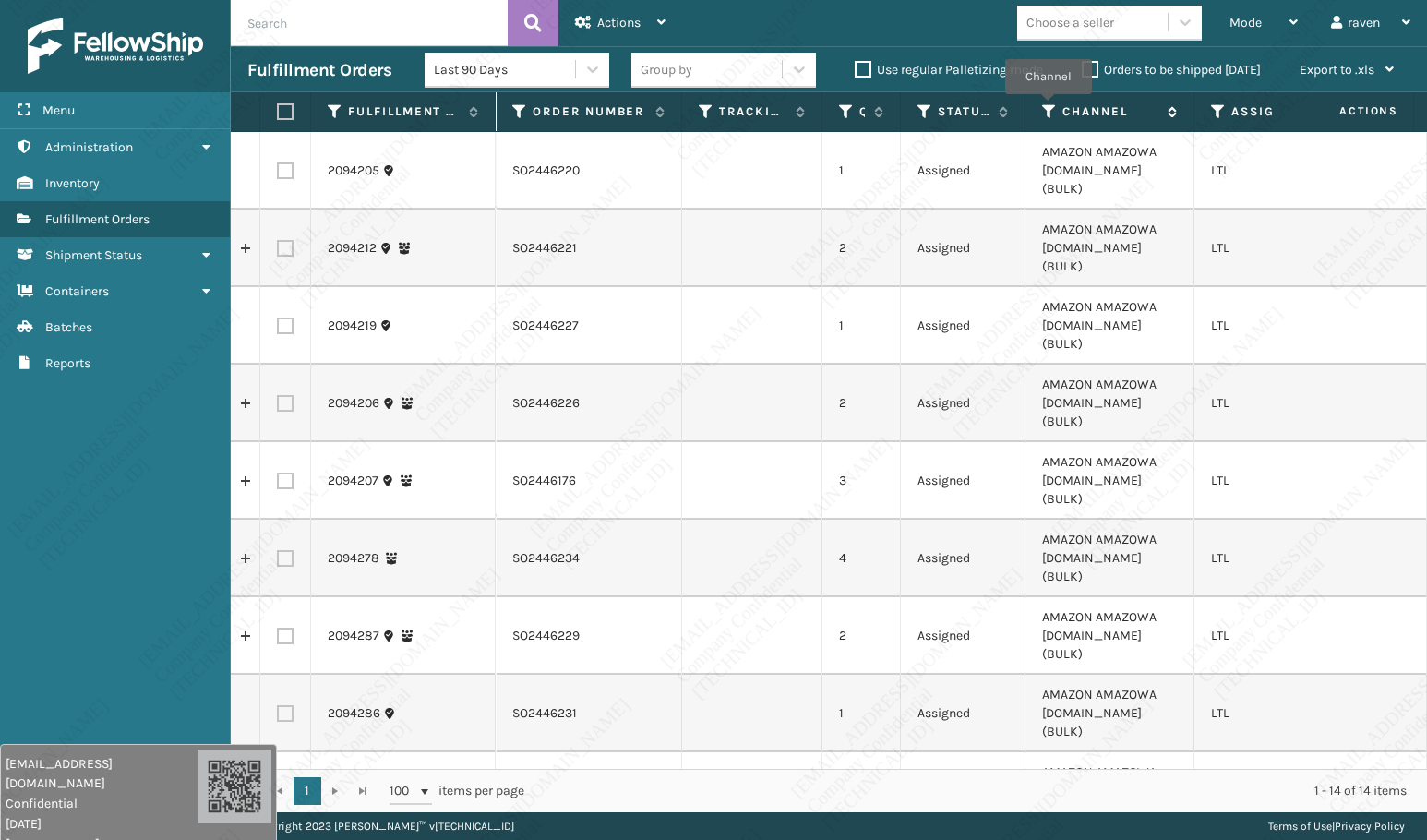
click at [1048, 107] on icon at bounding box center [1050, 111] width 15 height 16
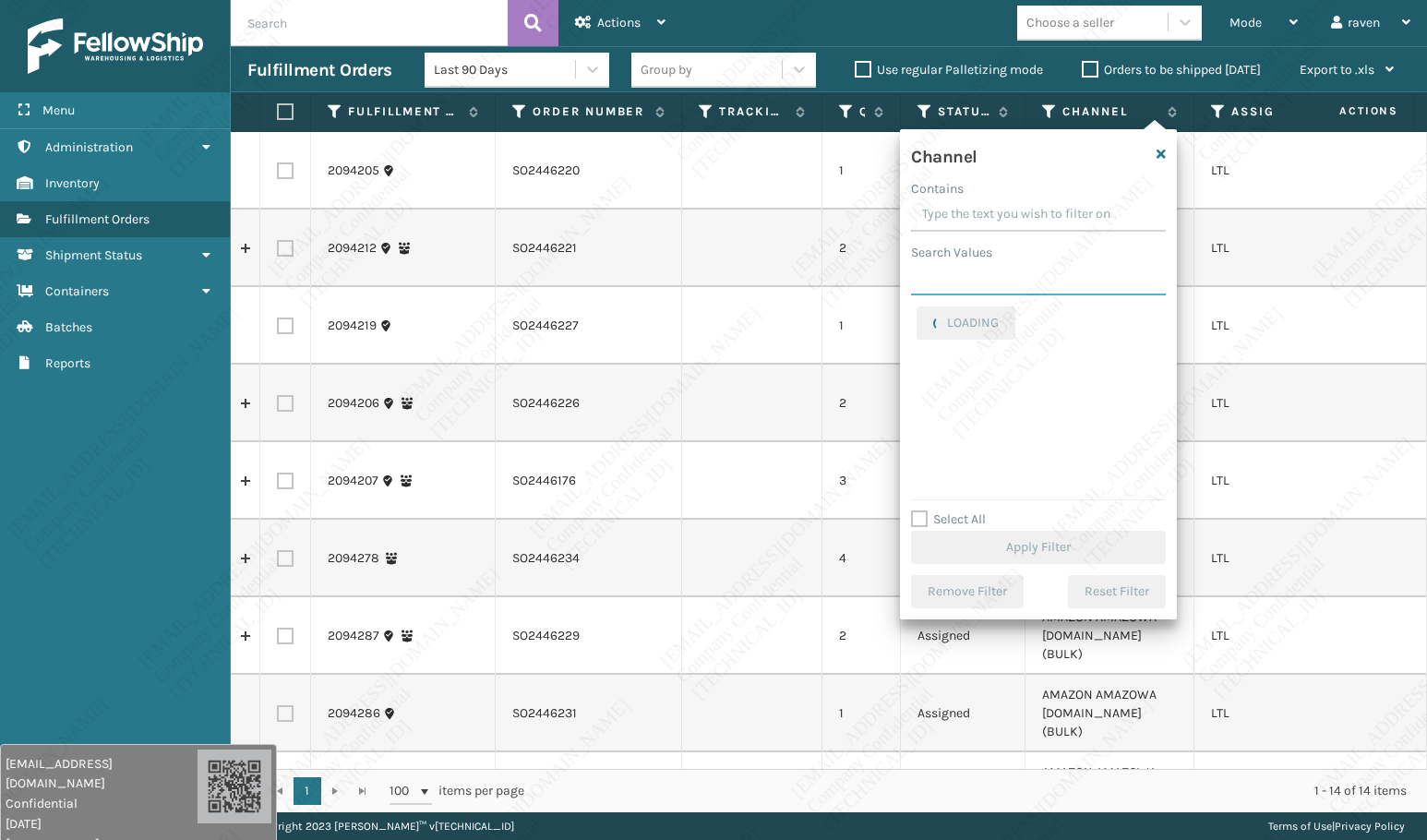
click at [1013, 276] on input "Search Values" at bounding box center [1037, 278] width 254 height 33
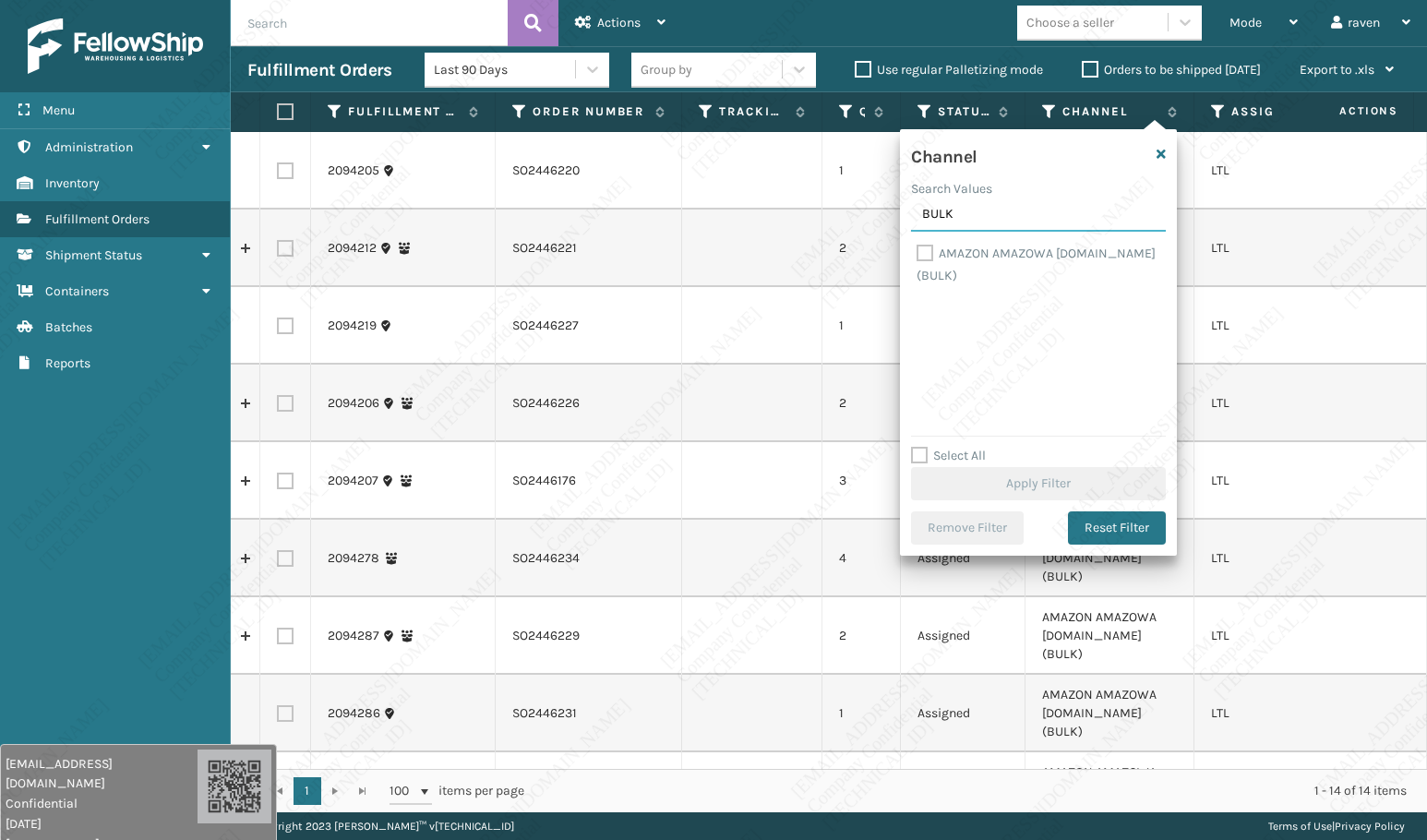
type input "BULK"
click at [929, 251] on label "AMAZON AMAZOWA [DOMAIN_NAME] (BULK)" at bounding box center [1035, 265] width 239 height 38
click at [917, 251] on input "AMAZON AMAZOWA [DOMAIN_NAME] (BULK)" at bounding box center [916, 249] width 1 height 12
checkbox input "true"
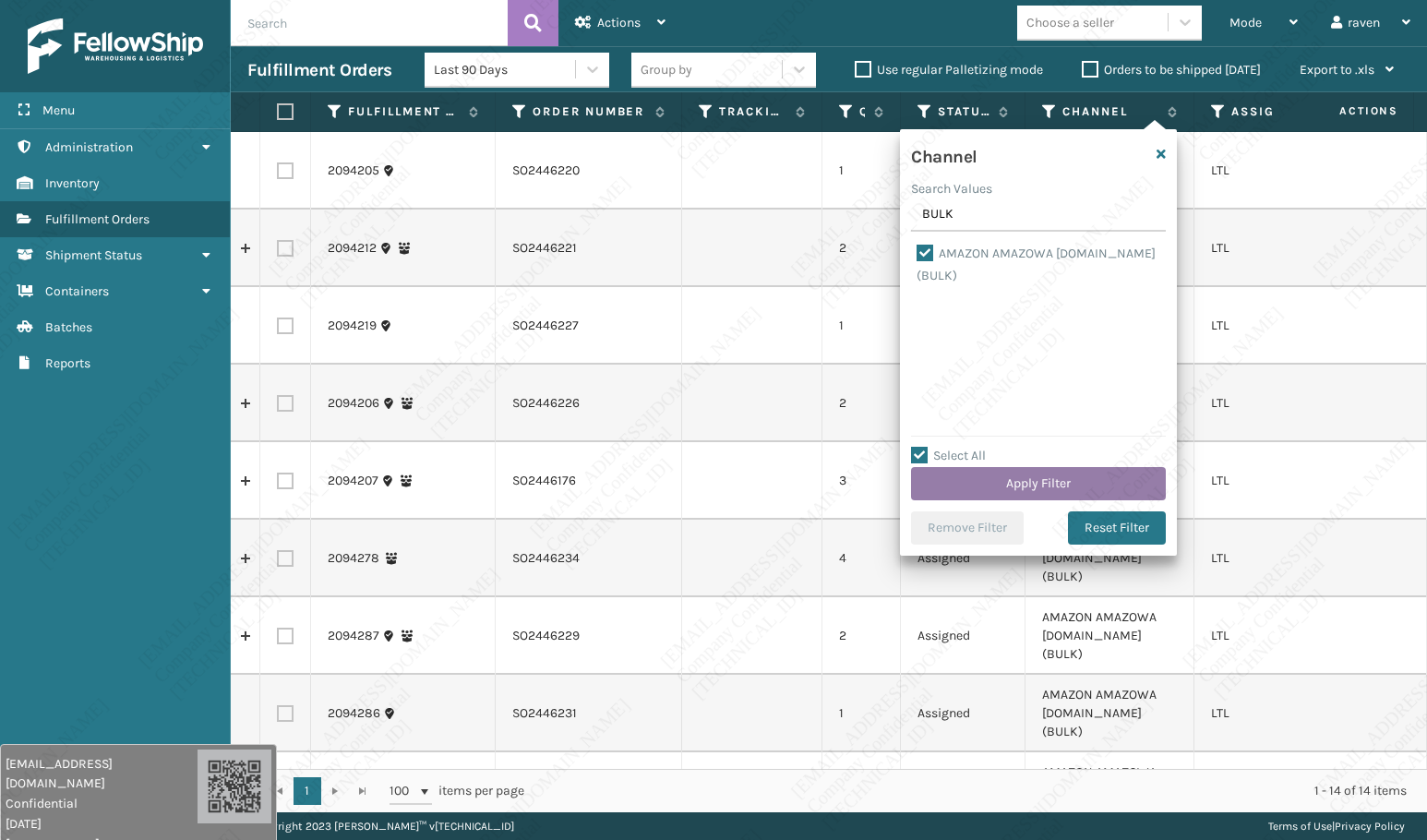
click at [1094, 486] on button "Apply Filter" at bounding box center [1037, 483] width 254 height 33
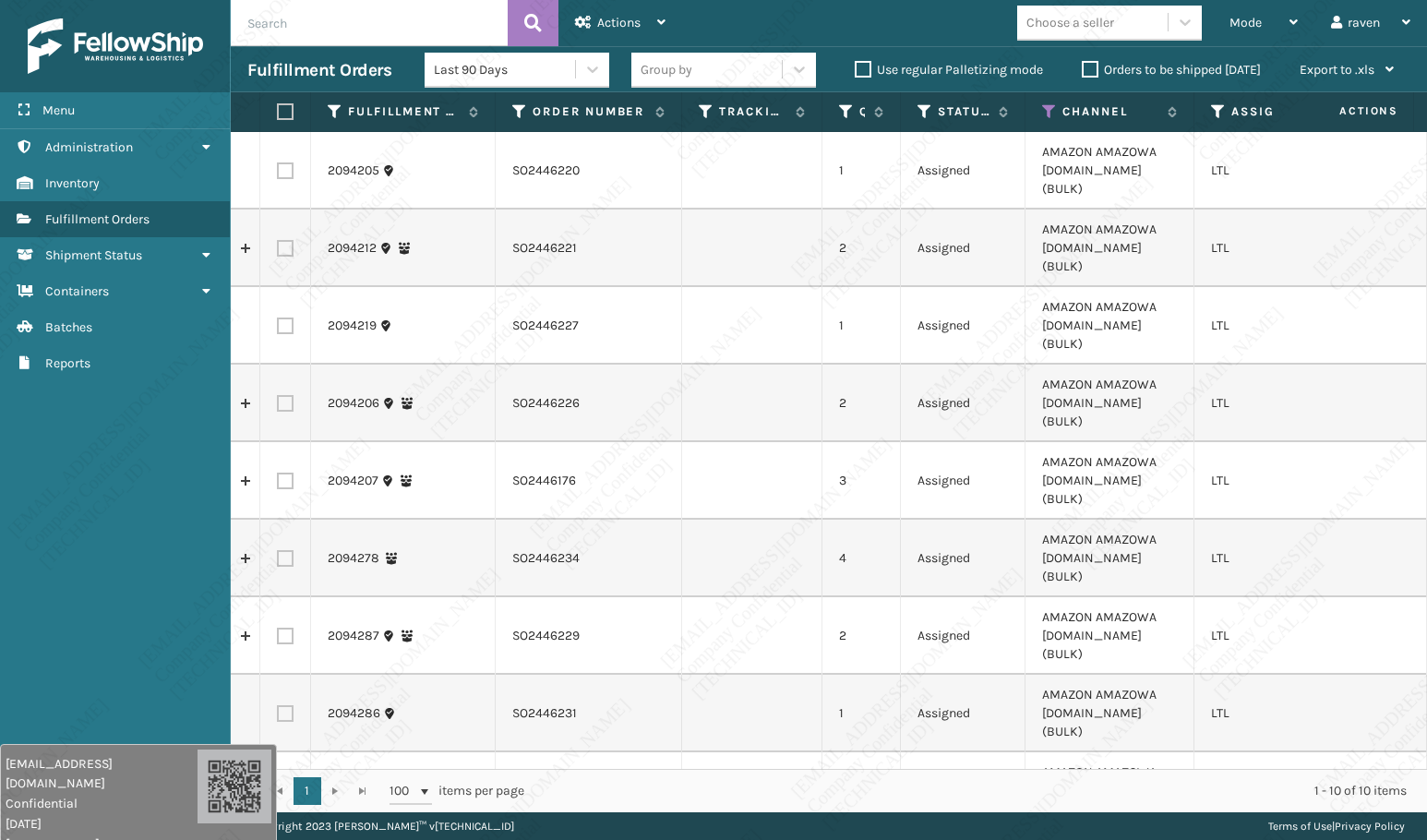
click at [288, 116] on label at bounding box center [283, 111] width 11 height 16
click at [278, 116] on input "checkbox" at bounding box center [277, 111] width 1 height 12
checkbox input "true"
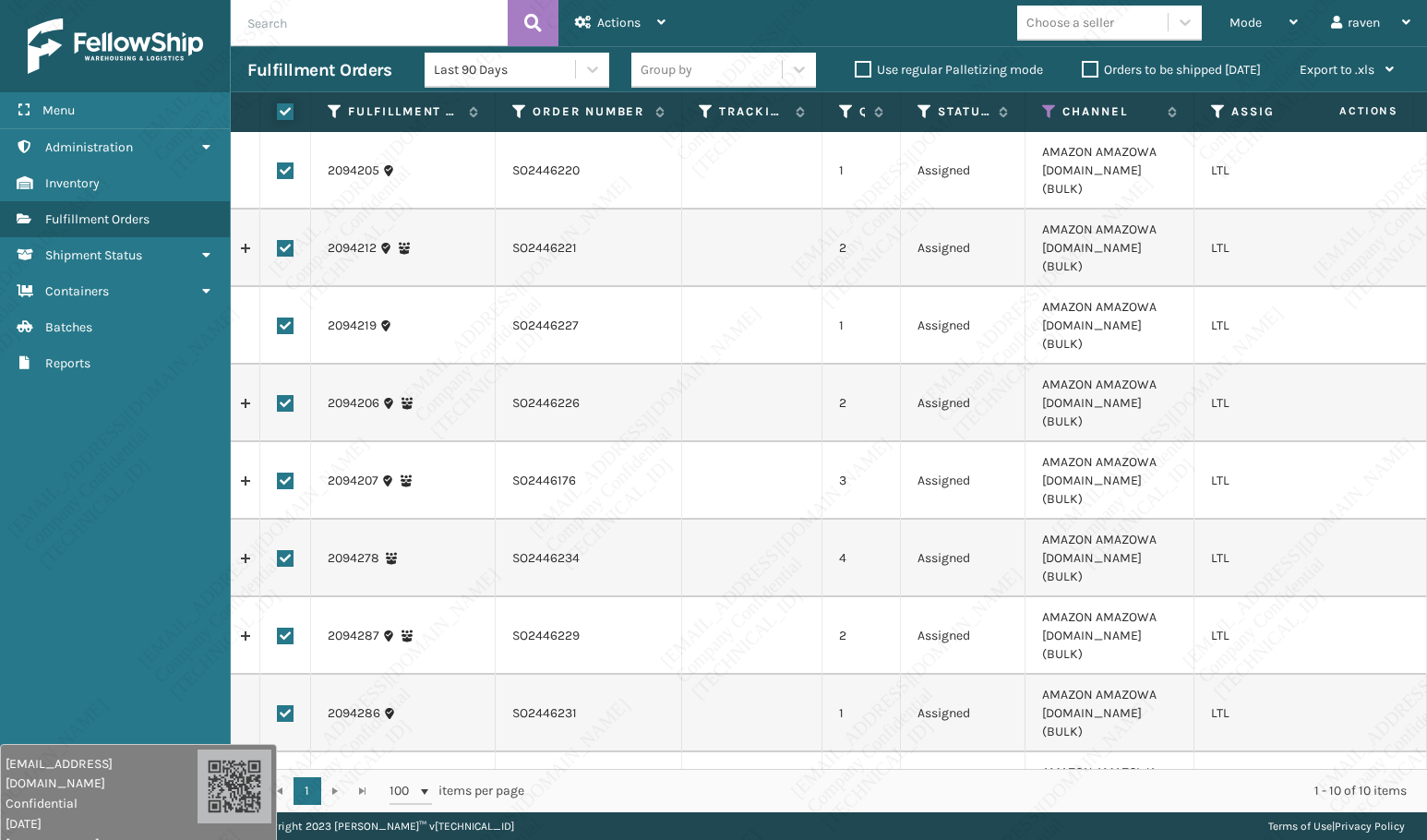
checkbox input "true"
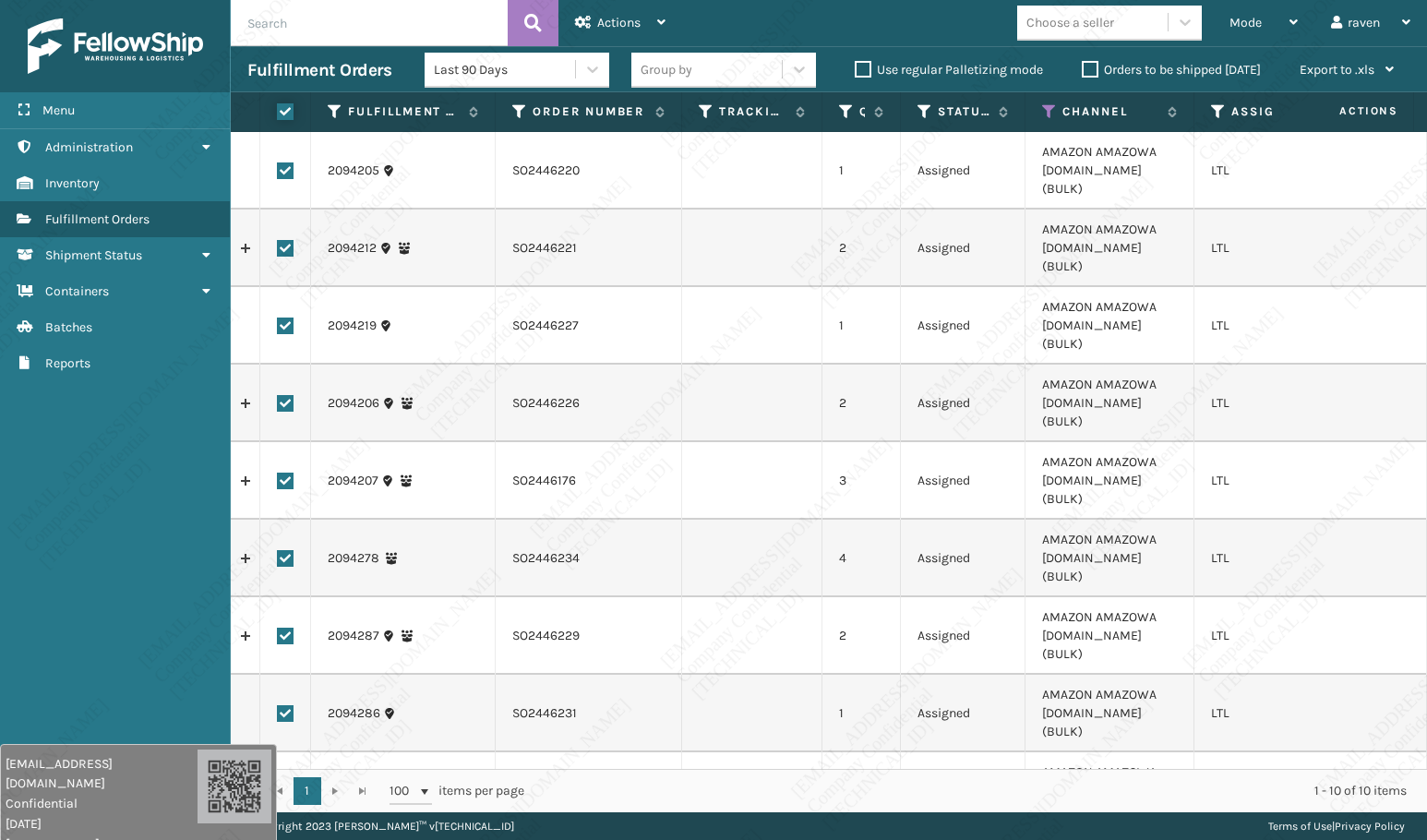
checkbox input "true"
click at [628, 15] on span "Actions" at bounding box center [619, 23] width 44 height 15
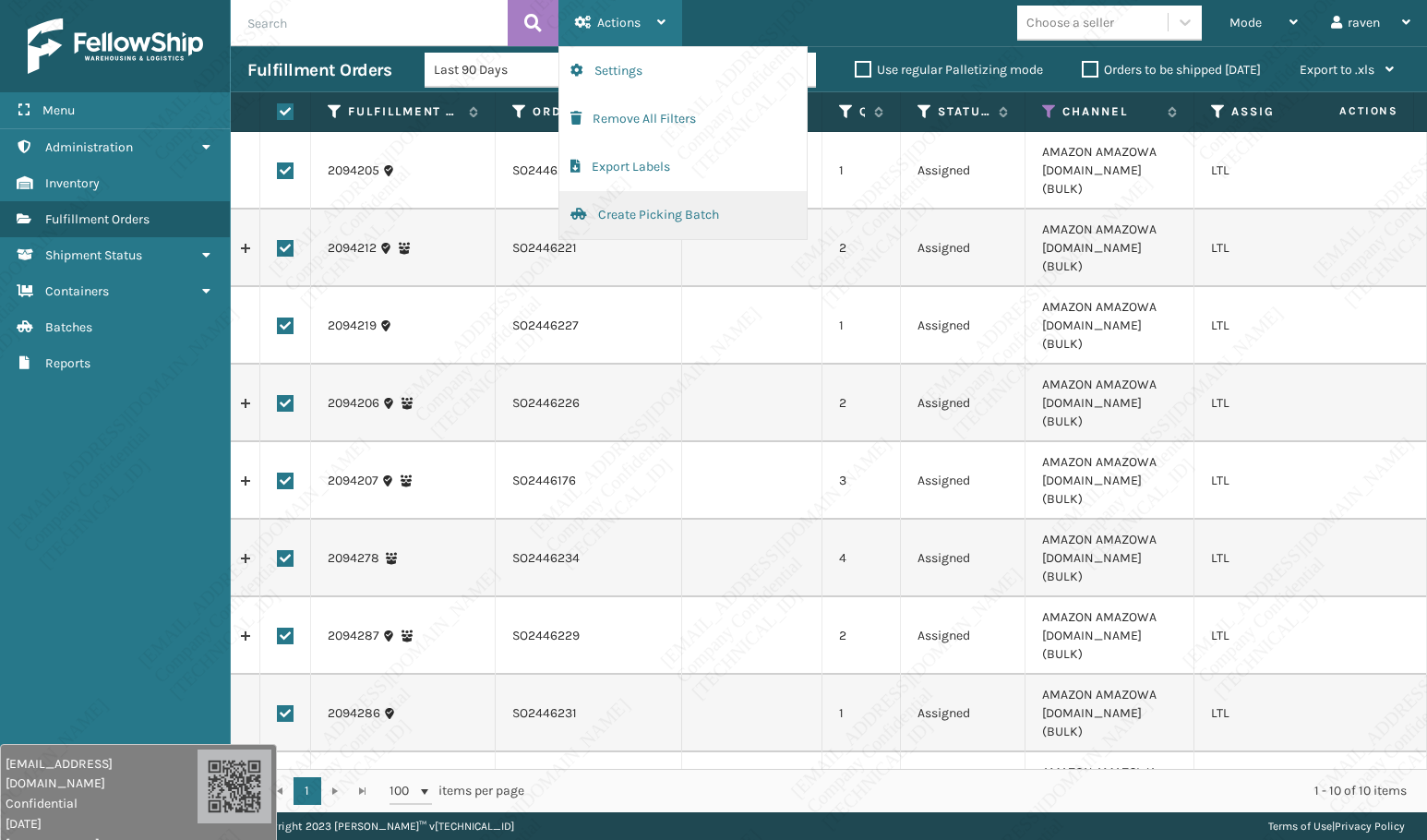
click at [629, 205] on button "Create Picking Batch" at bounding box center [683, 215] width 248 height 48
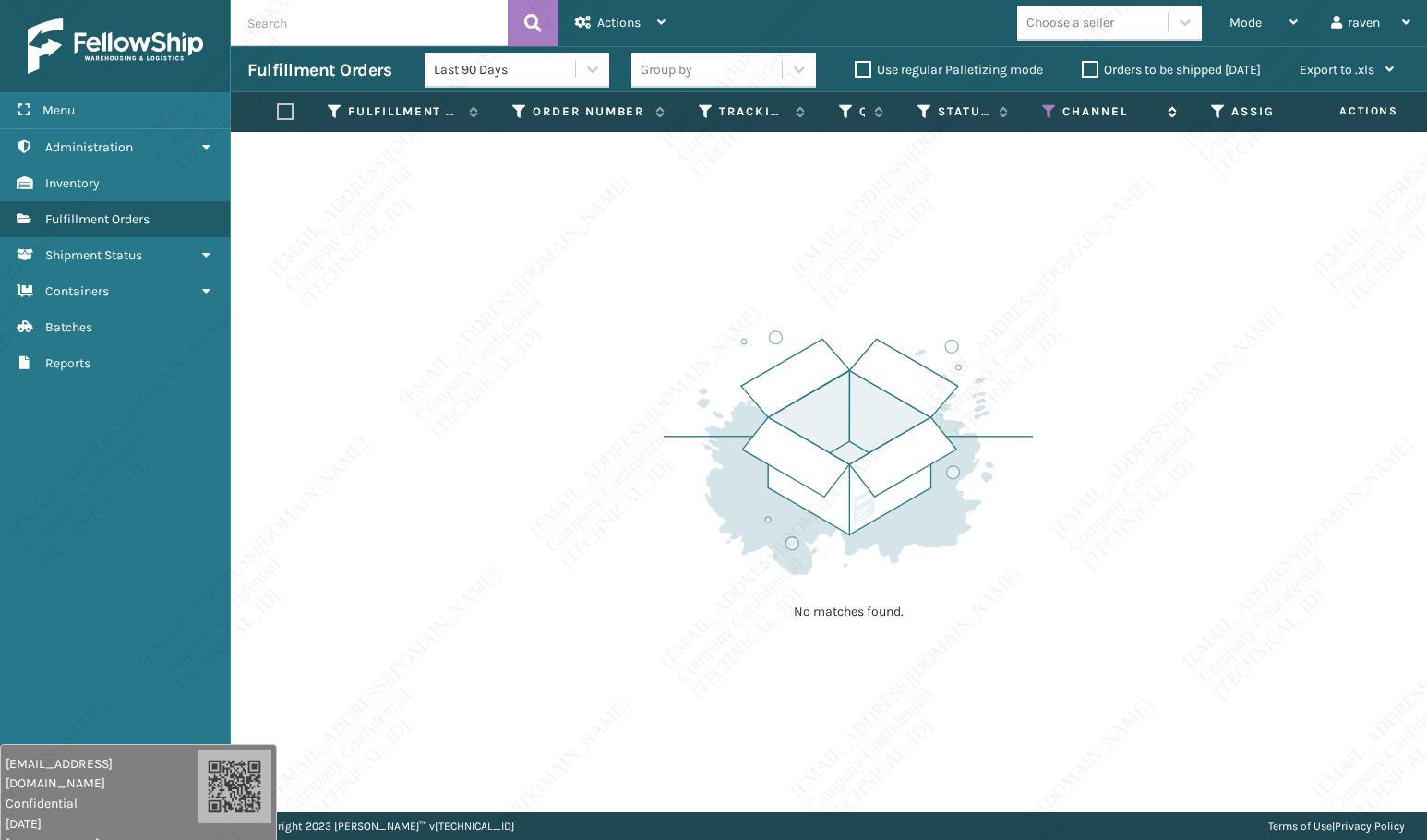
click at [1051, 108] on icon at bounding box center [1050, 111] width 15 height 16
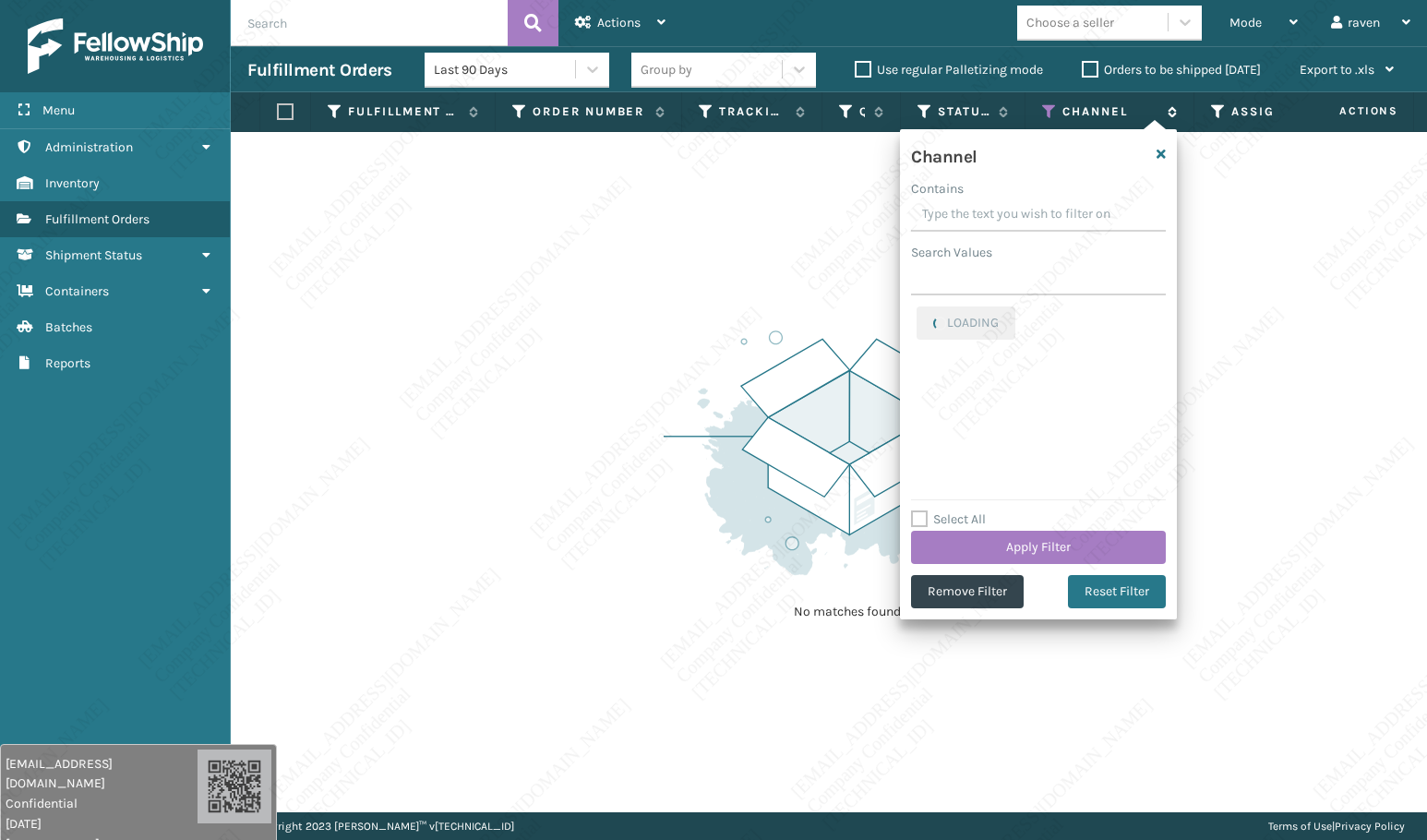
click at [1051, 108] on icon at bounding box center [1050, 111] width 15 height 16
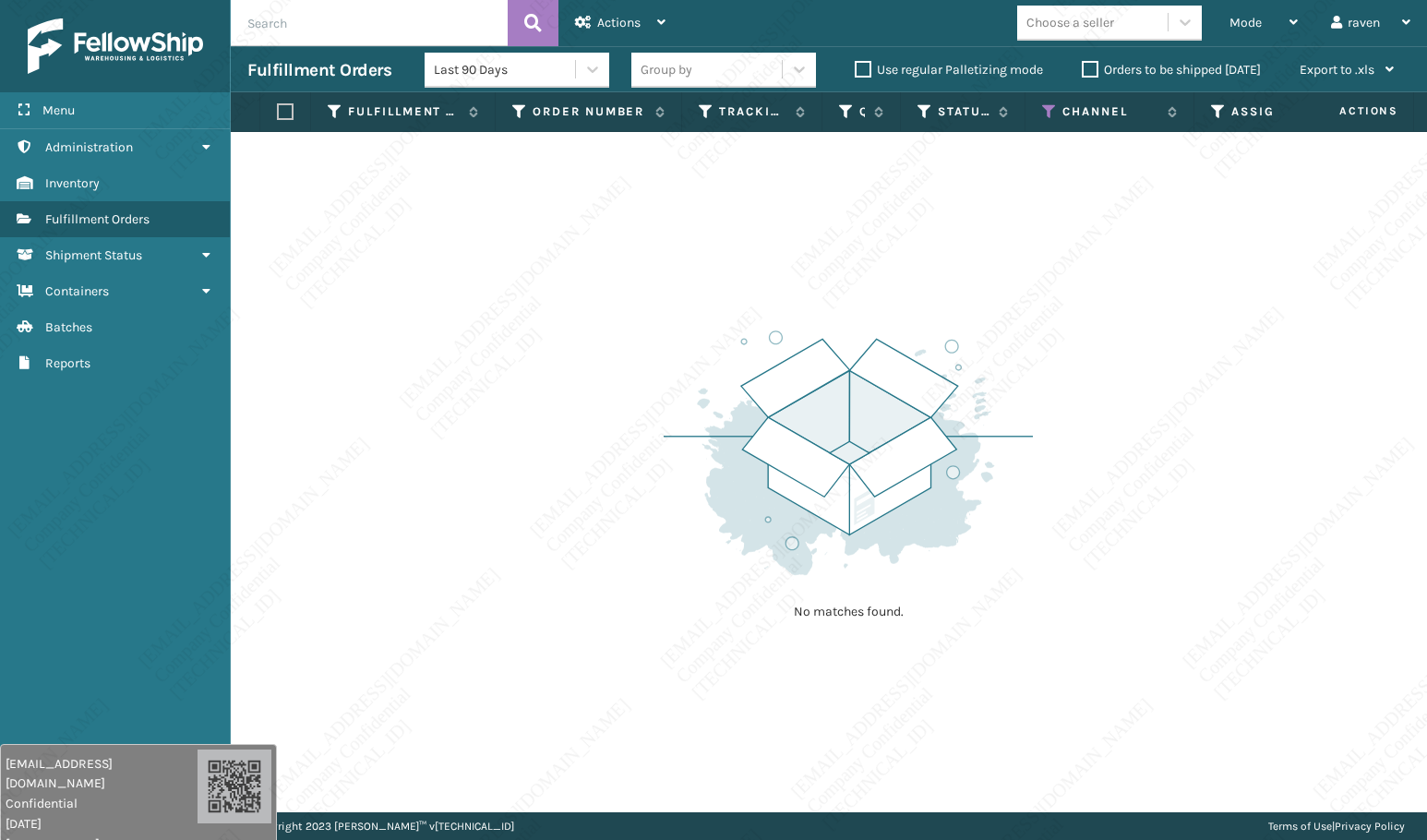
click at [664, 293] on div "No matches found." at bounding box center [829, 472] width 1196 height 680
click at [1039, 110] on th "Channel" at bounding box center [1110, 112] width 169 height 40
click at [1046, 105] on icon at bounding box center [1050, 111] width 15 height 16
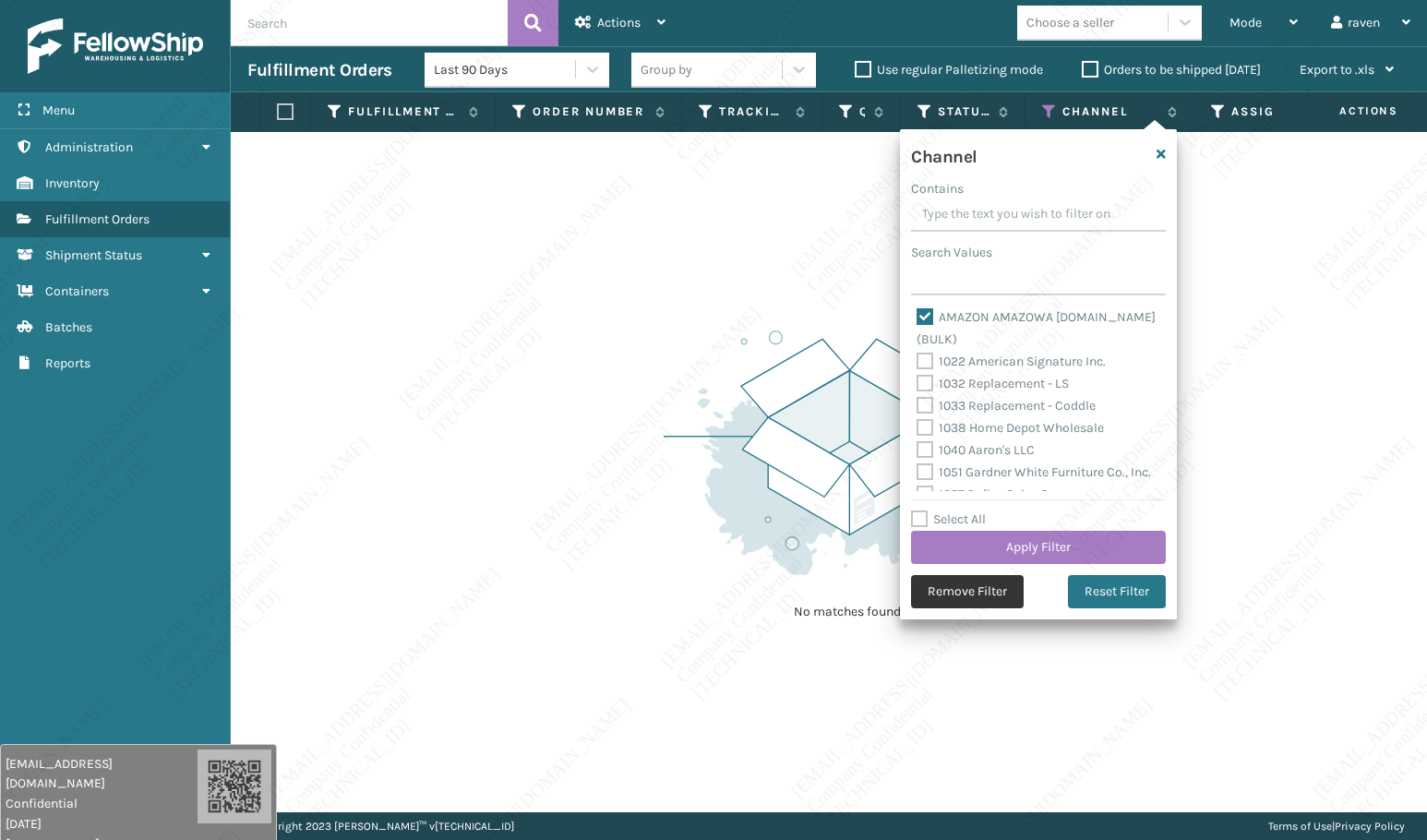
click at [961, 579] on button "Remove Filter" at bounding box center [967, 591] width 112 height 33
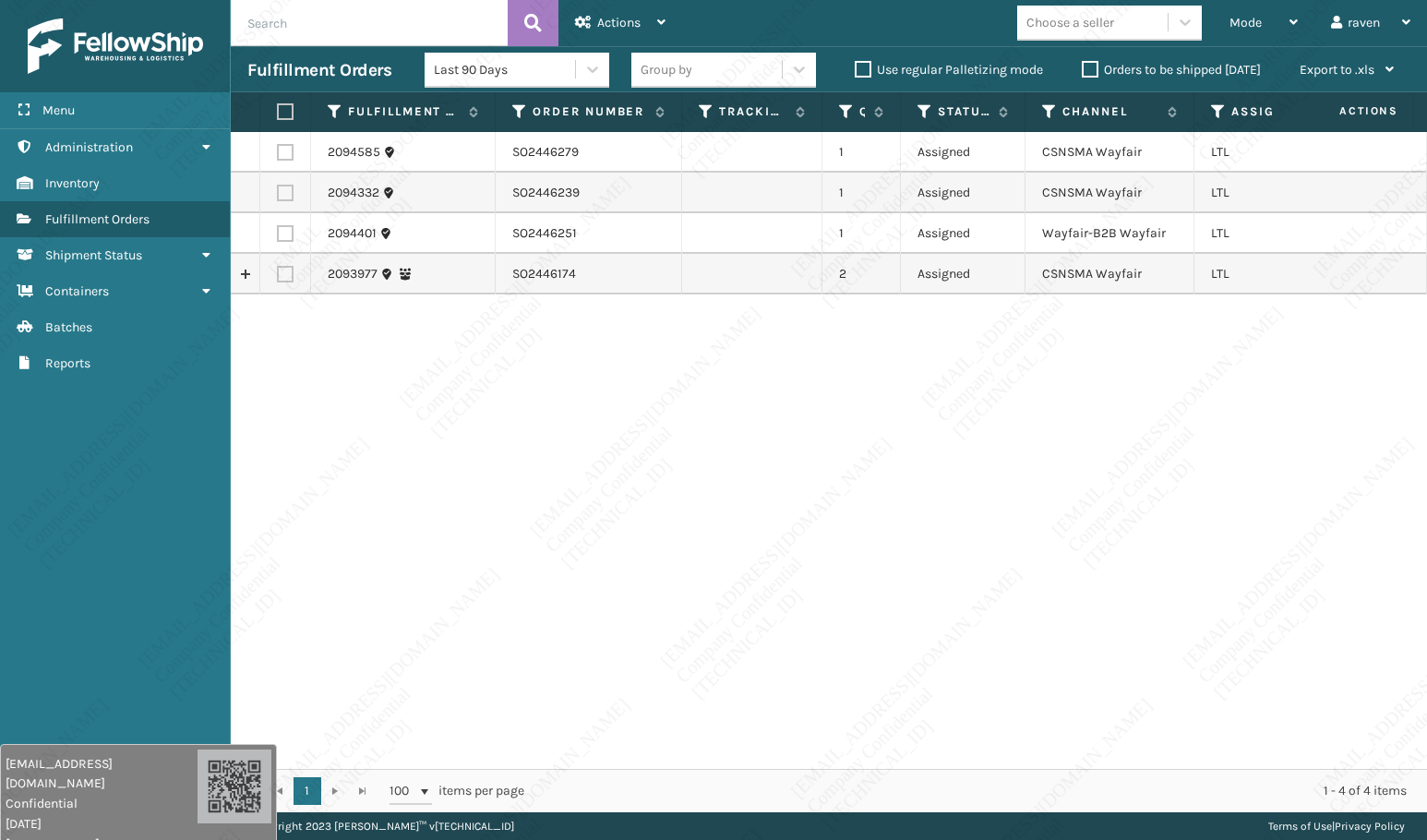
click at [288, 110] on label at bounding box center [283, 111] width 11 height 16
click at [278, 110] on input "checkbox" at bounding box center [277, 111] width 1 height 12
checkbox input "true"
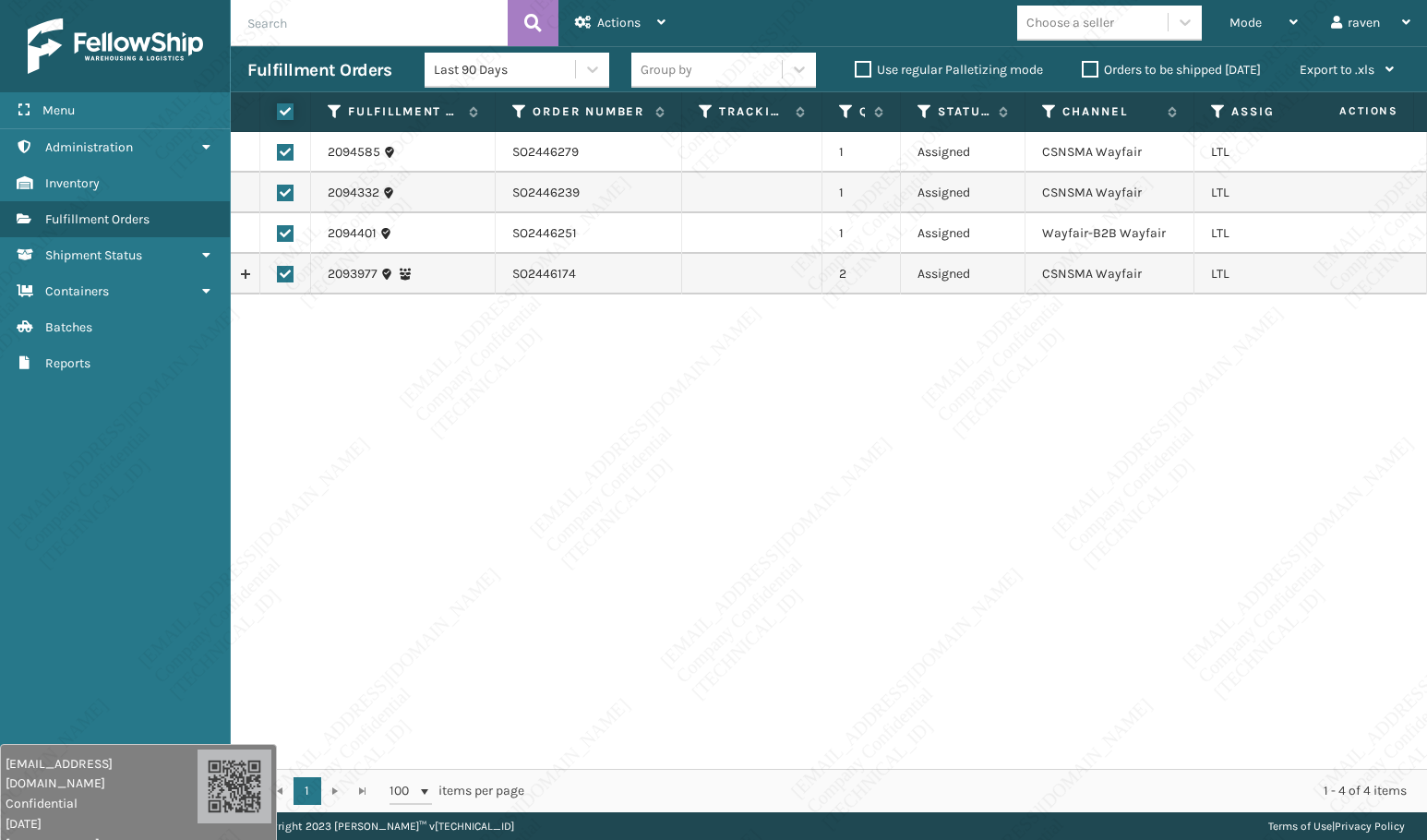
checkbox input "true"
click at [628, 15] on span "Actions" at bounding box center [619, 23] width 44 height 15
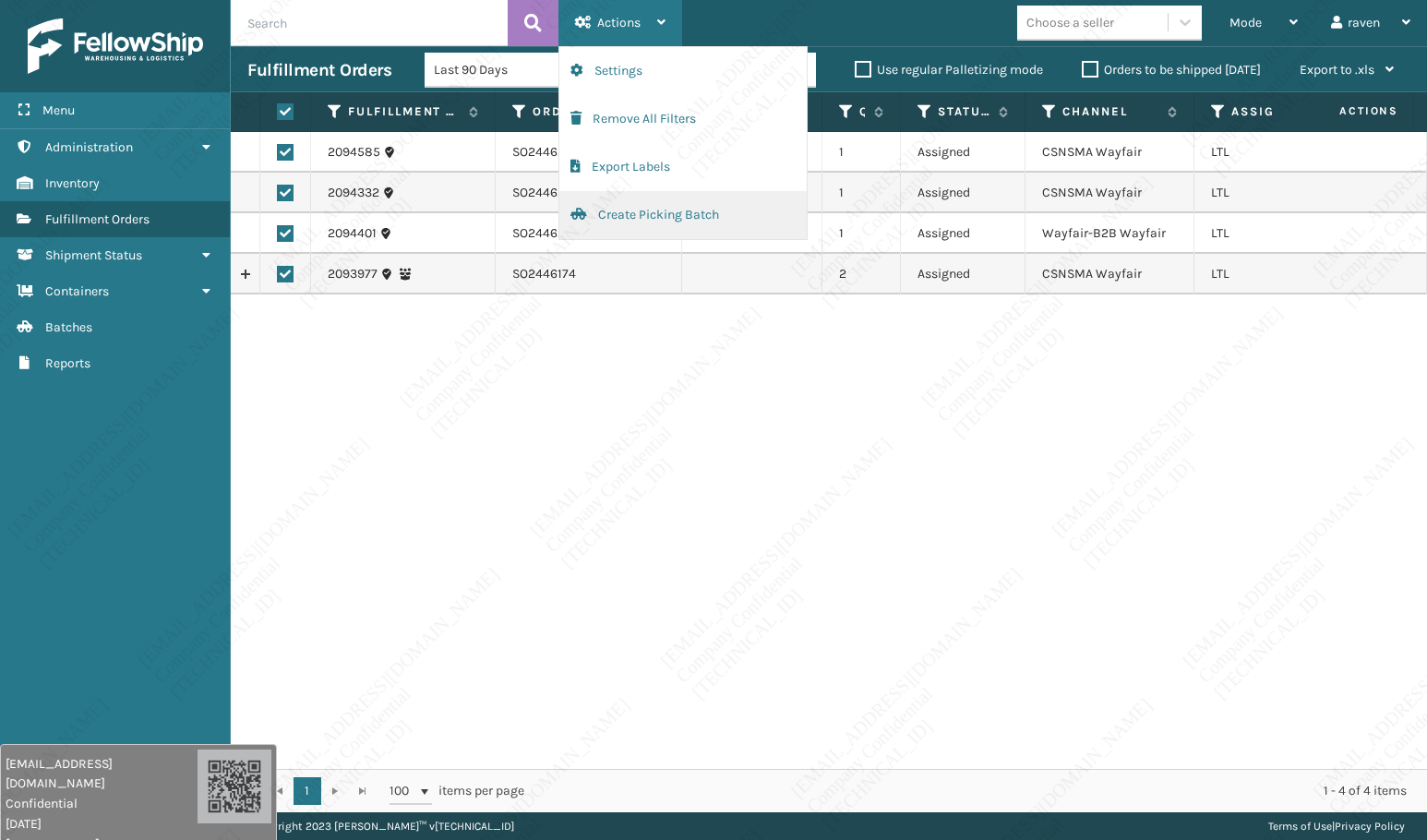
click at [652, 215] on button "Create Picking Batch" at bounding box center [683, 215] width 248 height 48
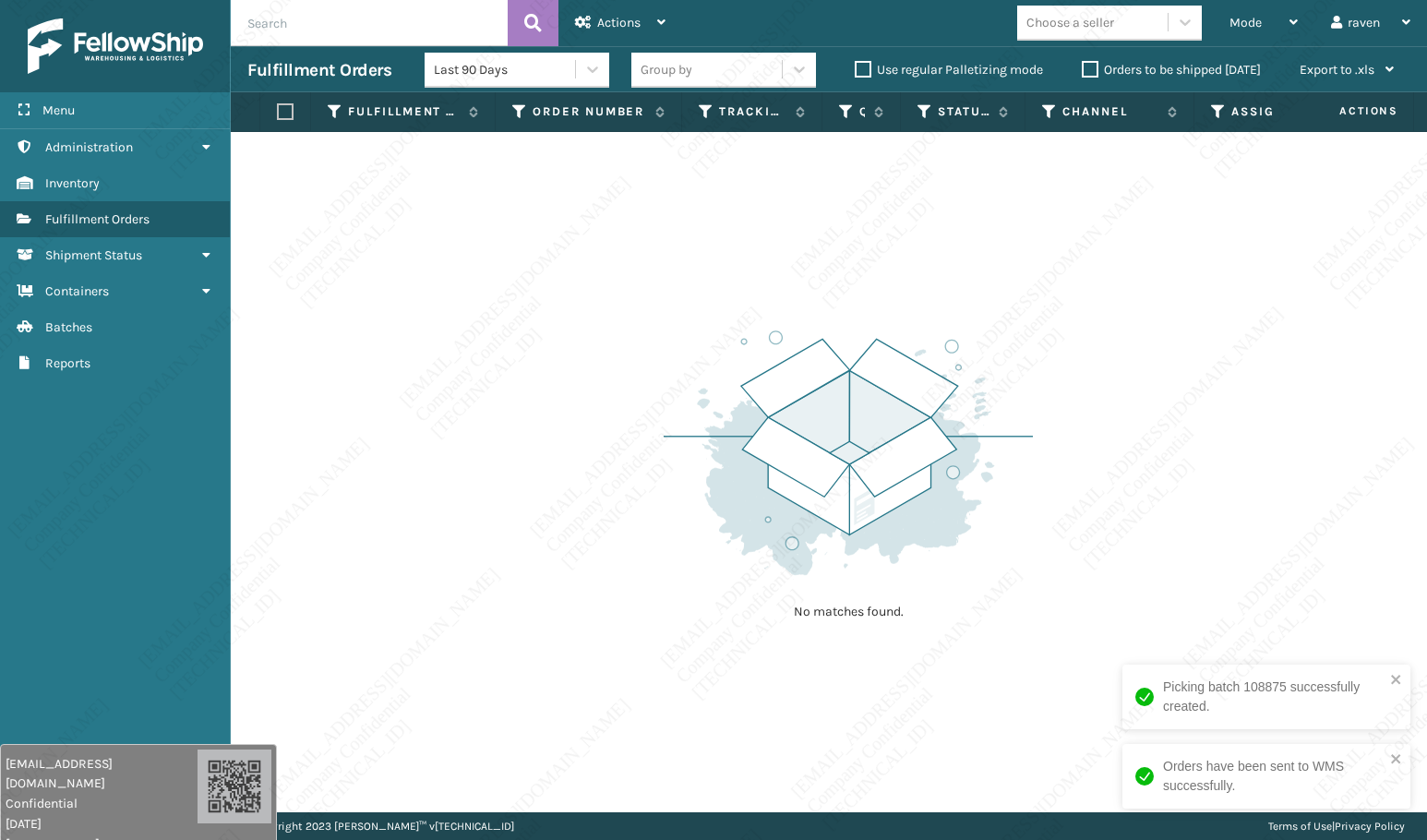
click at [1145, 307] on div "No matches found." at bounding box center [829, 472] width 1196 height 680
click at [617, 370] on div "No matches found." at bounding box center [829, 472] width 1196 height 680
click at [1270, 15] on div "Mode" at bounding box center [1264, 23] width 69 height 46
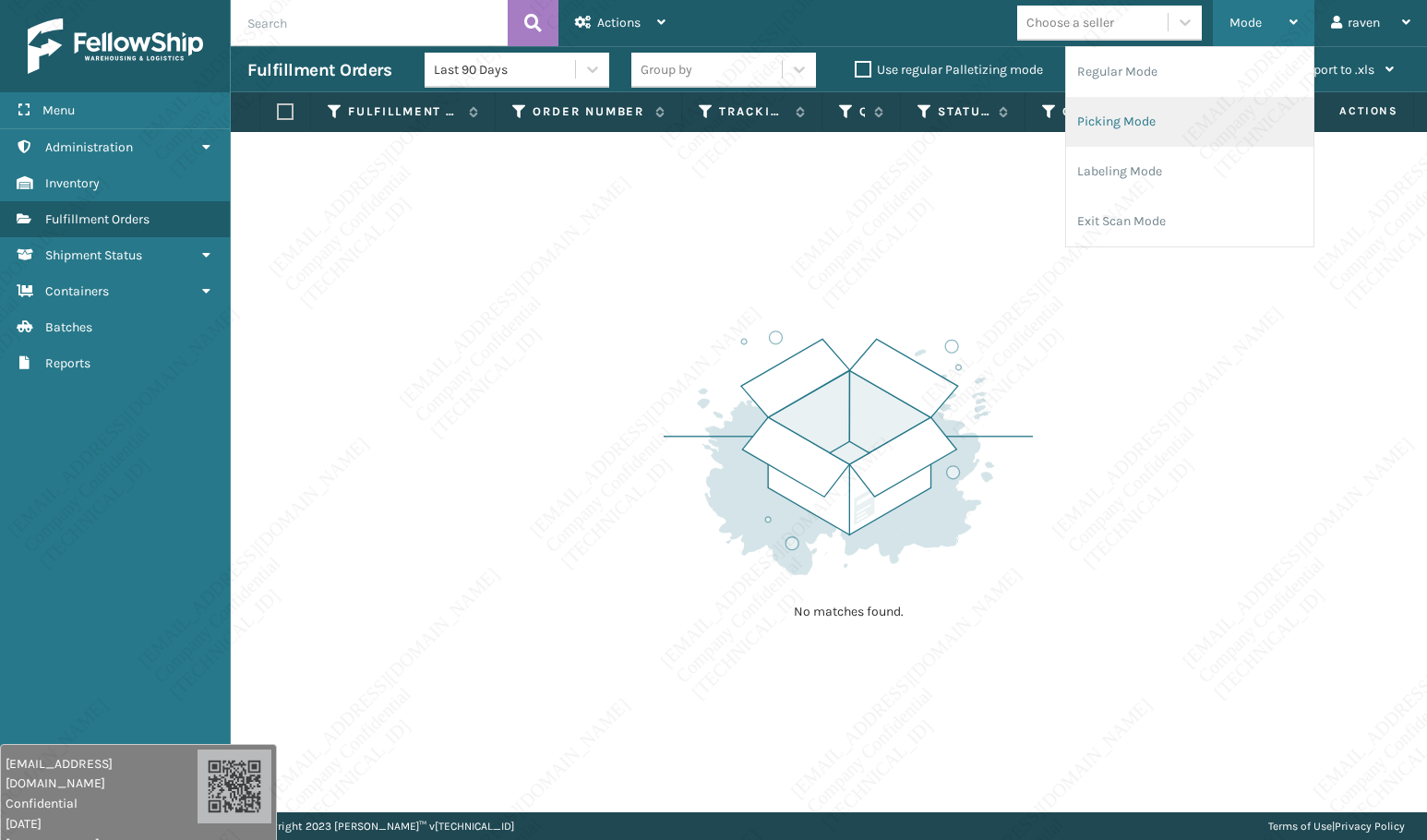
click at [1136, 125] on li "Picking Mode" at bounding box center [1190, 122] width 248 height 50
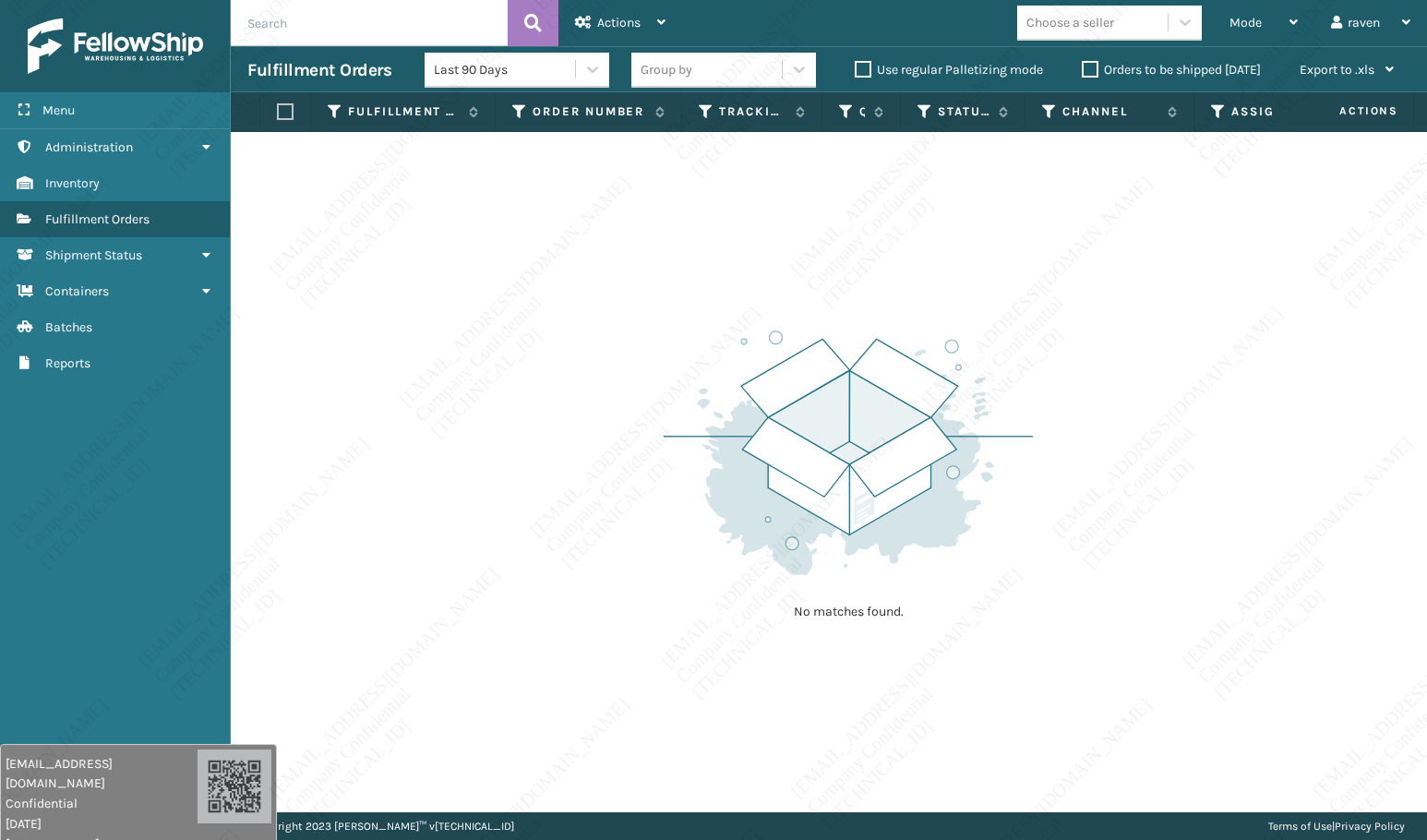
click at [774, 330] on div "No matches found." at bounding box center [849, 473] width 370 height 341
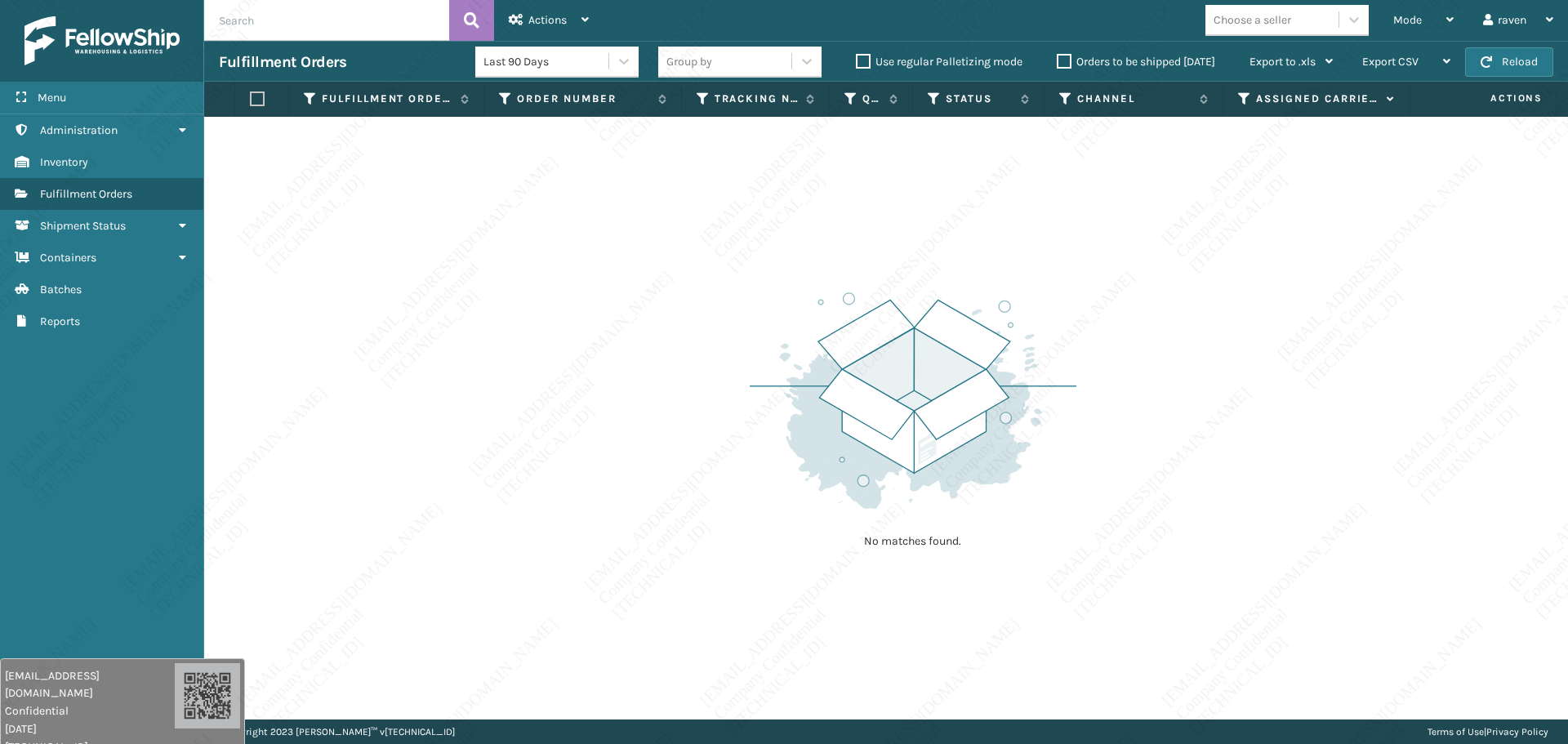
drag, startPoint x: 567, startPoint y: 259, endPoint x: 862, endPoint y: 169, distance: 308.4
click at [588, 254] on div "No matches found." at bounding box center [886, 418] width 1364 height 602
click at [1227, 20] on div "Choose a seller" at bounding box center [1291, 20] width 173 height 31
click at [1227, 31] on div "Mode" at bounding box center [1424, 20] width 61 height 40
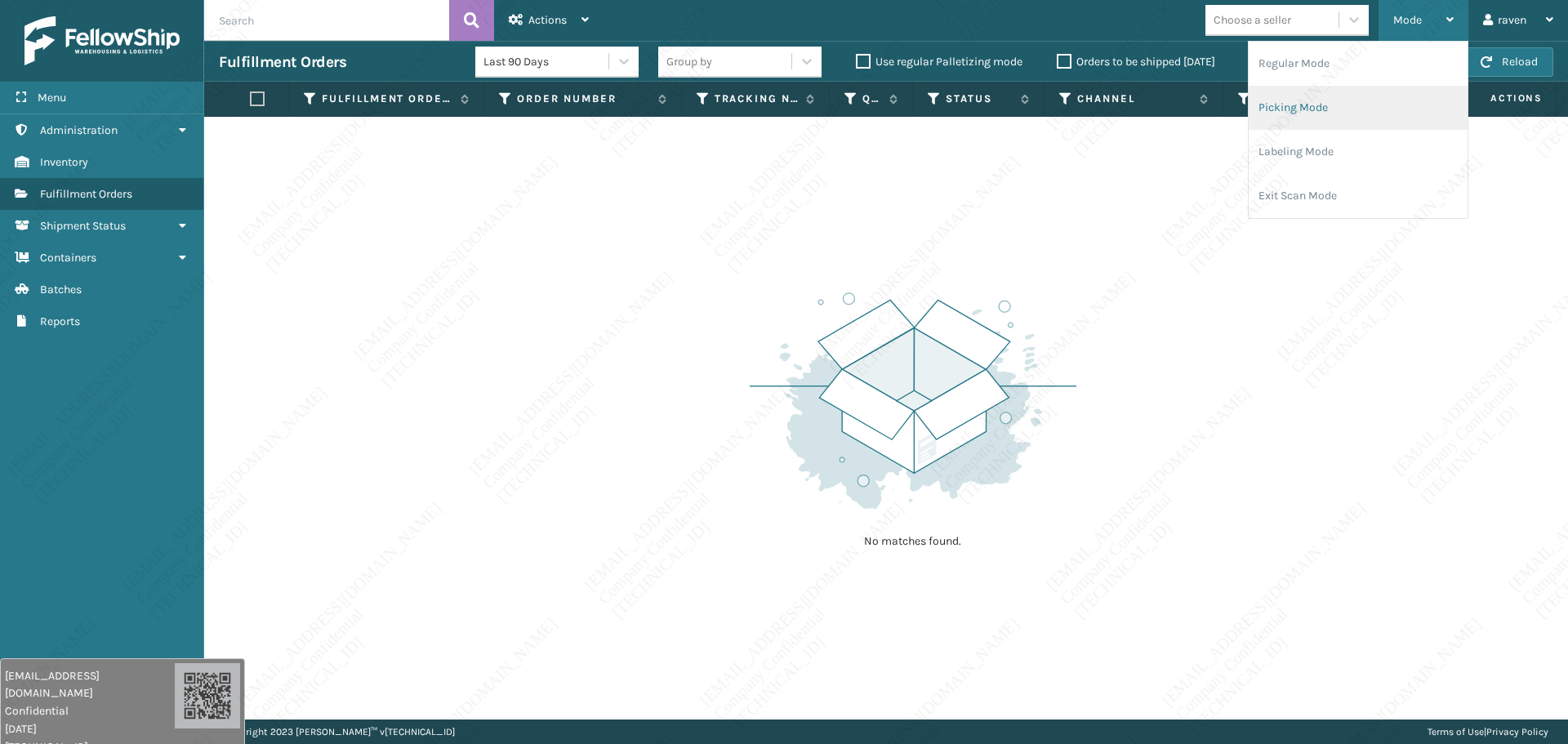
click at [1227, 106] on li "Picking Mode" at bounding box center [1359, 108] width 219 height 44
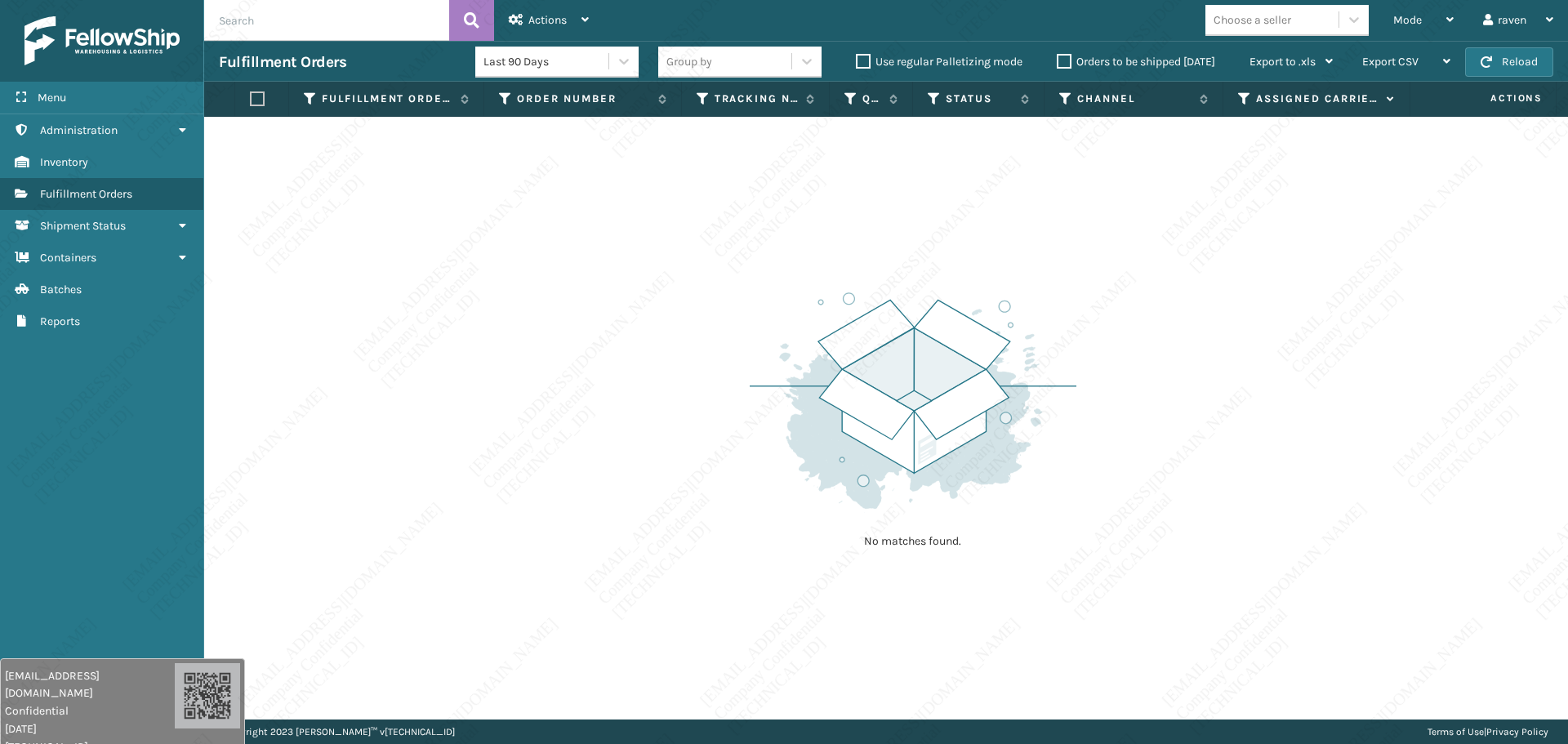
click at [1191, 260] on div "No matches found." at bounding box center [886, 418] width 1364 height 602
click at [824, 372] on img at bounding box center [914, 400] width 327 height 226
click at [748, 368] on div "No matches found." at bounding box center [886, 418] width 1364 height 602
click at [715, 267] on div "No matches found." at bounding box center [886, 418] width 1364 height 602
click at [1227, 13] on span "Mode" at bounding box center [1408, 20] width 29 height 13
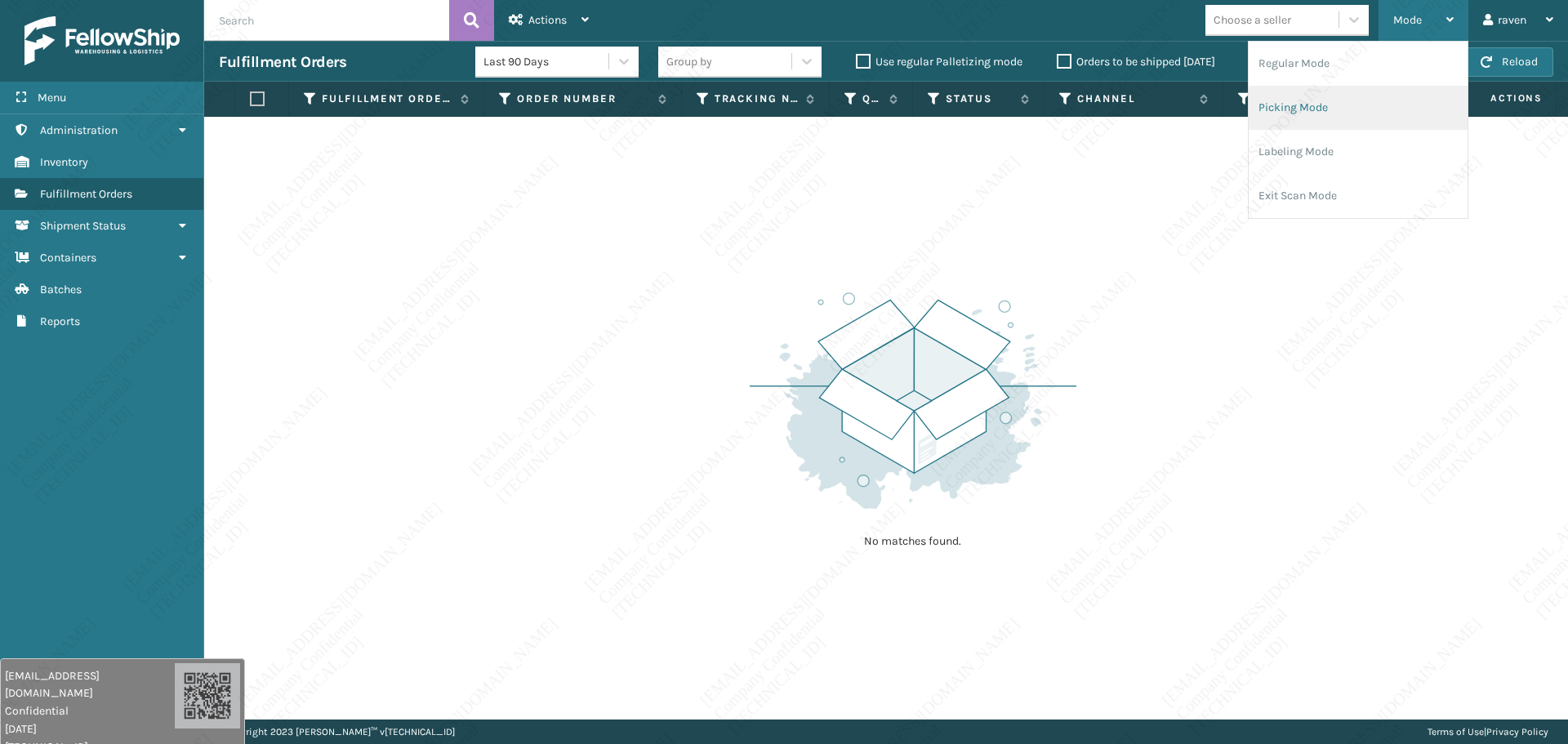
click at [1227, 104] on li "Picking Mode" at bounding box center [1359, 108] width 219 height 44
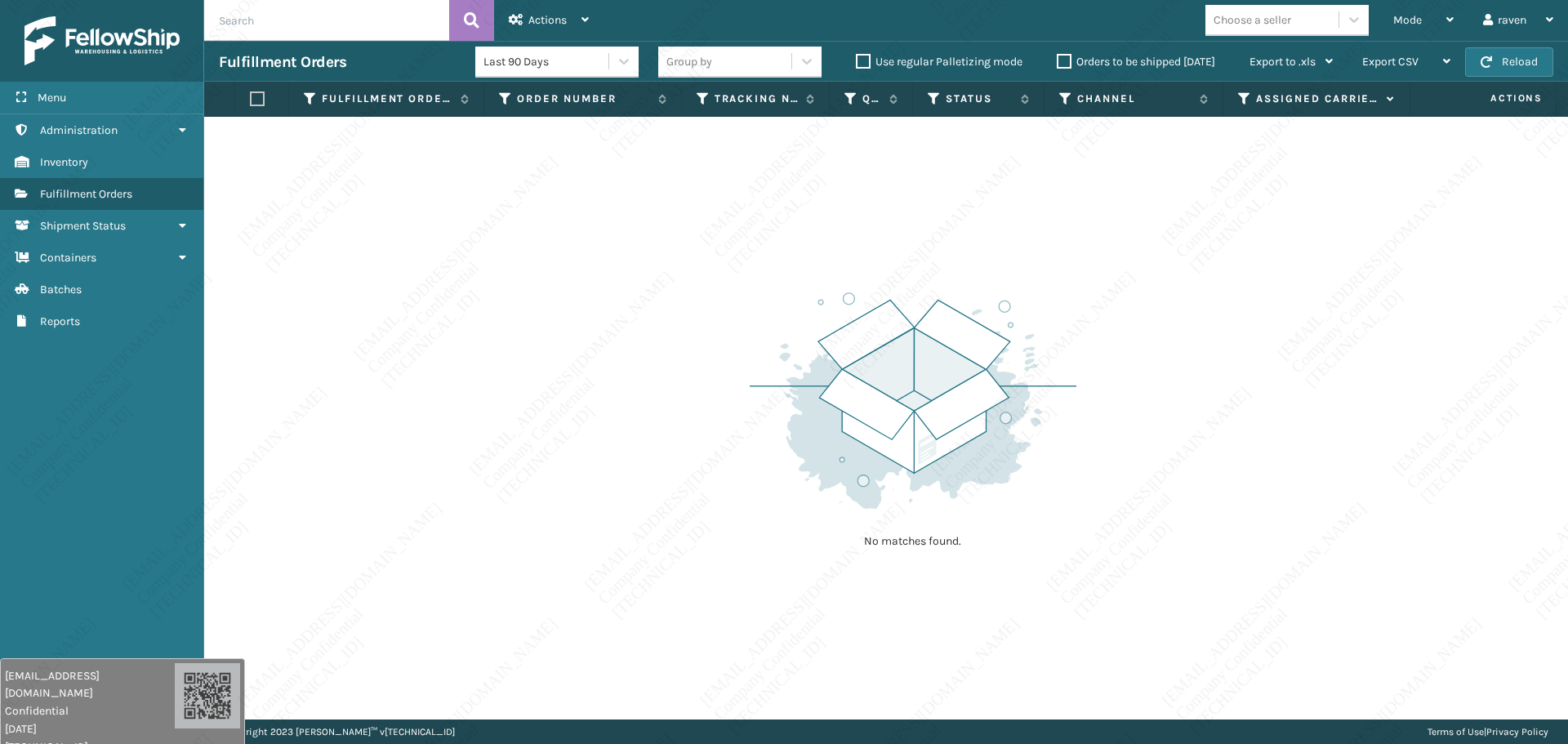
drag, startPoint x: 426, startPoint y: 318, endPoint x: 365, endPoint y: 150, distance: 178.7
click at [426, 315] on div "No matches found." at bounding box center [886, 418] width 1364 height 602
drag, startPoint x: 496, startPoint y: 423, endPoint x: 1061, endPoint y: 211, distance: 603.5
click at [497, 423] on div "No matches found." at bounding box center [886, 418] width 1364 height 602
click at [1227, 31] on div "Mode" at bounding box center [1424, 20] width 61 height 40
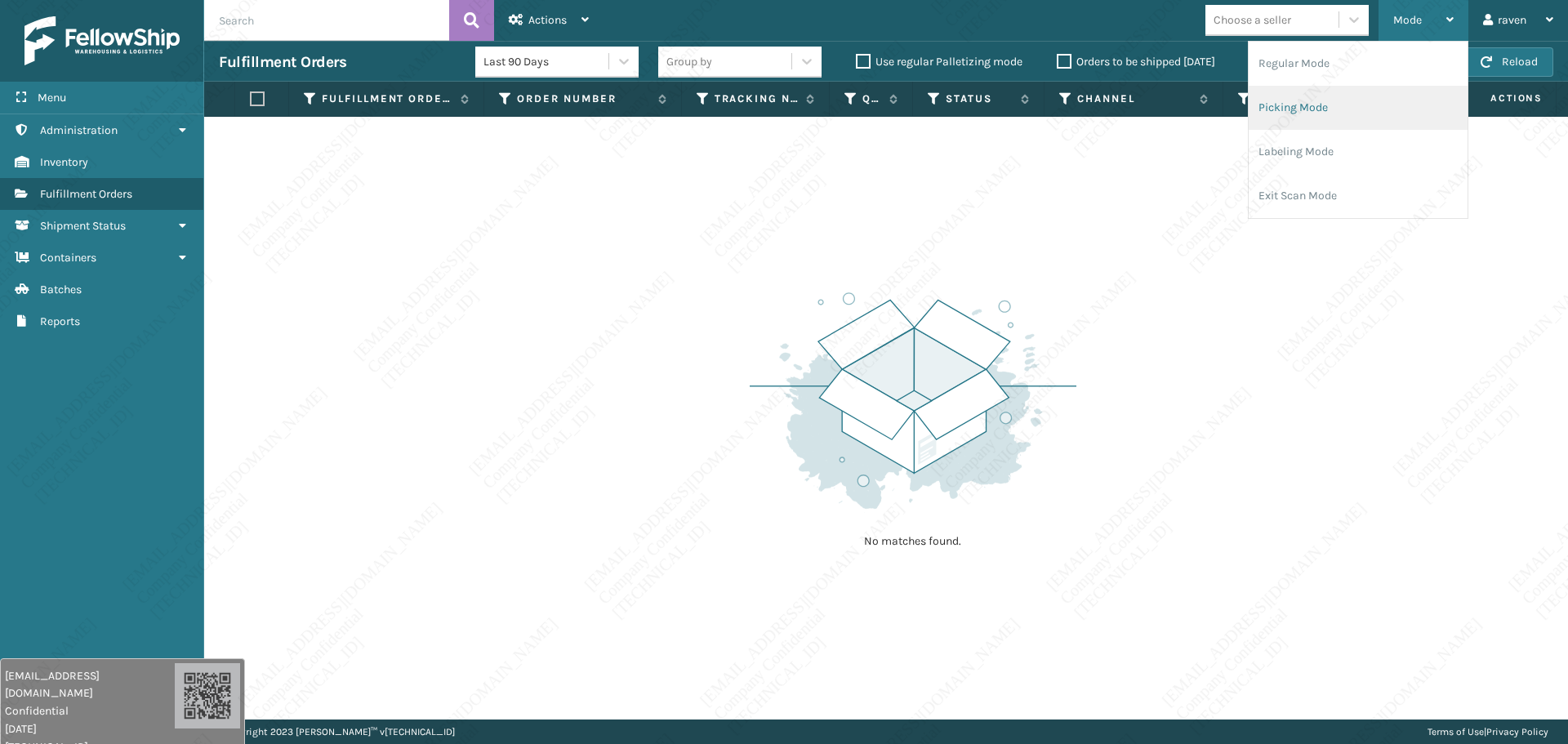
click at [1227, 97] on li "Picking Mode" at bounding box center [1359, 108] width 219 height 44
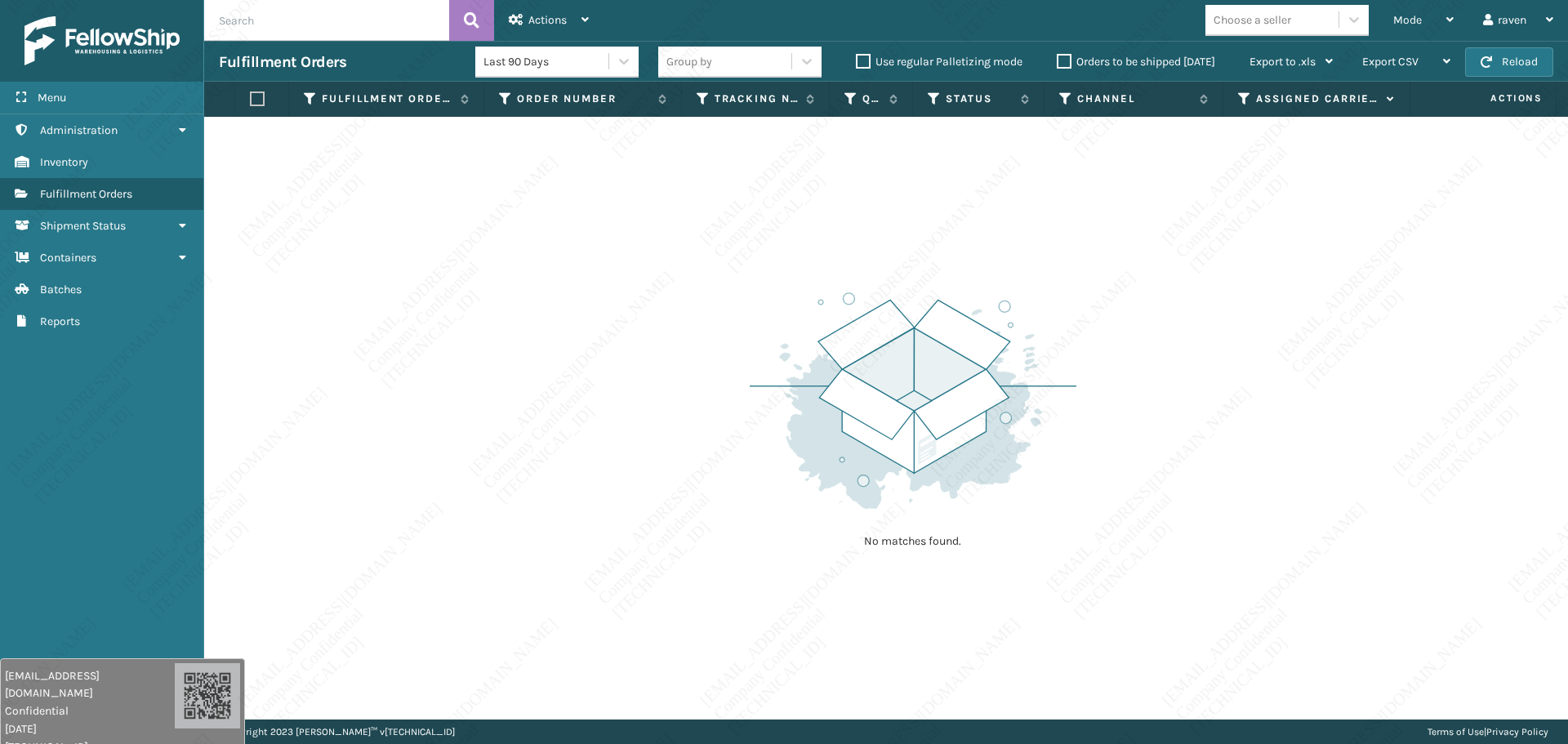
click at [498, 426] on div "No matches found." at bounding box center [886, 418] width 1364 height 602
click at [759, 358] on img at bounding box center [914, 400] width 327 height 226
click at [1227, 546] on div "No matches found." at bounding box center [886, 418] width 1364 height 602
drag, startPoint x: 402, startPoint y: 401, endPoint x: 126, endPoint y: 325, distance: 286.3
click at [397, 367] on div "No matches found." at bounding box center [886, 418] width 1364 height 602
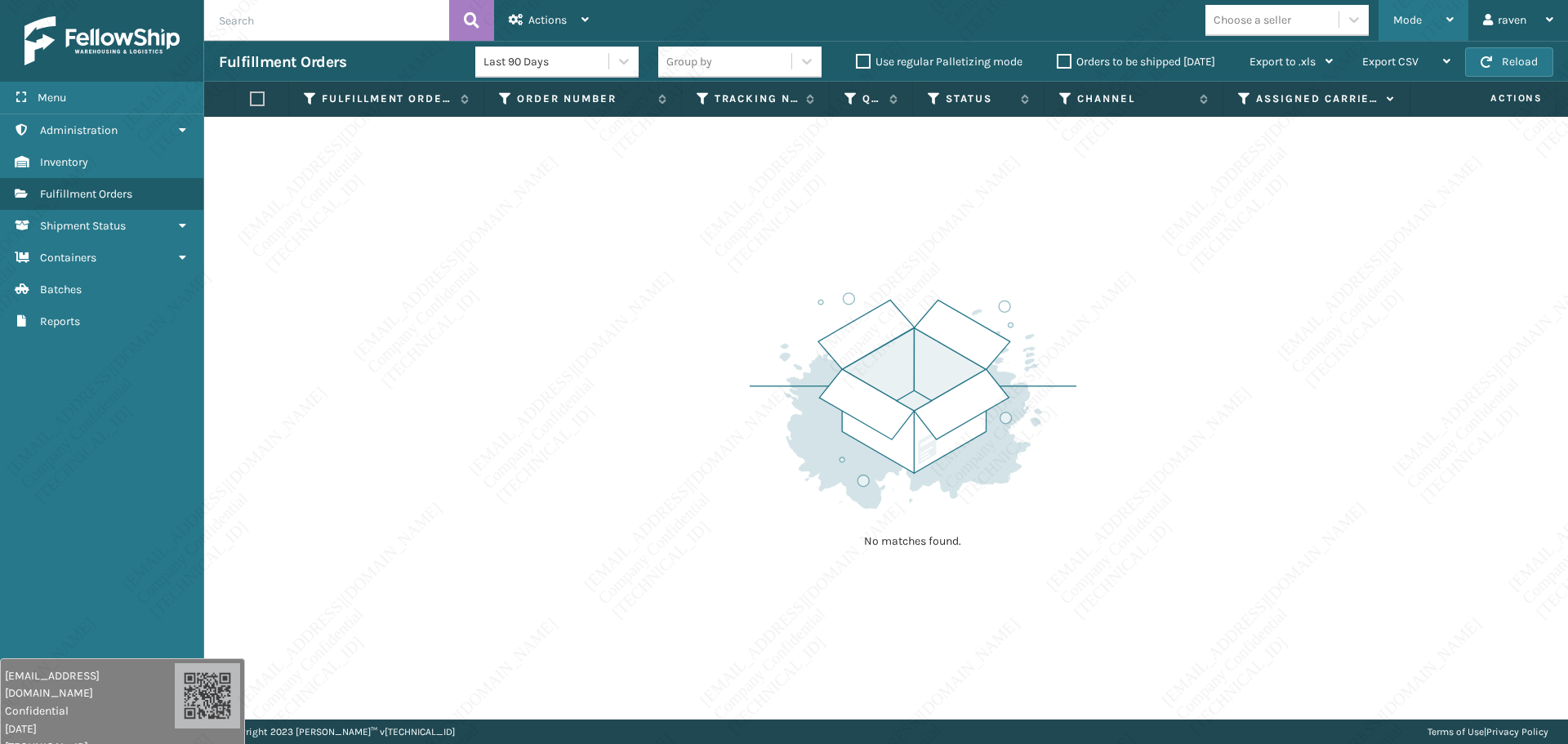
click at [1227, 14] on div "Mode Regular Mode Picking Mode Labeling Mode Exit Scan Mode" at bounding box center [1424, 20] width 90 height 40
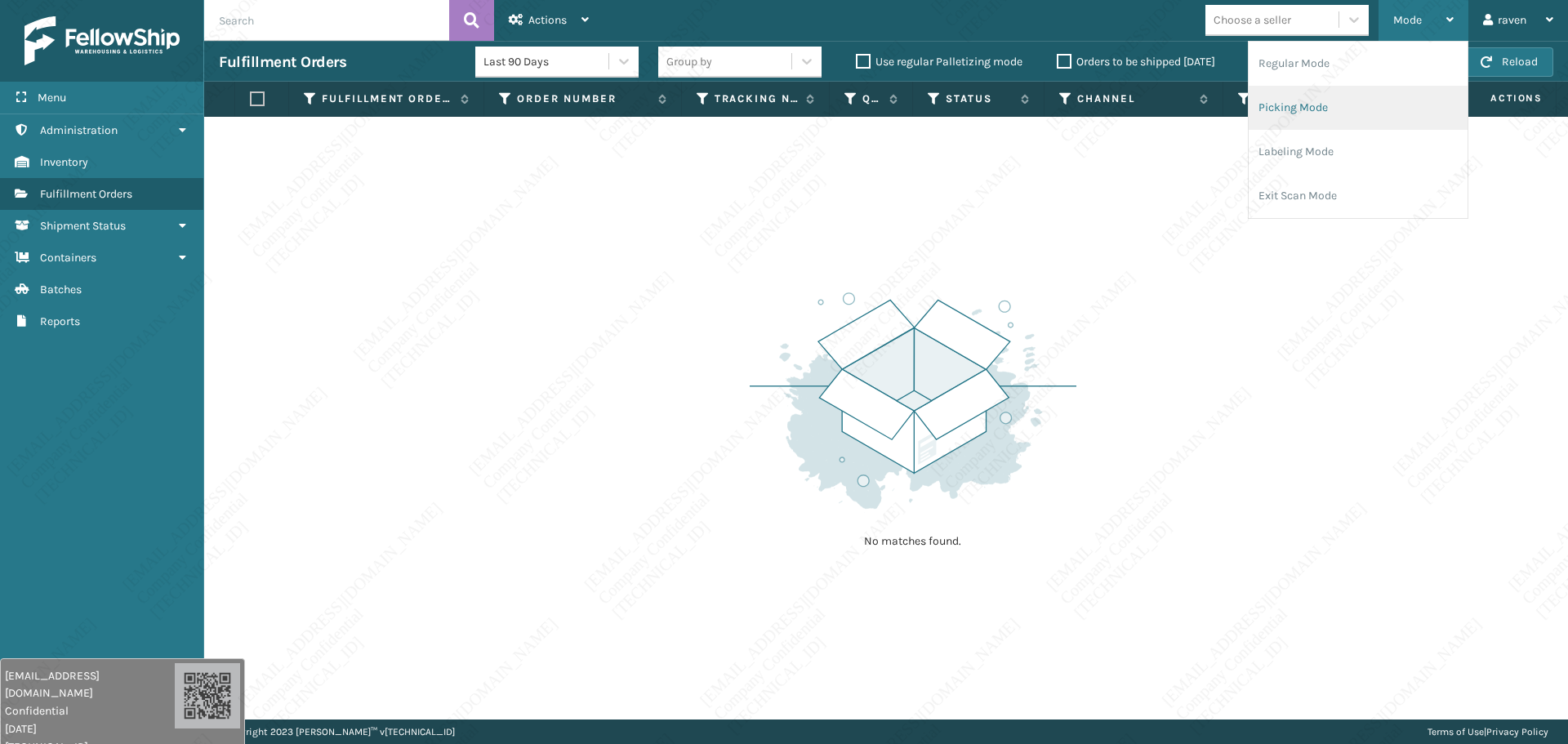
click at [1227, 93] on li "Picking Mode" at bounding box center [1359, 108] width 219 height 44
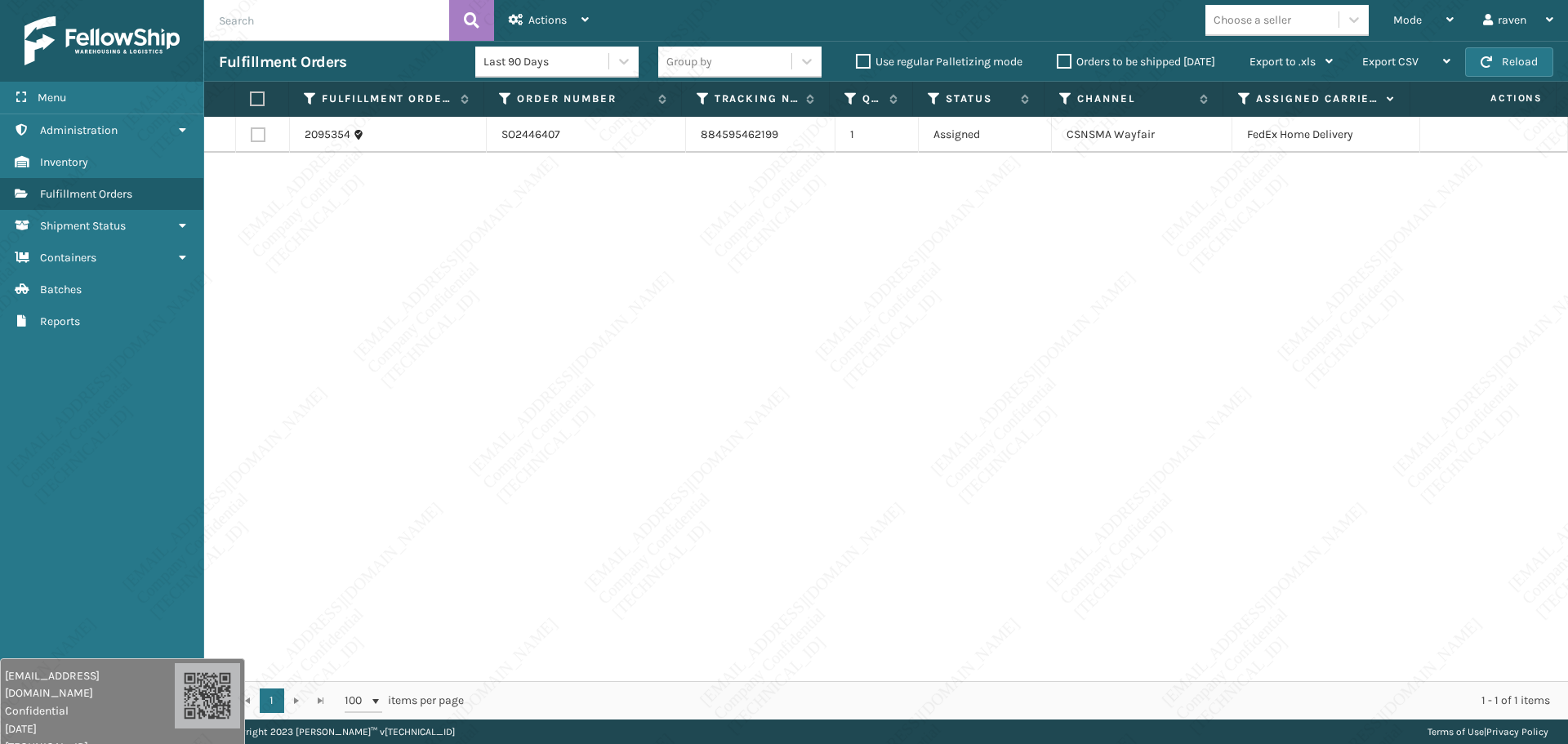
drag, startPoint x: 262, startPoint y: 99, endPoint x: 431, endPoint y: 76, distance: 170.6
click at [264, 99] on label at bounding box center [257, 99] width 14 height 14
click at [250, 99] on input "checkbox" at bounding box center [250, 99] width 1 height 11
checkbox input "true"
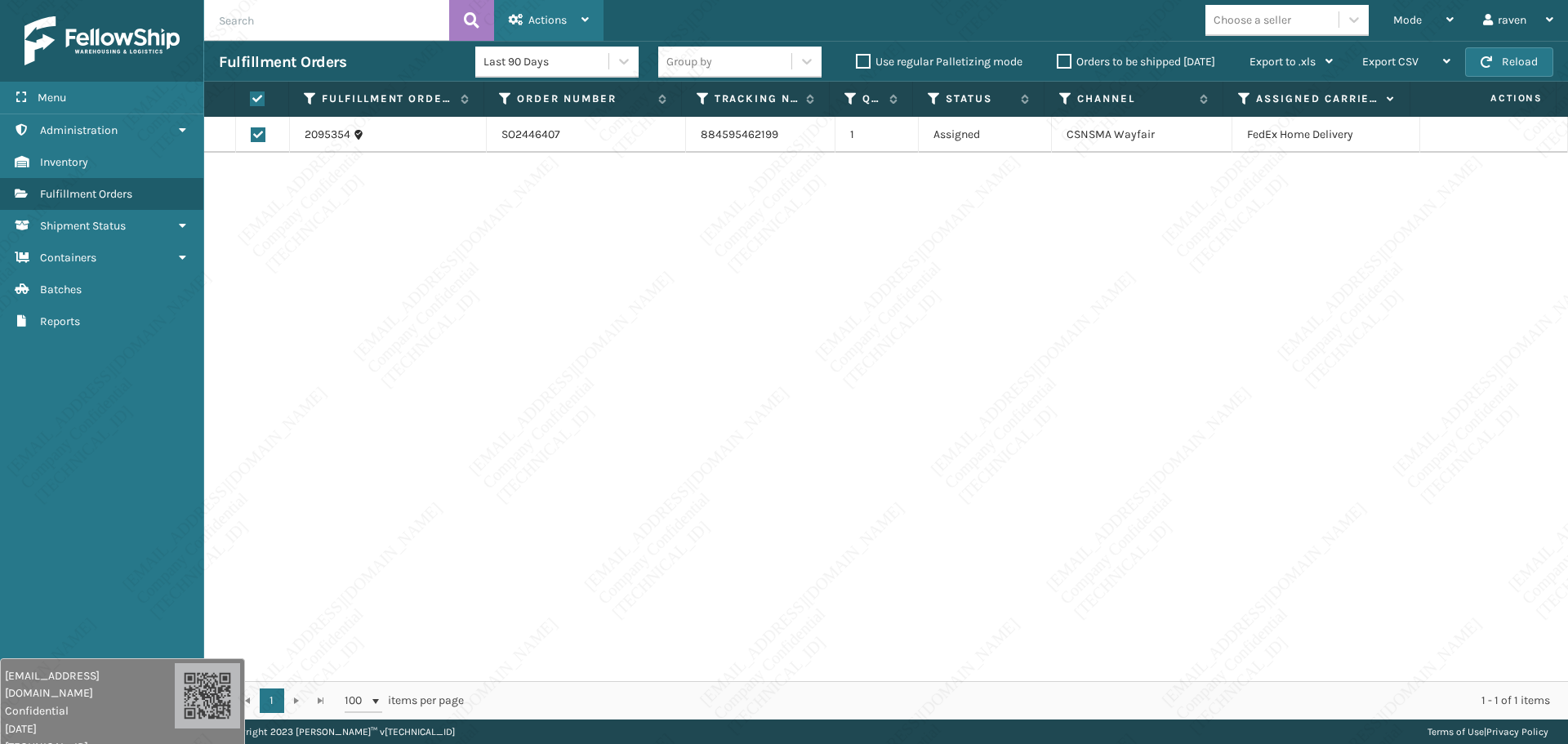
click at [549, 22] on span "Actions" at bounding box center [548, 20] width 39 height 13
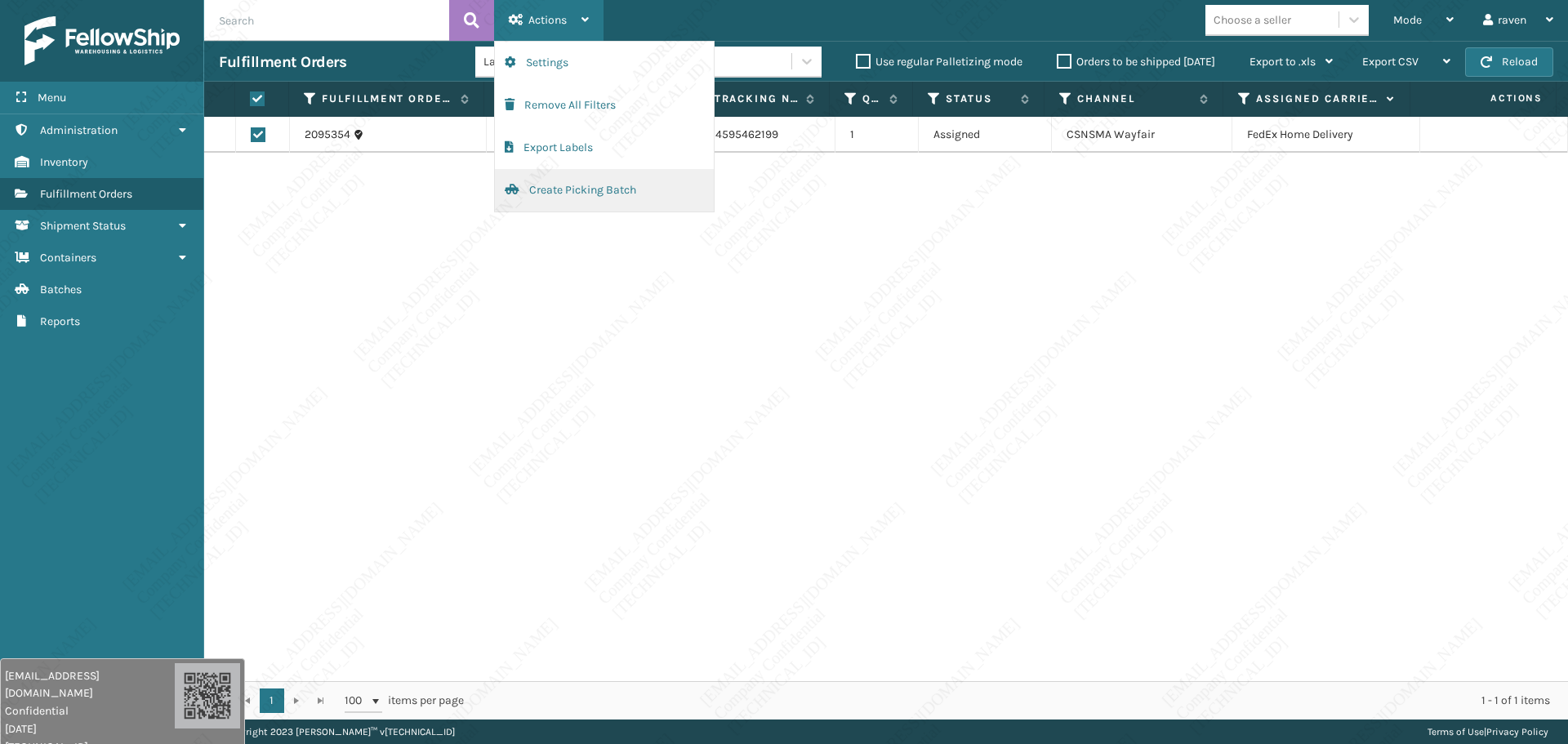
click at [578, 193] on button "Create Picking Batch" at bounding box center [604, 190] width 219 height 42
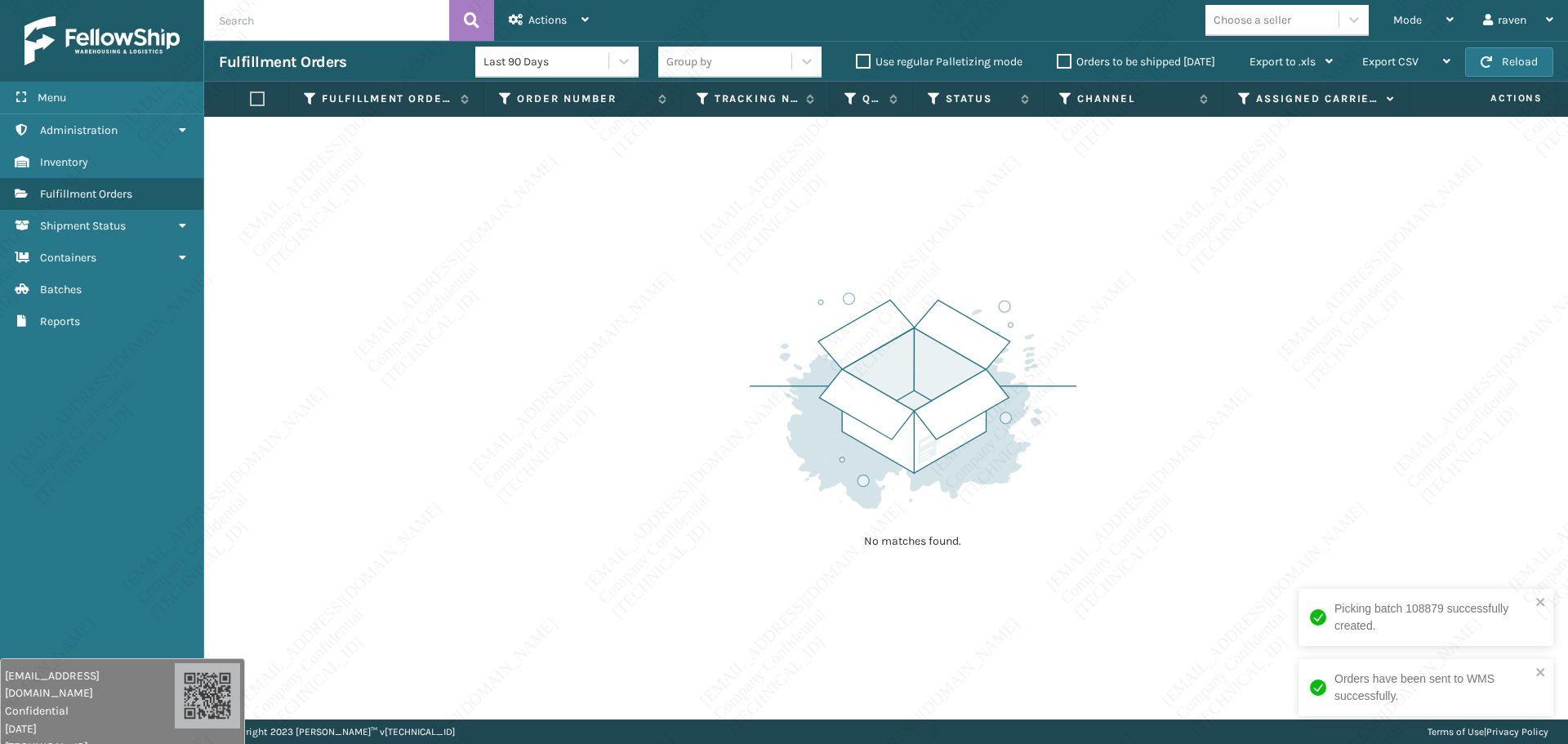
click at [1227, 357] on div "No matches found." at bounding box center [886, 418] width 1364 height 602
click at [1227, 486] on div "No matches found." at bounding box center [886, 418] width 1364 height 602
click at [1227, 21] on div "Mode Regular Mode Picking Mode Labeling Mode Exit Scan Mode" at bounding box center [1424, 20] width 90 height 40
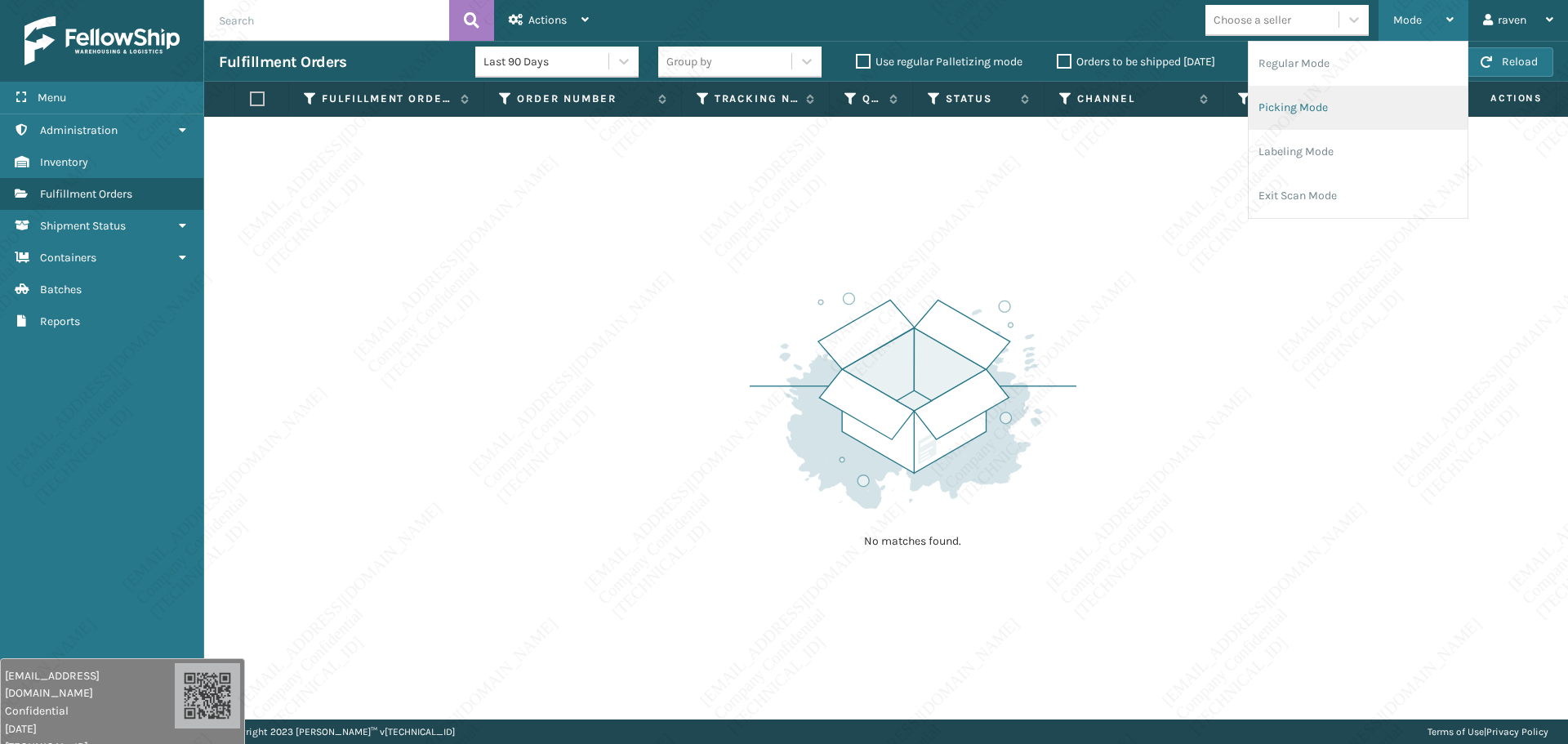
click at [1227, 99] on li "Picking Mode" at bounding box center [1359, 108] width 219 height 44
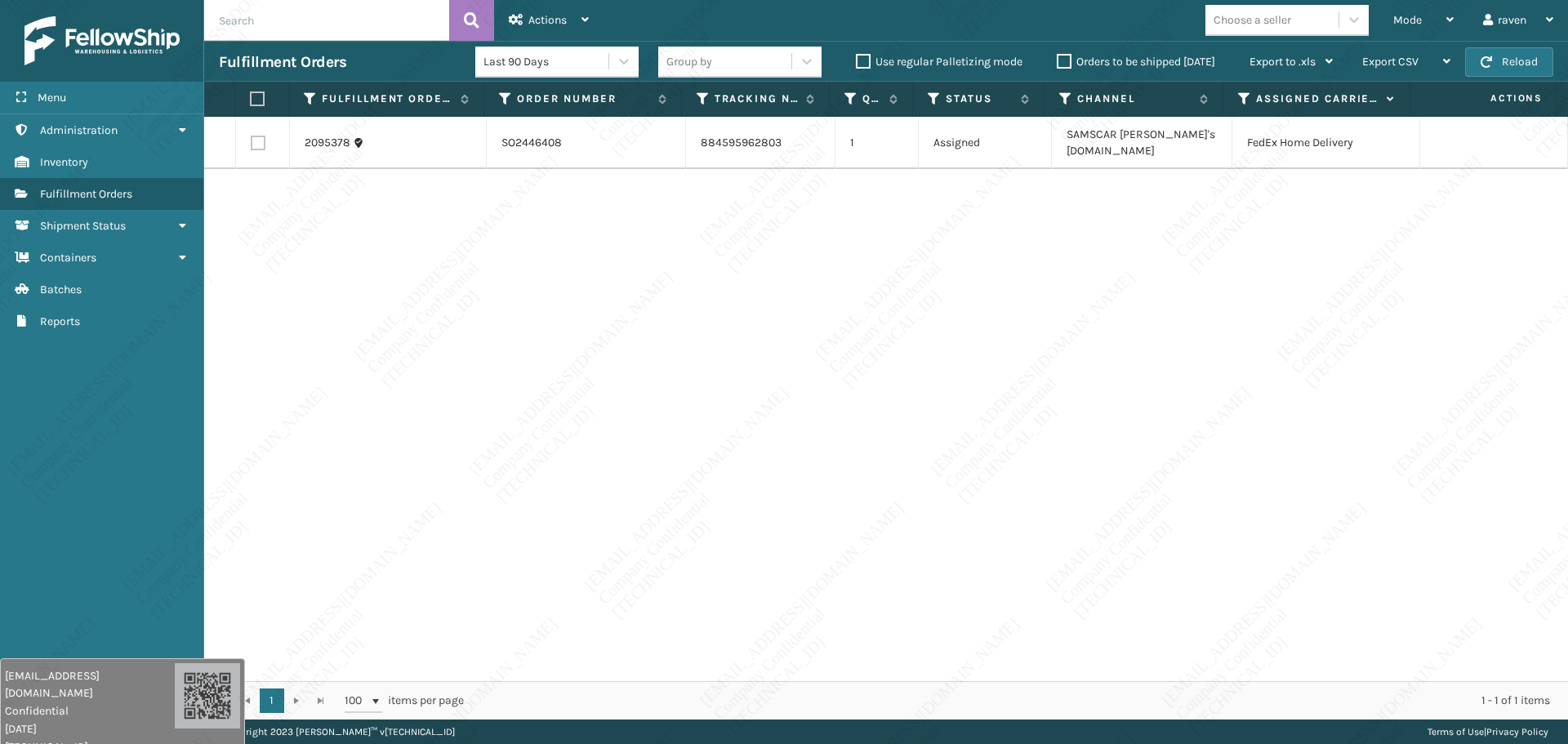
click at [919, 458] on div "2095378 SO2446408 884595962803 1 Assigned SAMSCAR [PERSON_NAME]'s [DOMAIN_NAME]…" at bounding box center [886, 399] width 1364 height 565
click at [252, 93] on label at bounding box center [257, 99] width 14 height 14
click at [250, 94] on input "checkbox" at bounding box center [250, 99] width 1 height 11
checkbox input "true"
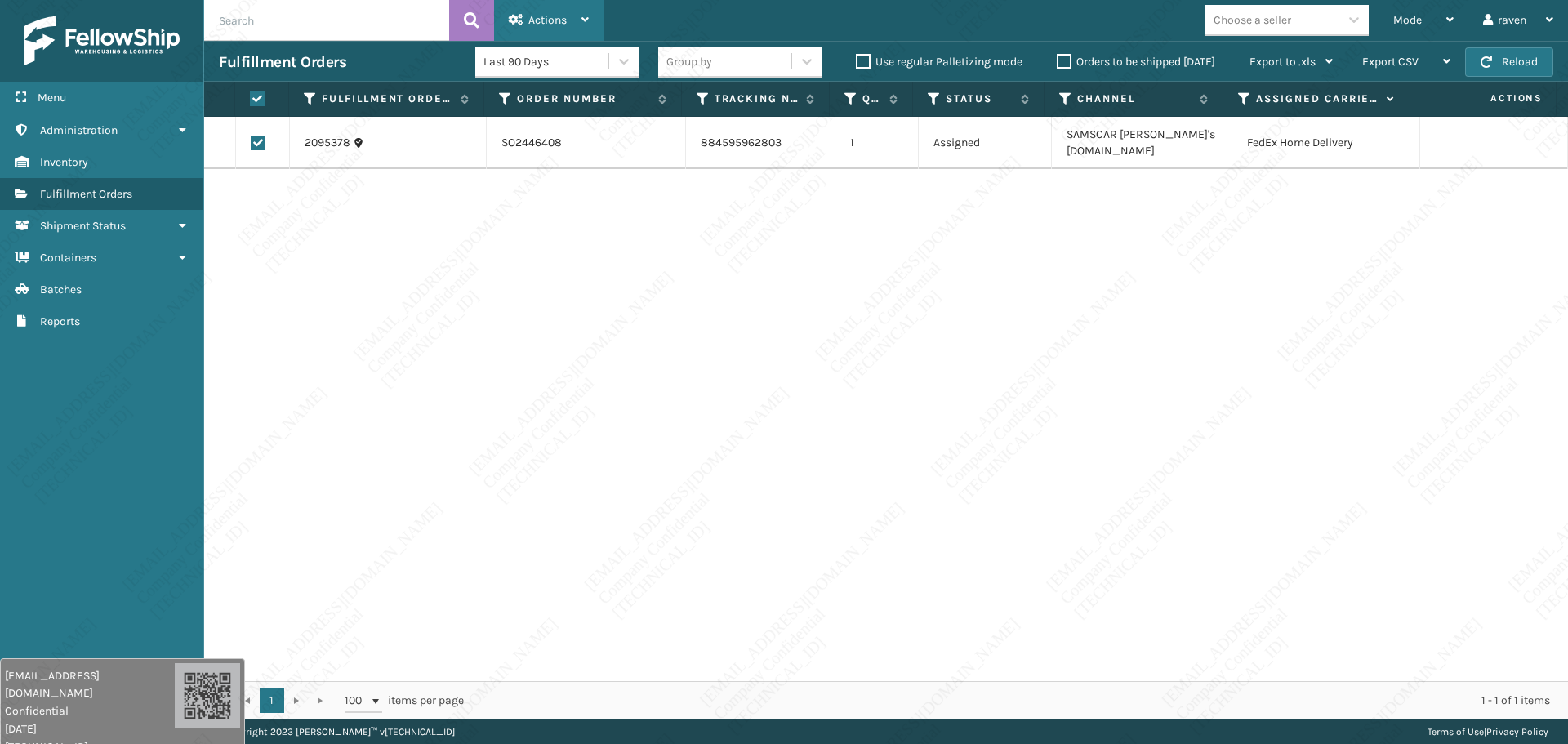
click at [550, 7] on div "Actions" at bounding box center [549, 20] width 80 height 40
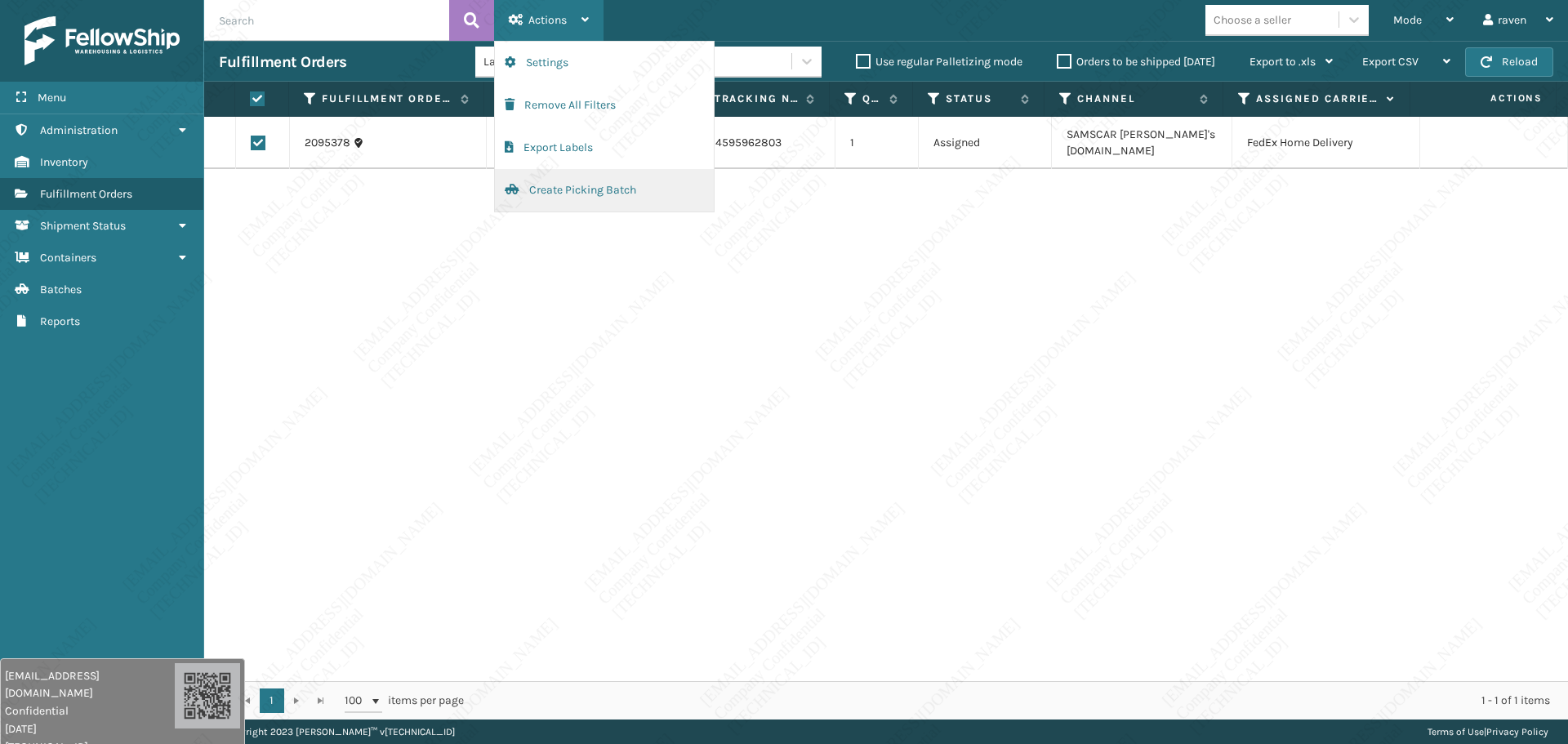
click at [530, 182] on button "Create Picking Batch" at bounding box center [604, 190] width 219 height 42
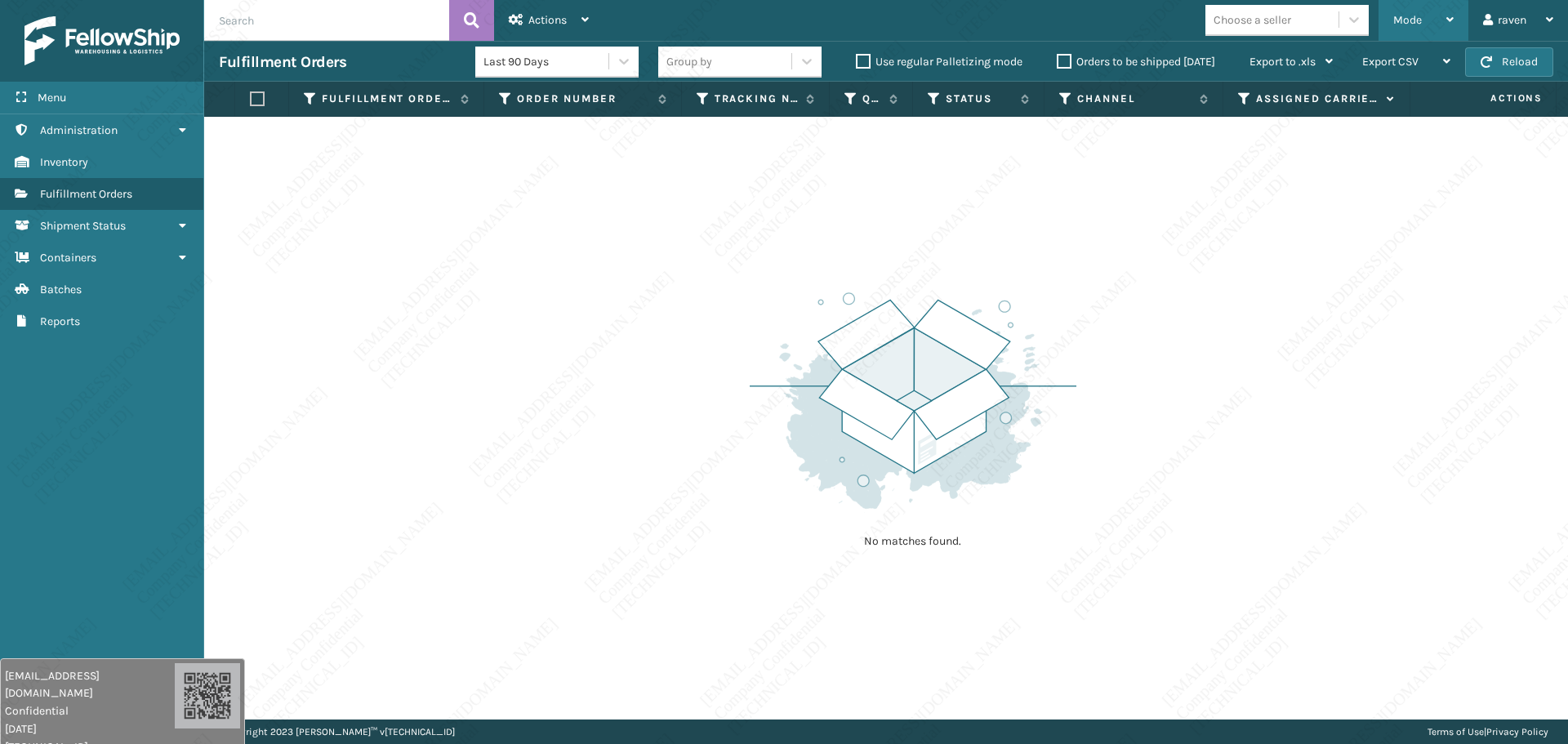
click at [1227, 19] on span "Mode" at bounding box center [1408, 20] width 29 height 13
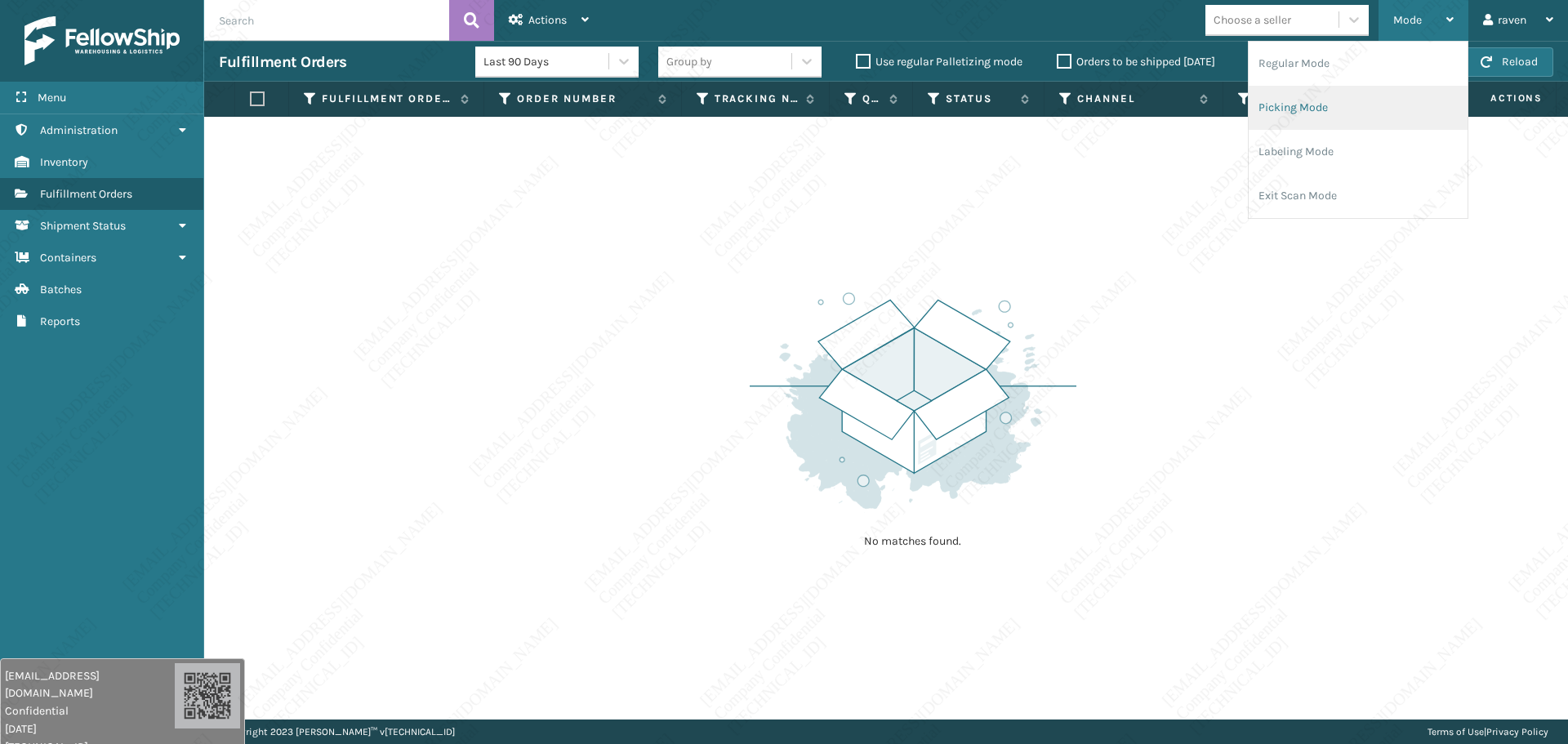
click at [1227, 110] on li "Picking Mode" at bounding box center [1359, 108] width 219 height 44
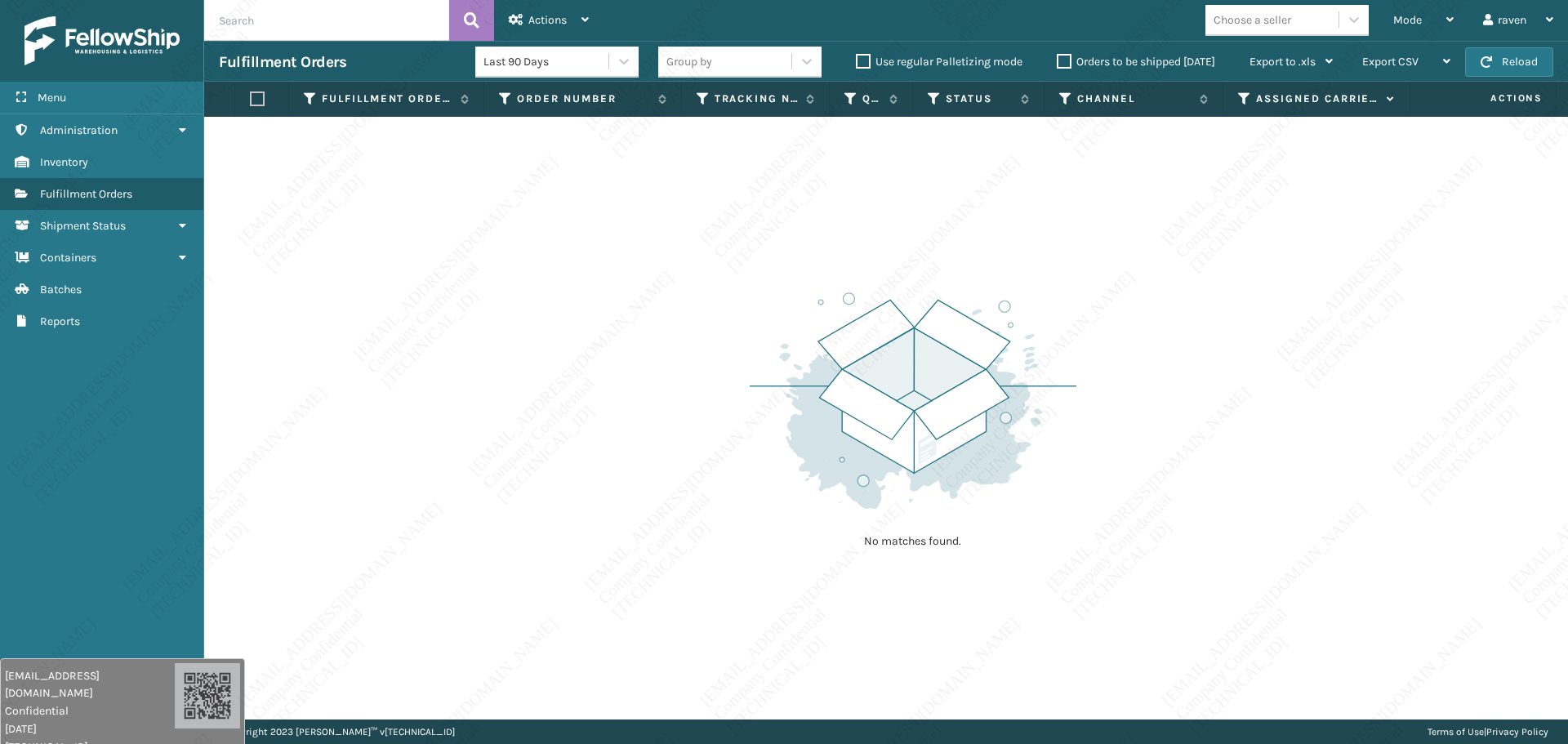
click at [1033, 458] on img at bounding box center [914, 400] width 327 height 226
click at [624, 342] on div "No matches found." at bounding box center [886, 418] width 1364 height 602
click at [1227, 24] on div "Choose a seller" at bounding box center [1291, 20] width 173 height 31
drag, startPoint x: 1394, startPoint y: 24, endPoint x: 1383, endPoint y: 56, distance: 33.8
click at [1227, 24] on span "Mode" at bounding box center [1408, 20] width 29 height 13
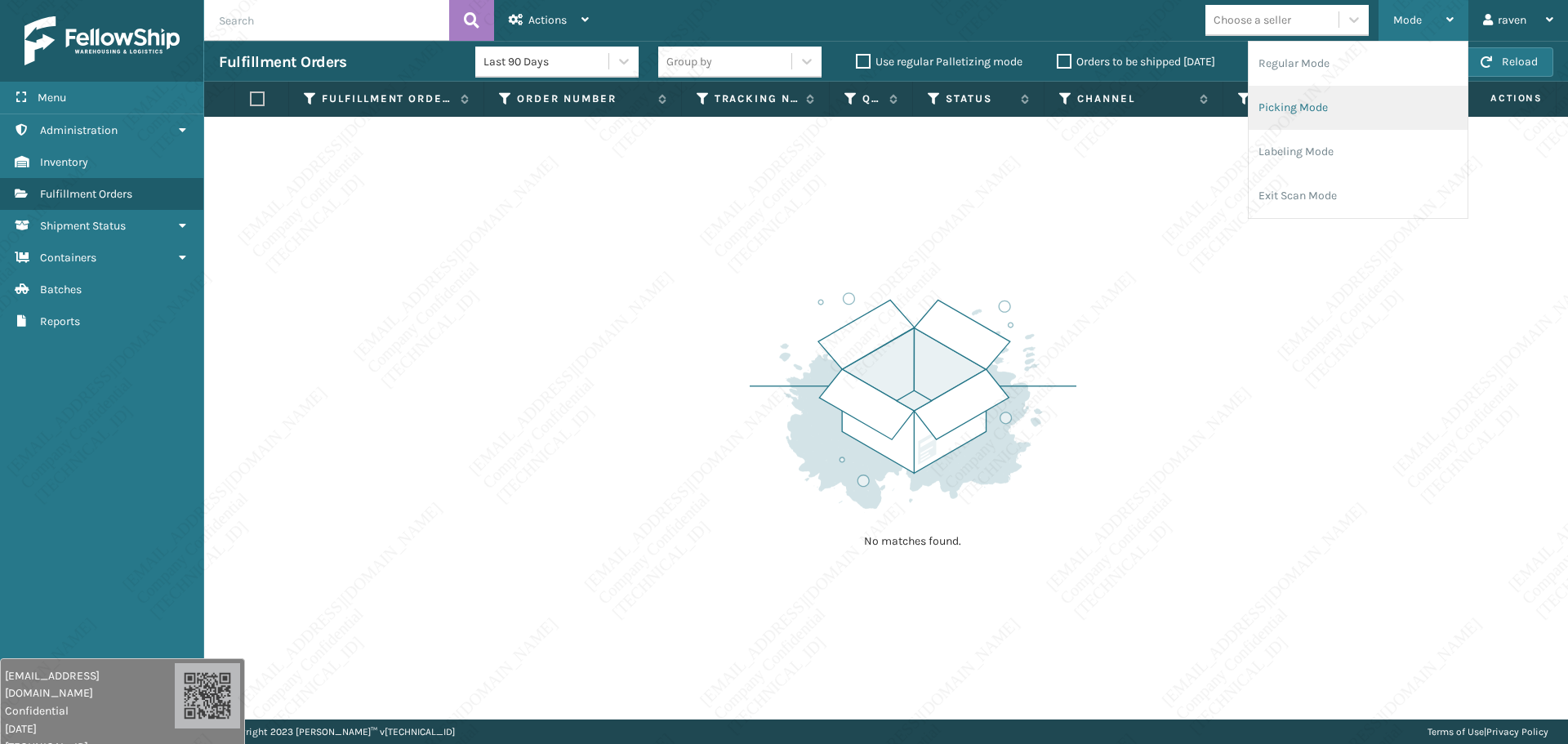
click at [1227, 104] on li "Picking Mode" at bounding box center [1359, 108] width 219 height 44
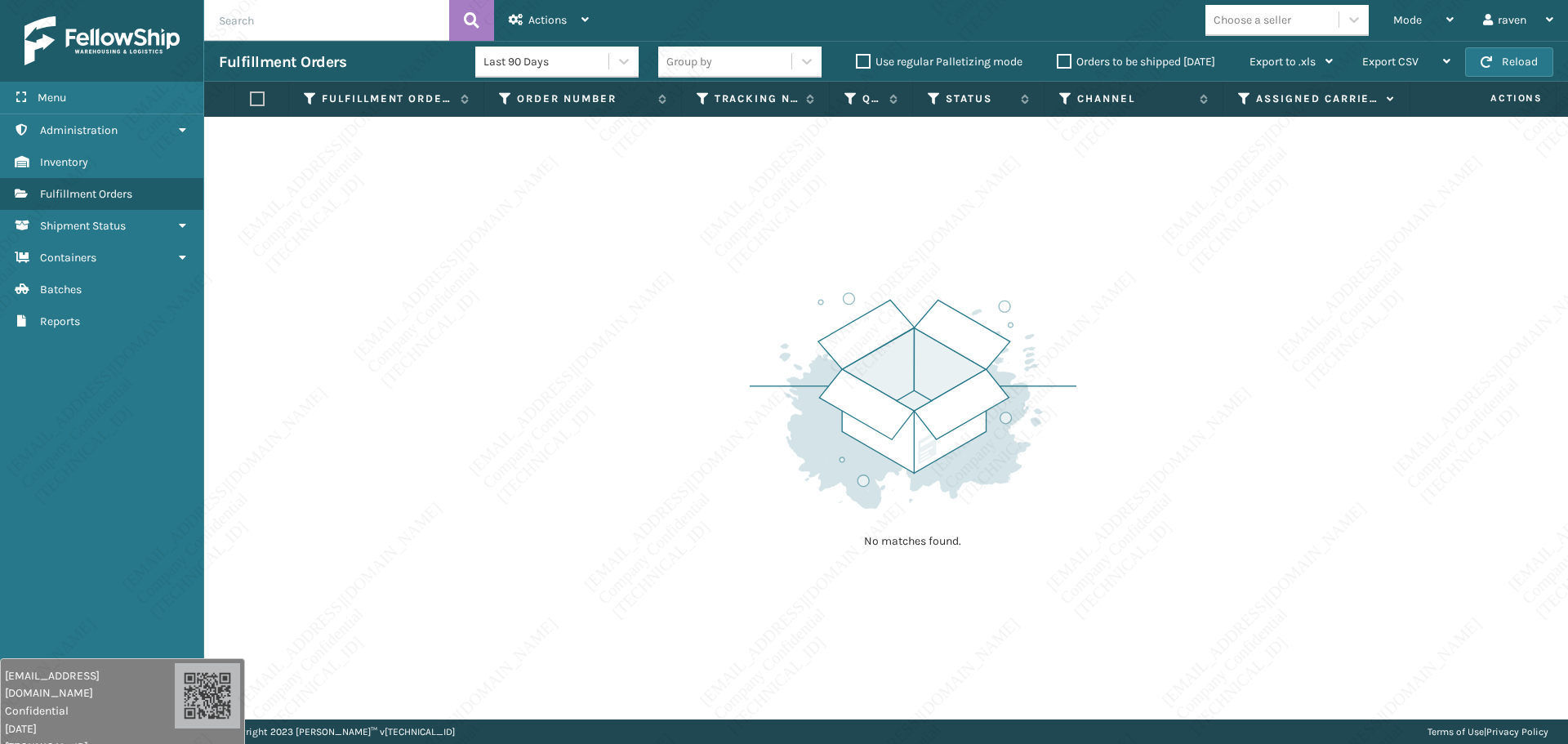
click at [792, 499] on img at bounding box center [914, 400] width 327 height 226
click at [1227, 13] on span "Mode" at bounding box center [1408, 20] width 29 height 13
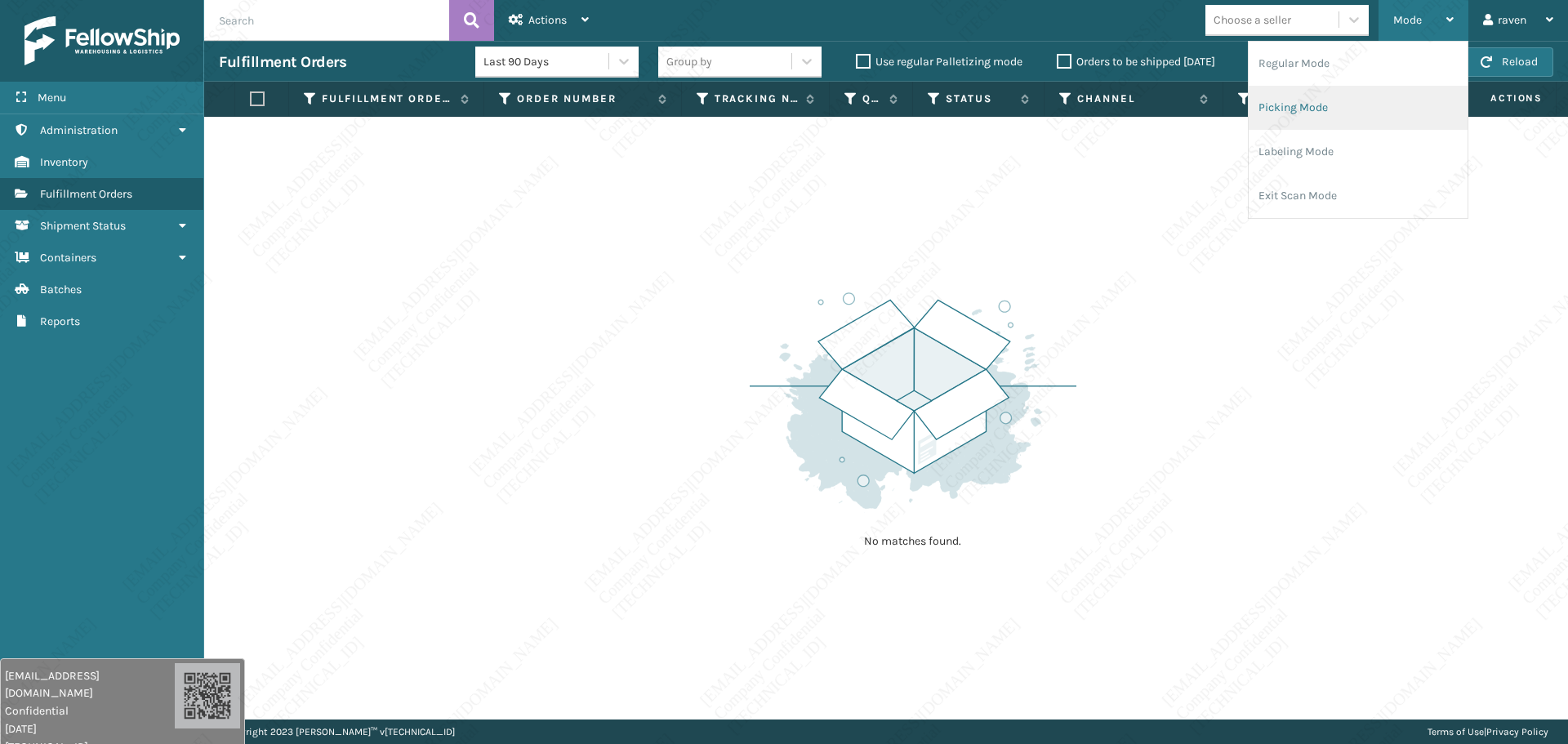
click at [1227, 98] on li "Picking Mode" at bounding box center [1359, 108] width 219 height 44
